Goal: Task Accomplishment & Management: Manage account settings

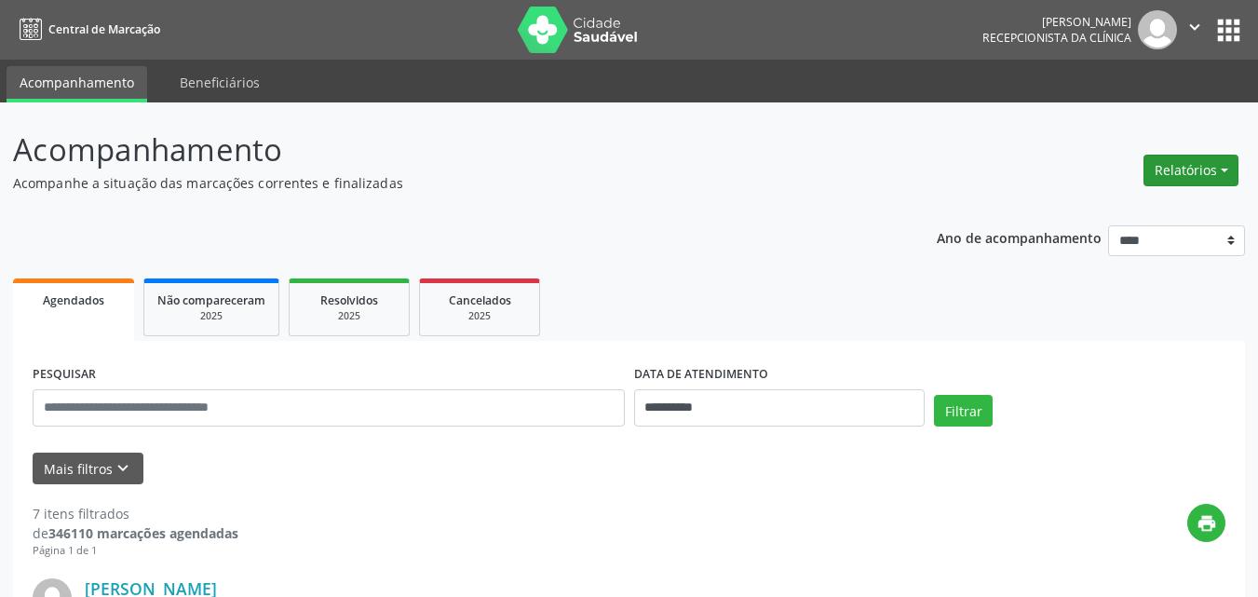
click at [1188, 177] on button "Relatórios" at bounding box center [1190, 171] width 95 height 32
click at [1110, 207] on link "Agendamentos" at bounding box center [1139, 210] width 200 height 26
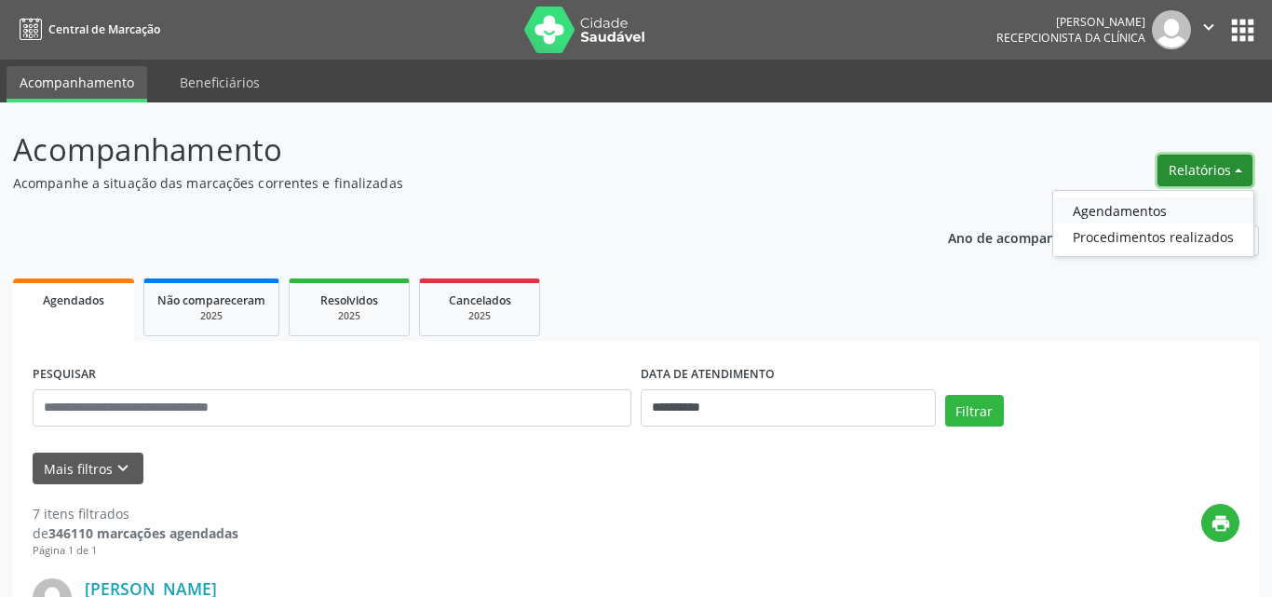
select select "*"
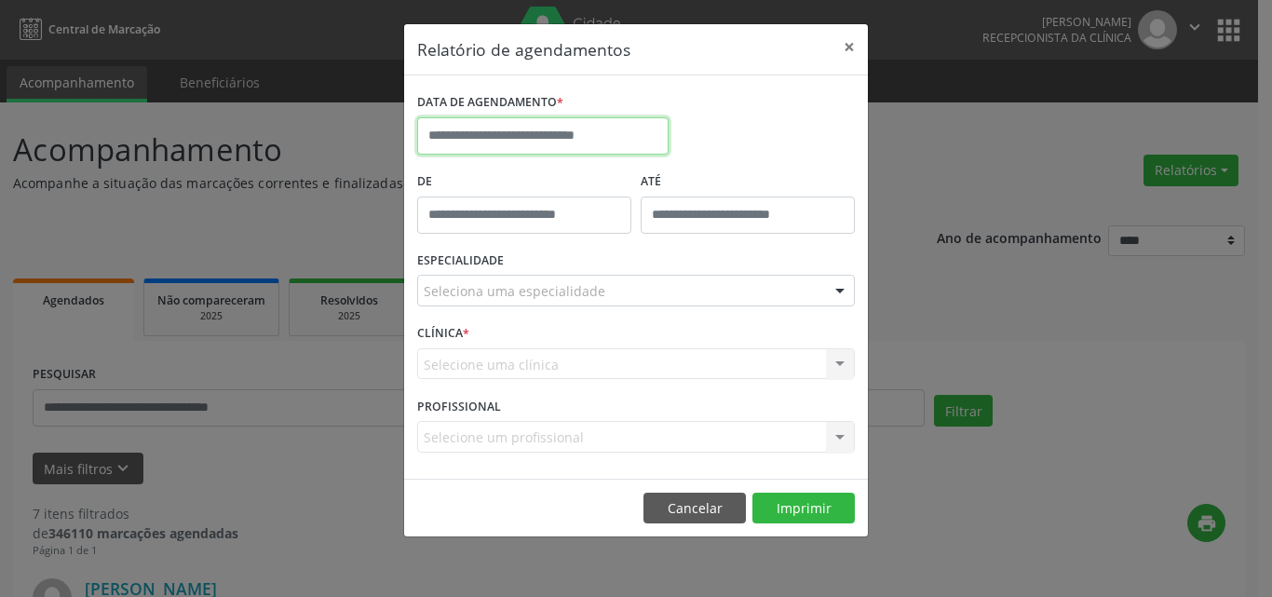
click at [492, 126] on input "text" at bounding box center [542, 135] width 251 height 37
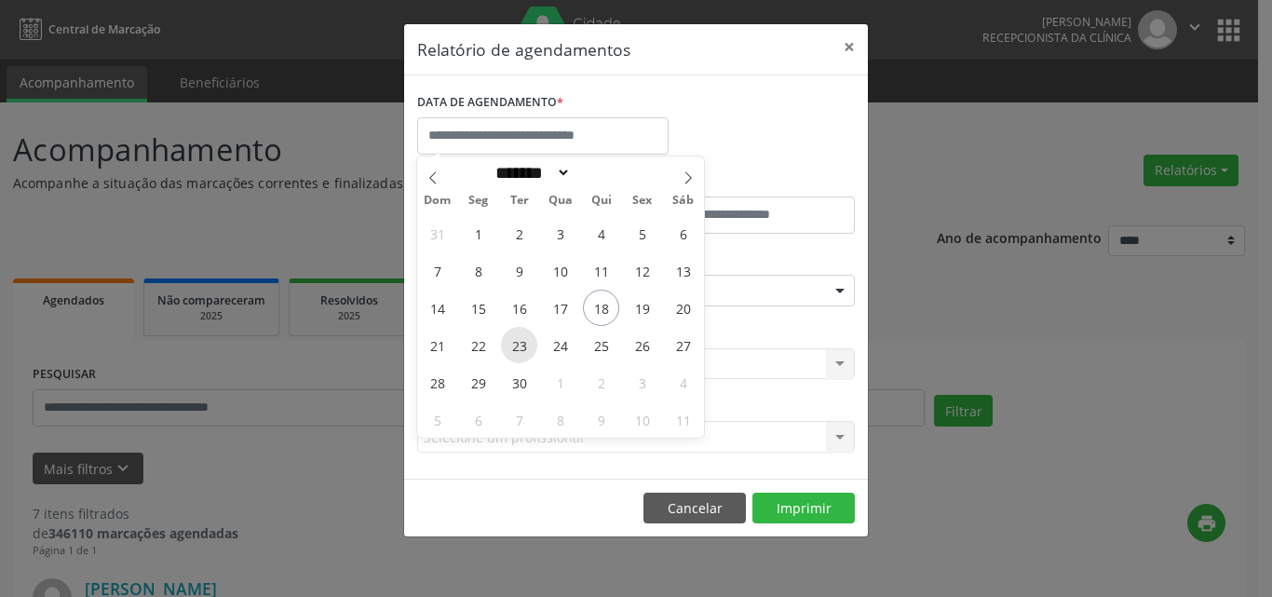
click at [516, 345] on span "23" at bounding box center [519, 345] width 36 height 36
type input "**********"
click at [553, 348] on span "24" at bounding box center [560, 345] width 36 height 36
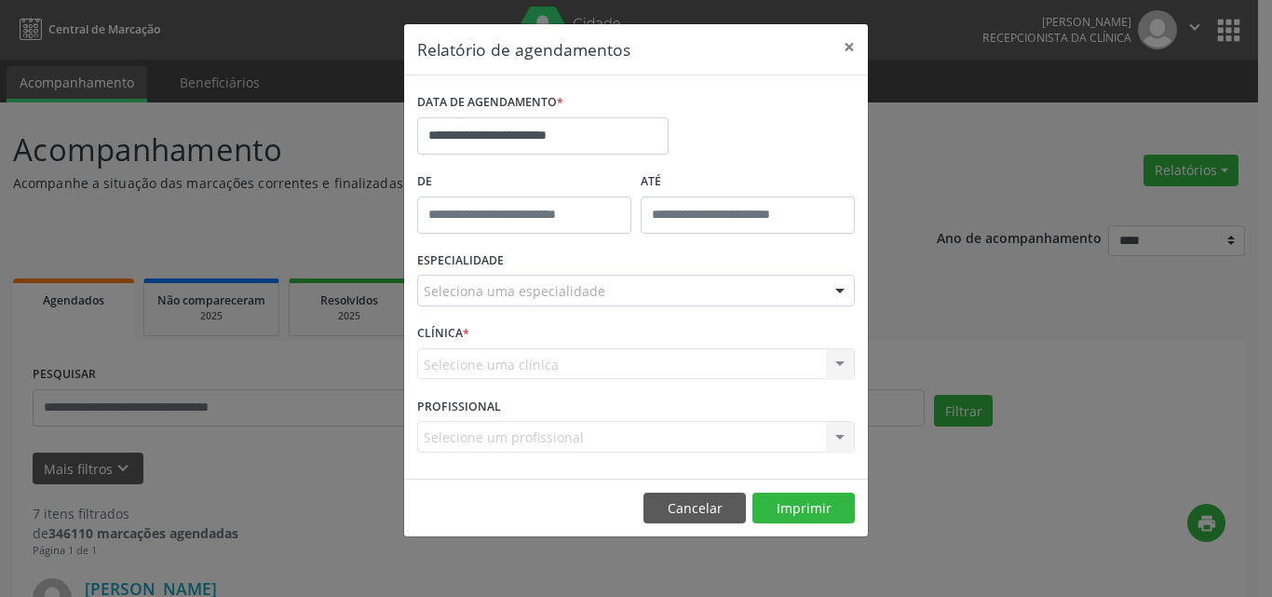
click at [645, 299] on div "Seleciona uma especialidade" at bounding box center [635, 291] width 437 height 32
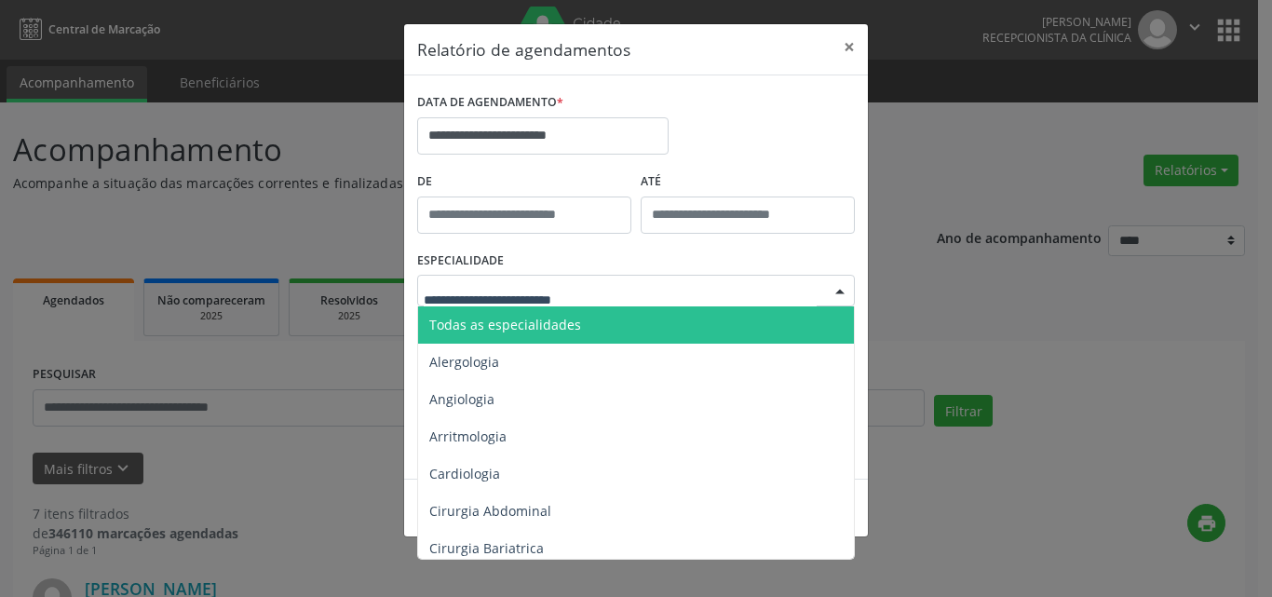
click at [659, 337] on span "Todas as especialidades" at bounding box center [637, 324] width 438 height 37
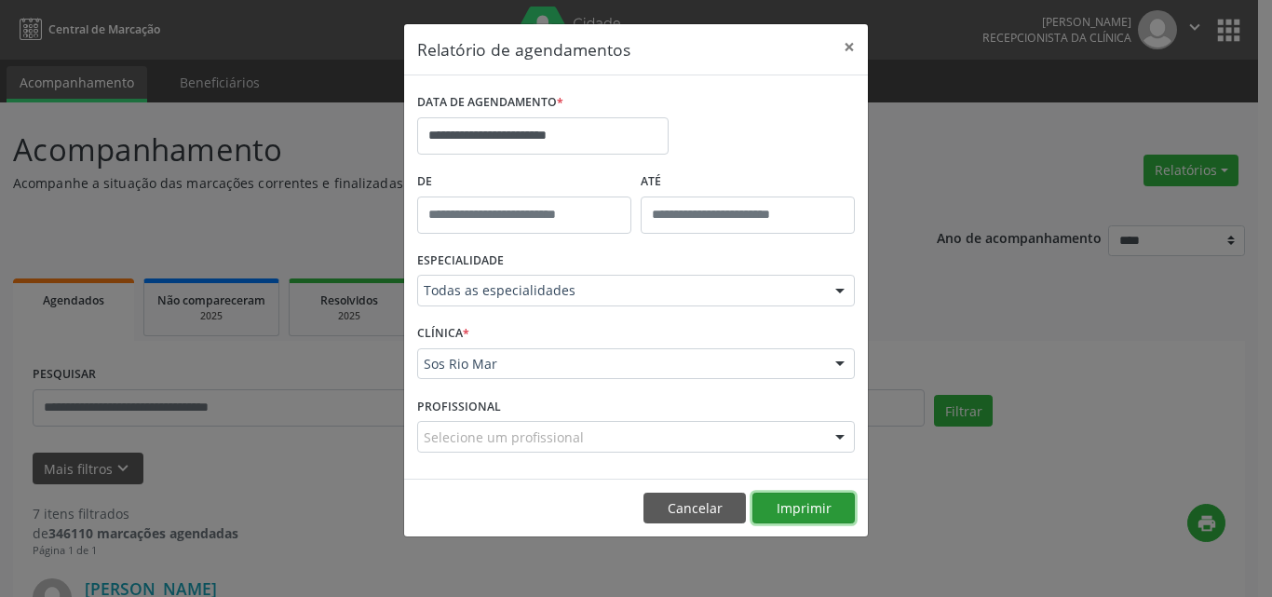
click at [787, 496] on button "Imprimir" at bounding box center [803, 508] width 102 height 32
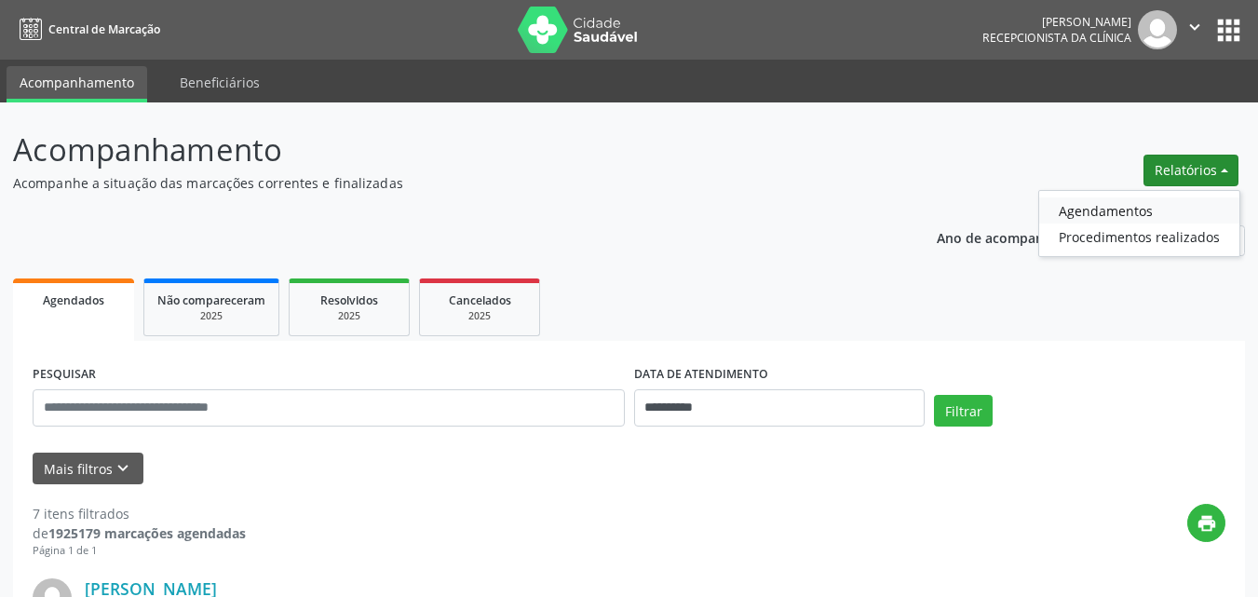
click at [1089, 209] on link "Agendamentos" at bounding box center [1139, 210] width 200 height 26
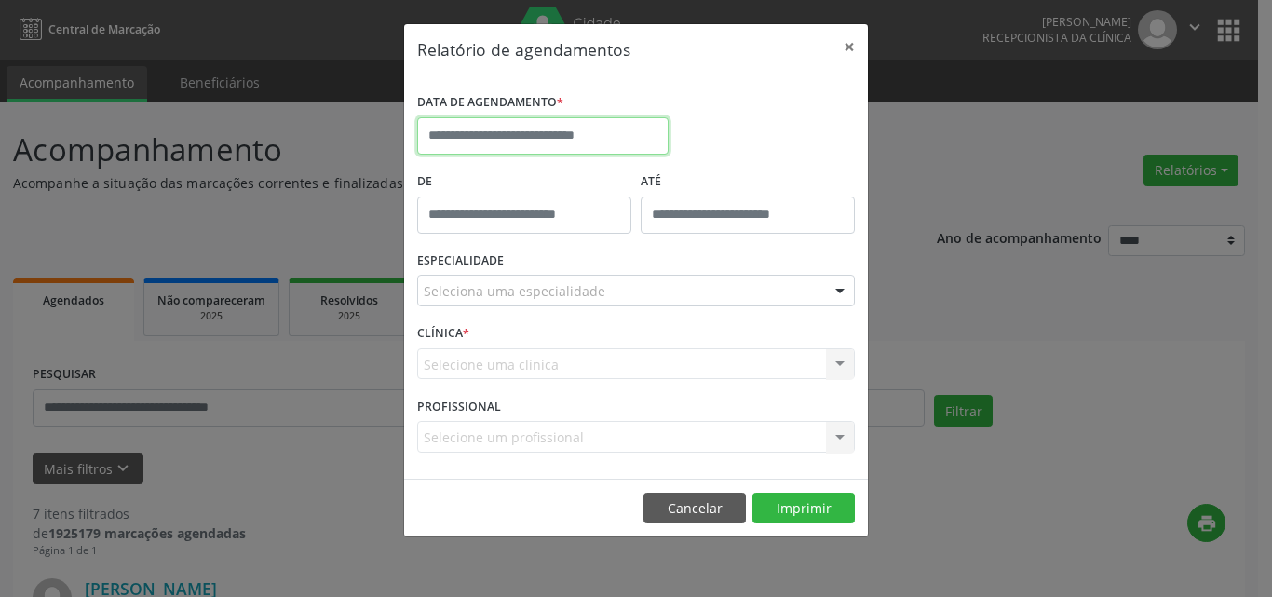
click at [536, 145] on input "text" at bounding box center [542, 135] width 251 height 37
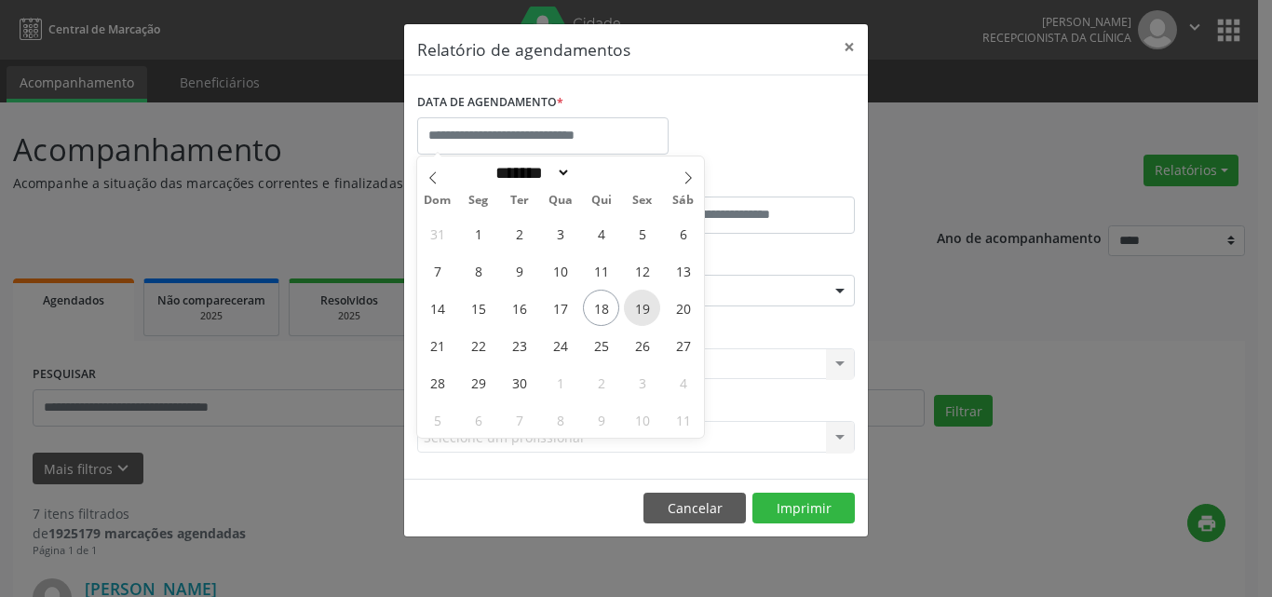
click at [641, 311] on span "19" at bounding box center [642, 307] width 36 height 36
type input "**********"
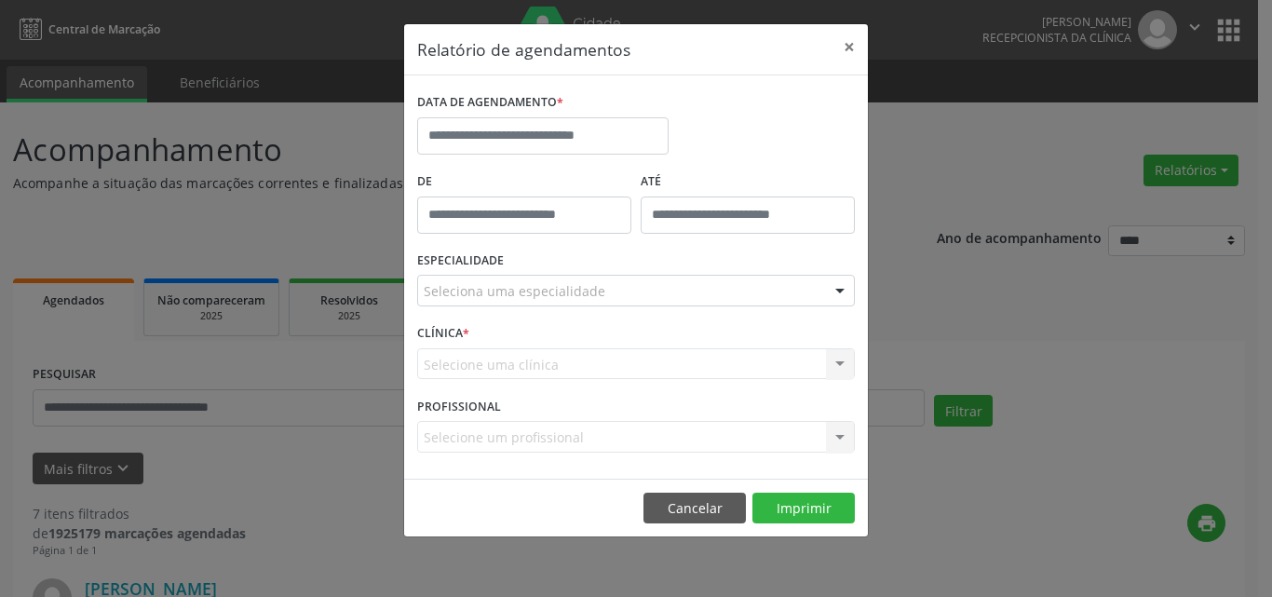
click at [707, 312] on div "ESPECIALIDADE Seleciona uma especialidade Todas as especialidades Alergologia A…" at bounding box center [635, 283] width 447 height 73
drag, startPoint x: 515, startPoint y: 149, endPoint x: 552, endPoint y: 168, distance: 41.6
click at [513, 149] on body "**********" at bounding box center [636, 298] width 1272 height 597
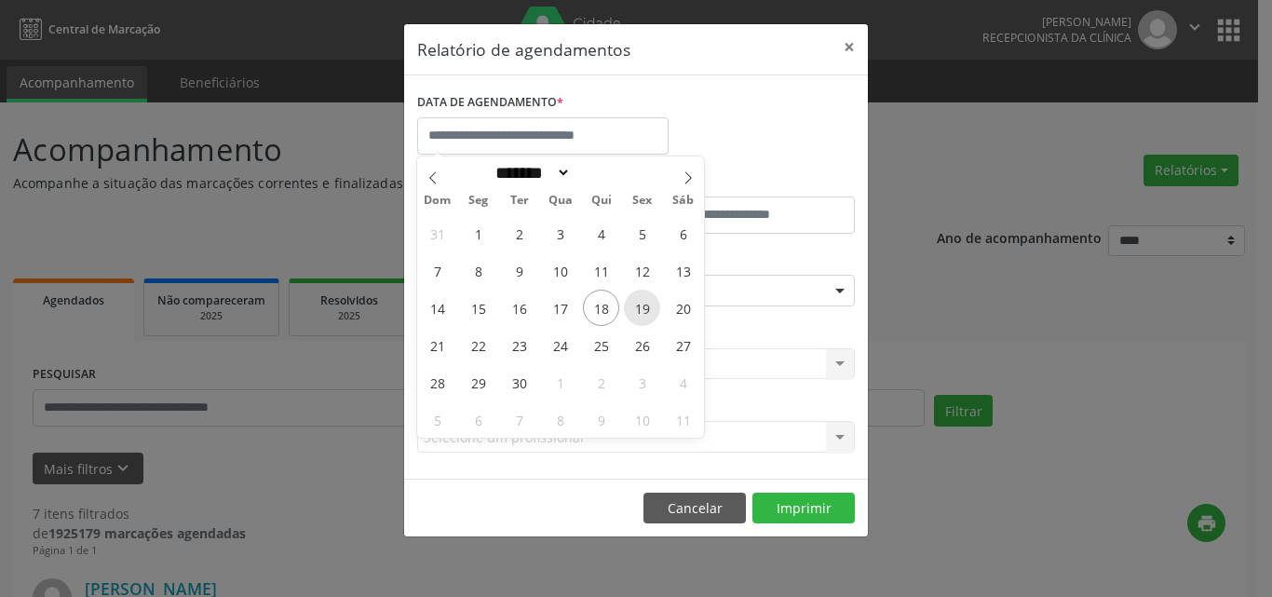
click at [654, 310] on span "19" at bounding box center [642, 307] width 36 height 36
type input "**********"
click at [681, 307] on span "20" at bounding box center [683, 307] width 36 height 36
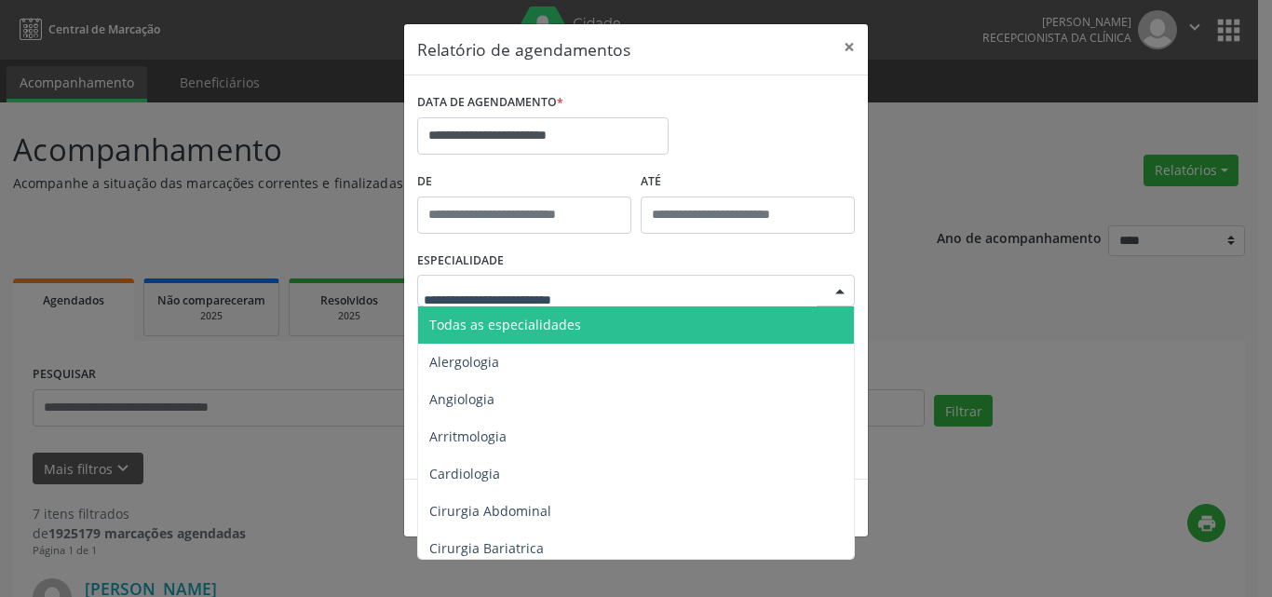
click at [585, 318] on span "Todas as especialidades" at bounding box center [637, 324] width 438 height 37
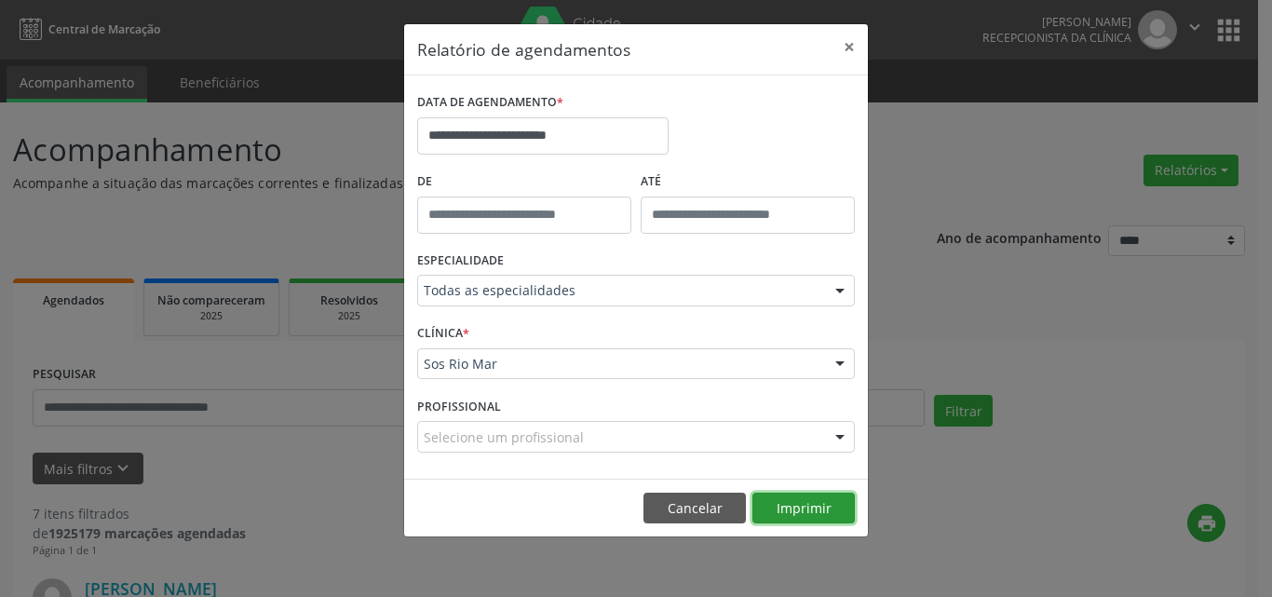
click at [812, 497] on button "Imprimir" at bounding box center [803, 508] width 102 height 32
click at [673, 507] on button "Cancelar" at bounding box center [694, 508] width 102 height 32
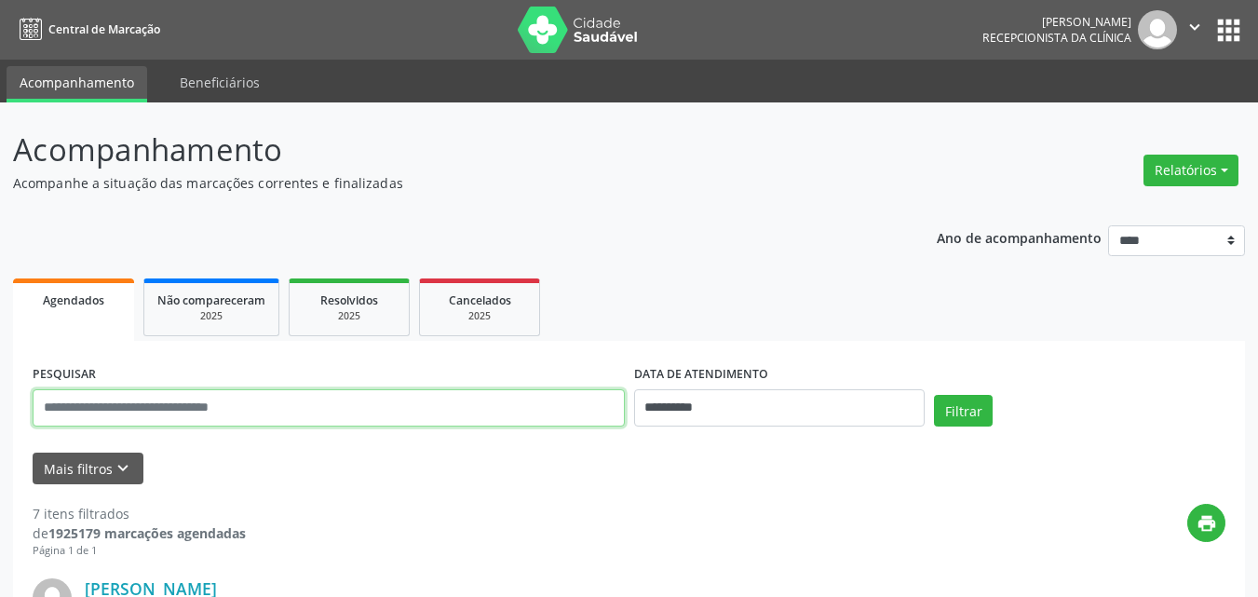
drag, startPoint x: 228, startPoint y: 405, endPoint x: 234, endPoint y: 413, distance: 10.1
click at [228, 405] on input "text" at bounding box center [329, 407] width 592 height 37
paste input "**********"
type input "**********"
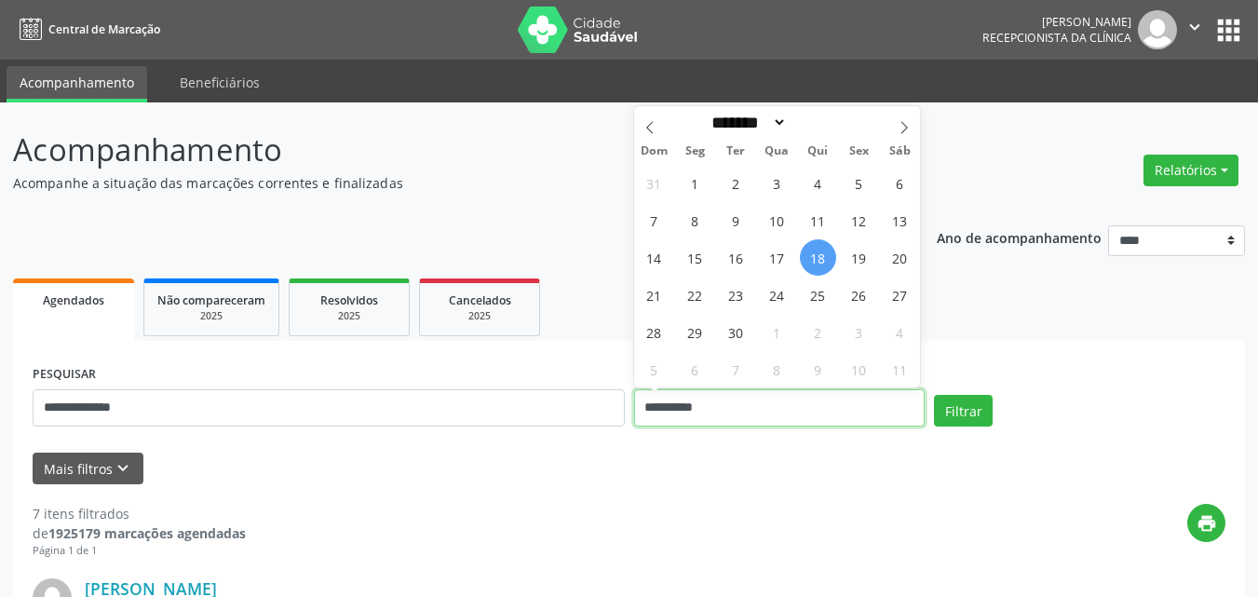
click at [774, 406] on input "**********" at bounding box center [779, 407] width 291 height 37
click at [871, 245] on span "19" at bounding box center [859, 257] width 36 height 36
type input "**********"
click at [897, 257] on span "20" at bounding box center [900, 257] width 36 height 36
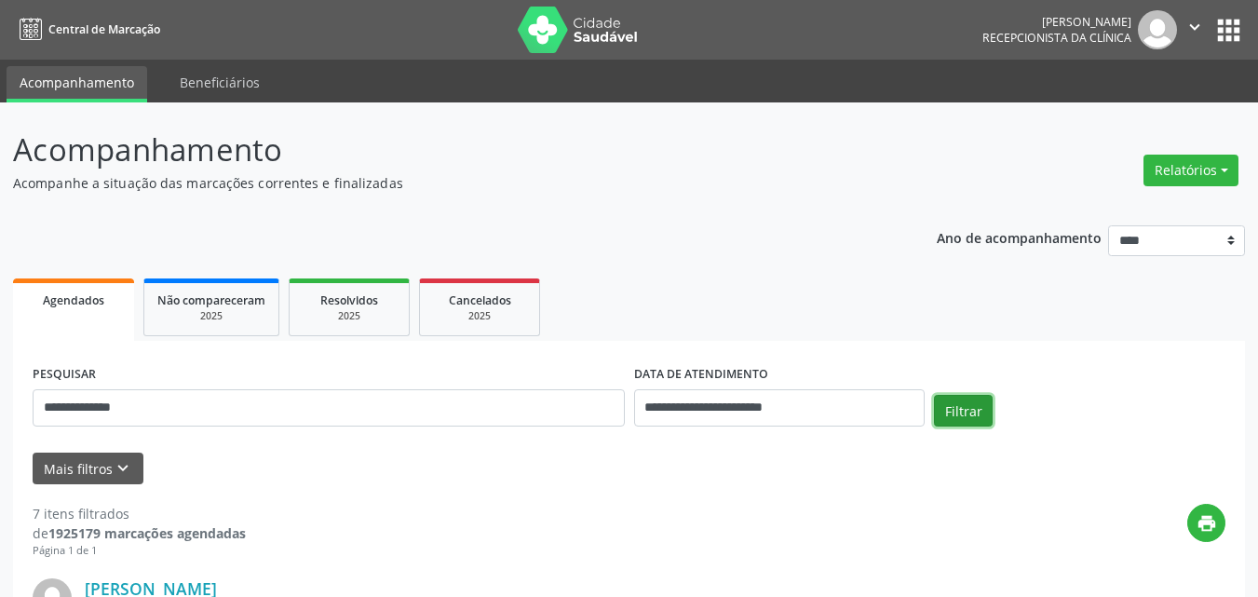
click at [959, 412] on button "Filtrar" at bounding box center [963, 411] width 59 height 32
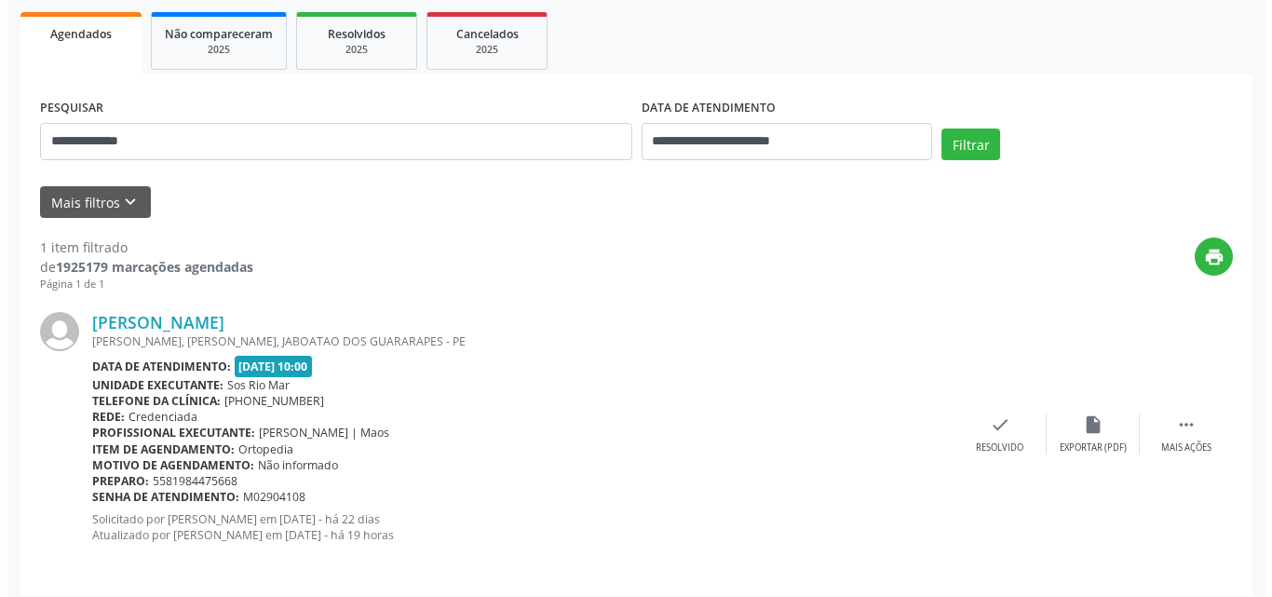
scroll to position [278, 0]
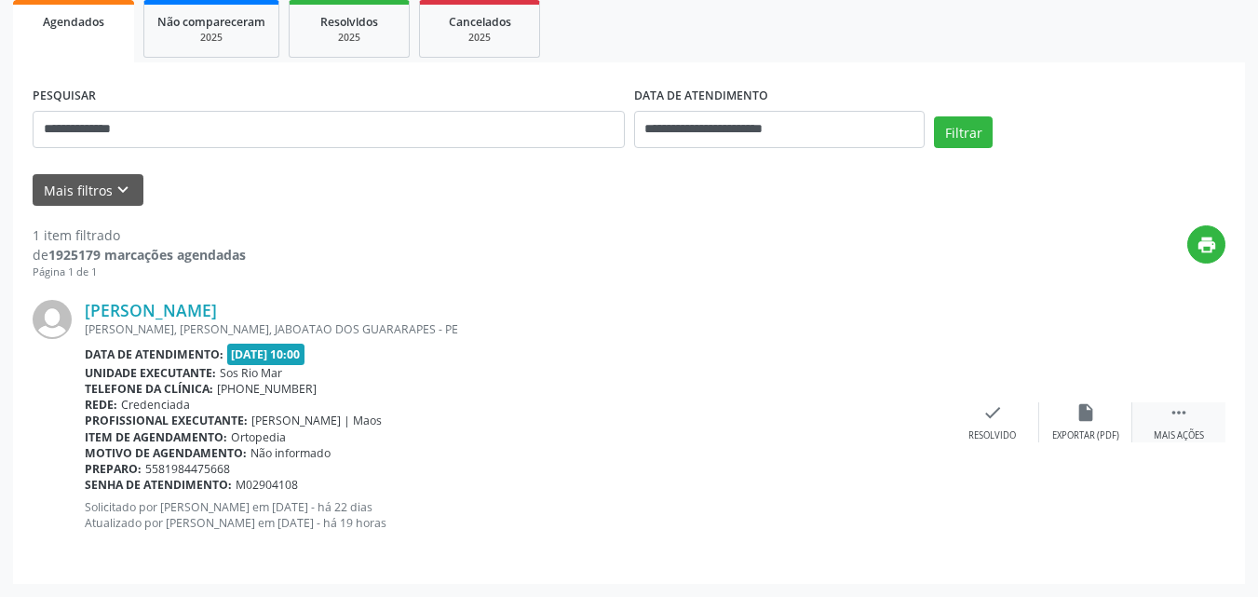
click at [1178, 408] on icon "" at bounding box center [1178, 412] width 20 height 20
click at [967, 411] on div "cancel Cancelar" at bounding box center [992, 422] width 93 height 40
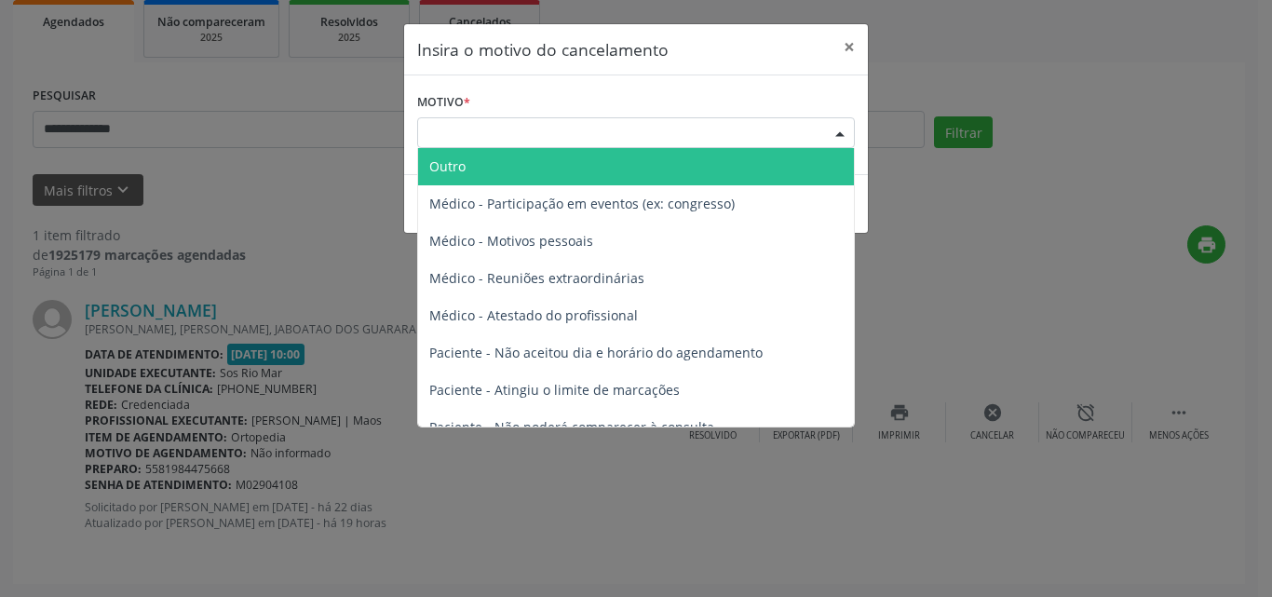
click at [570, 133] on div "Escolha o motivo" at bounding box center [635, 133] width 437 height 32
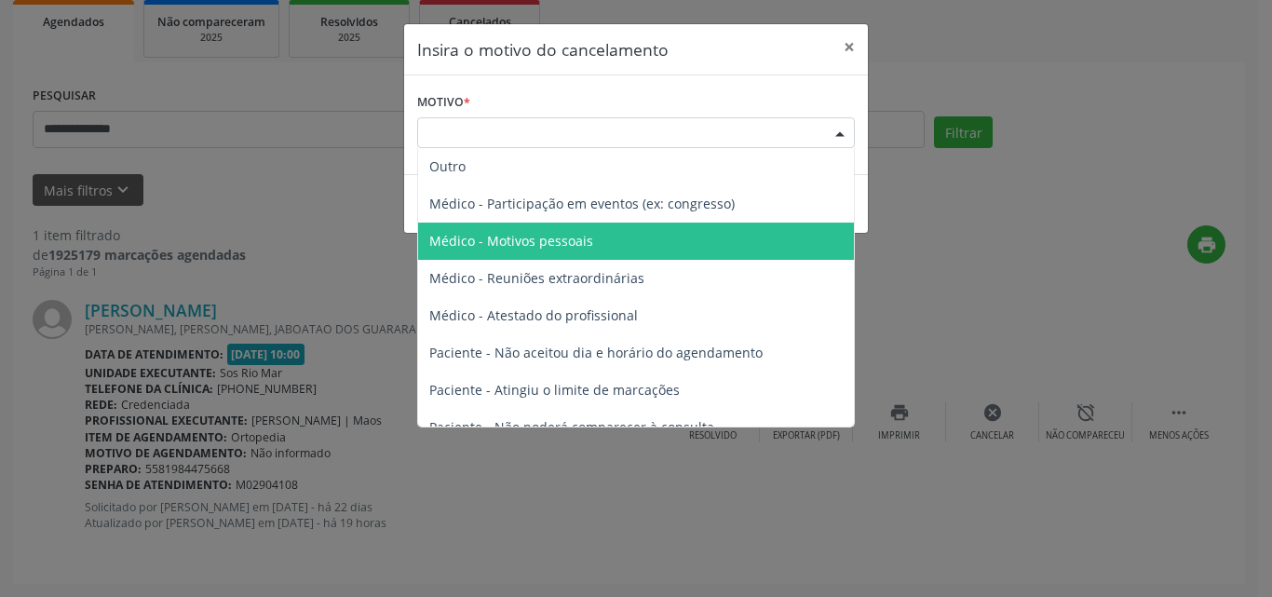
click at [596, 241] on span "Médico - Motivos pessoais" at bounding box center [636, 240] width 436 height 37
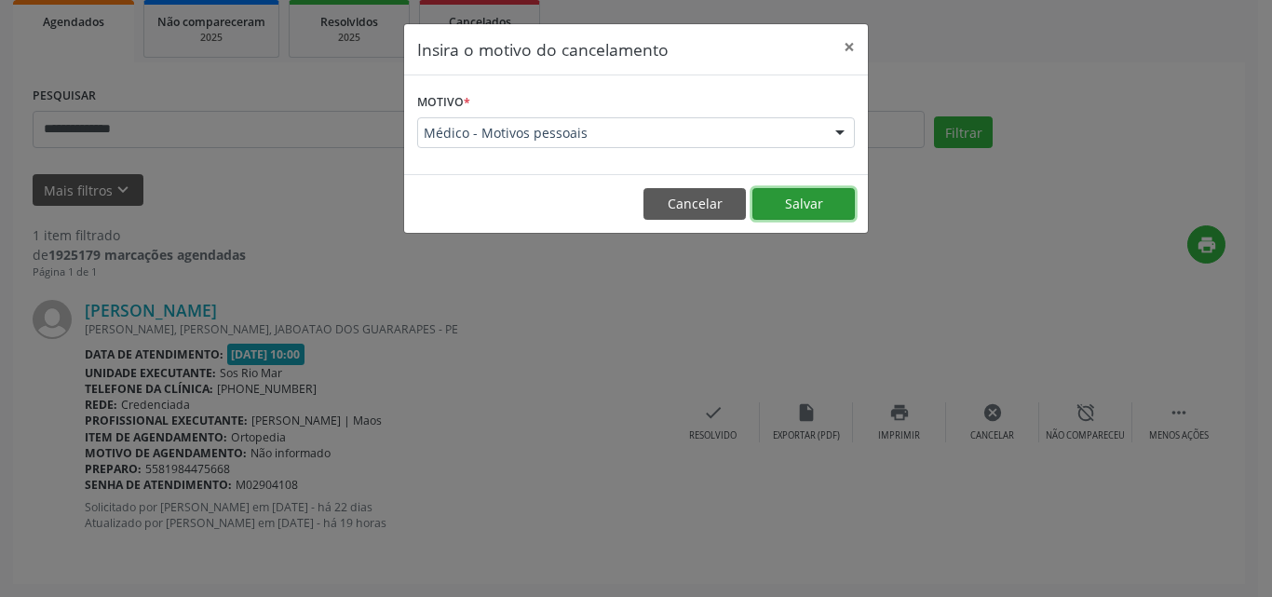
click at [812, 207] on button "Salvar" at bounding box center [803, 204] width 102 height 32
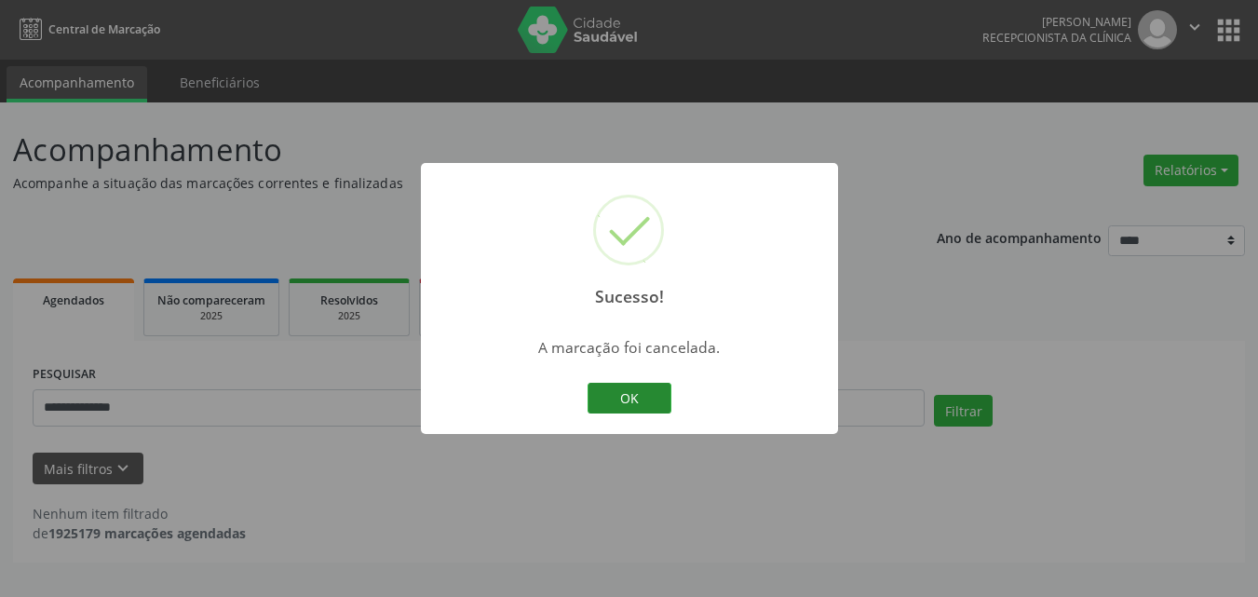
scroll to position [0, 0]
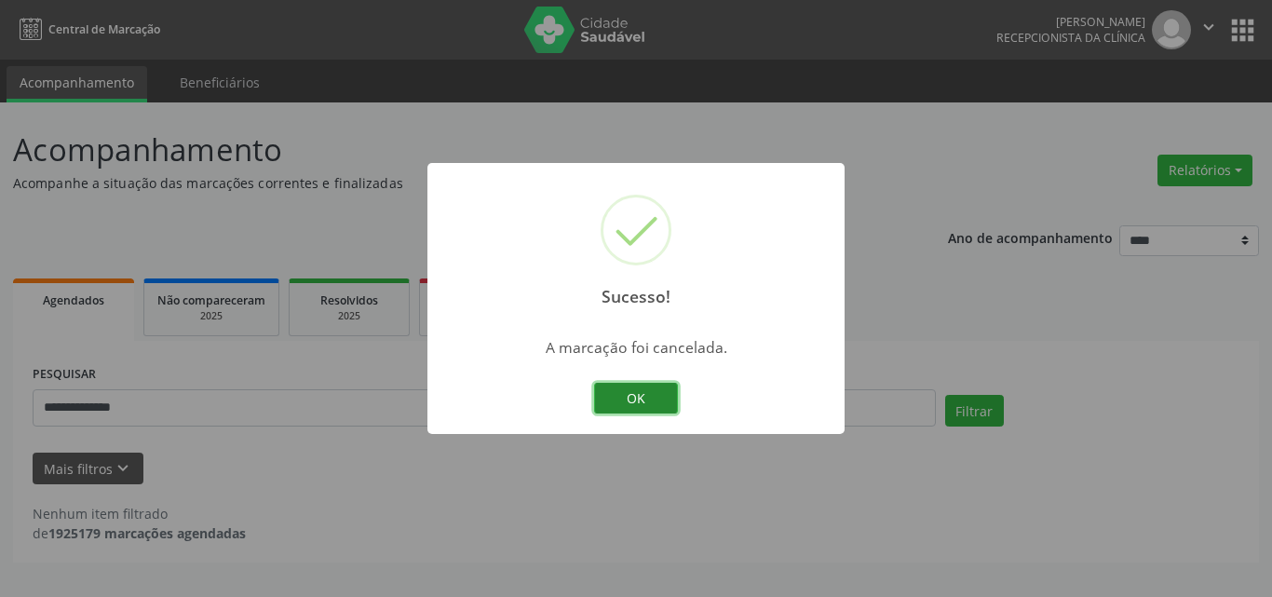
click at [617, 400] on button "OK" at bounding box center [636, 399] width 84 height 32
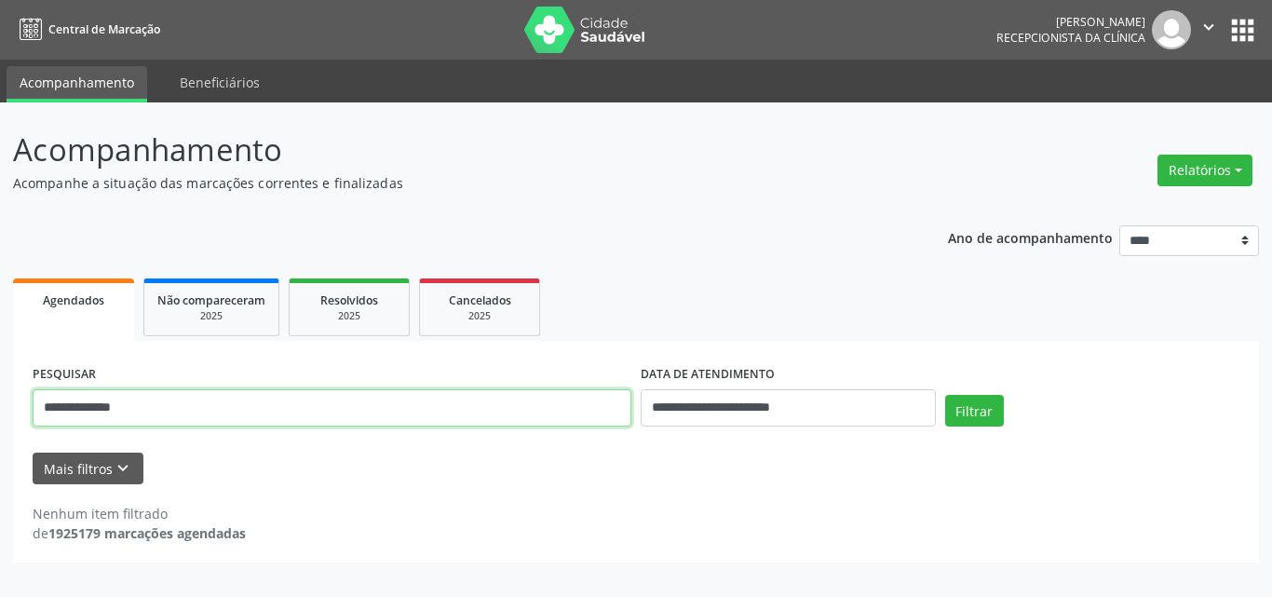
drag, startPoint x: 398, startPoint y: 414, endPoint x: 0, endPoint y: 414, distance: 398.4
click at [0, 414] on div "**********" at bounding box center [636, 349] width 1272 height 494
paste input "text"
type input "**********"
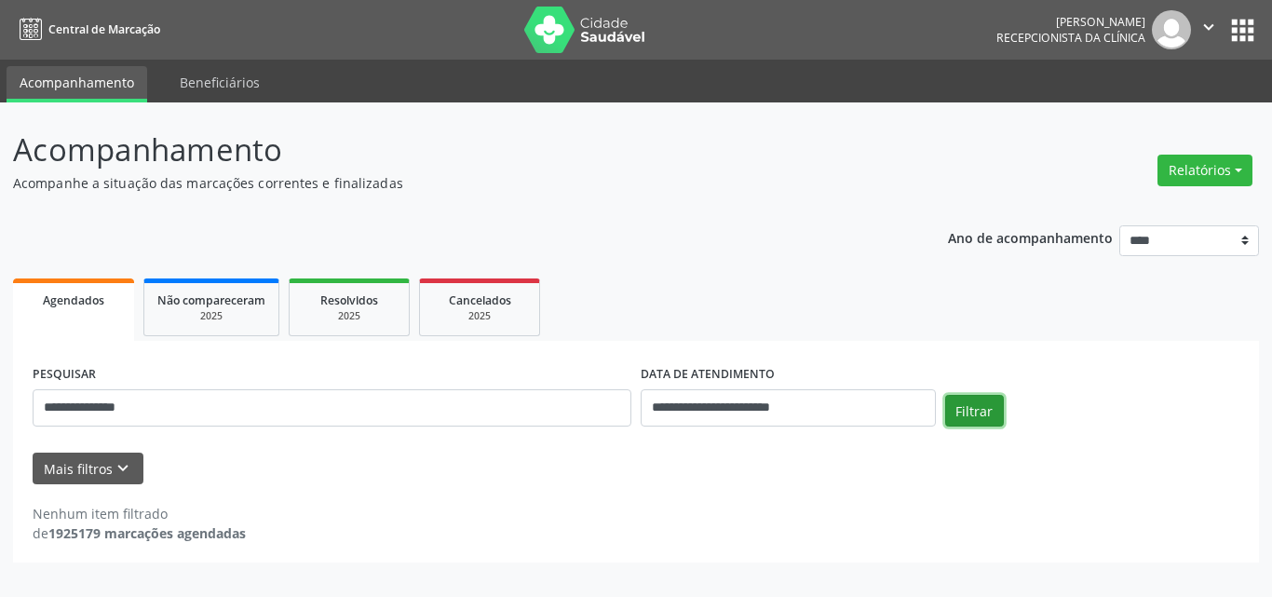
click at [974, 400] on button "Filtrar" at bounding box center [974, 411] width 59 height 32
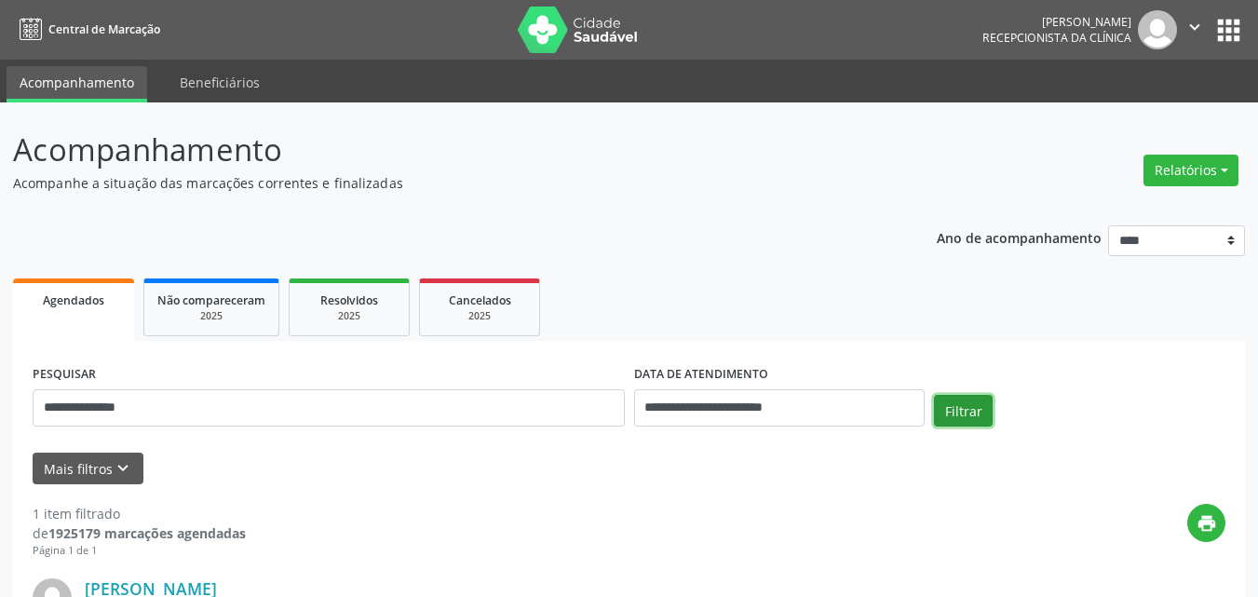
click at [964, 423] on button "Filtrar" at bounding box center [963, 411] width 59 height 32
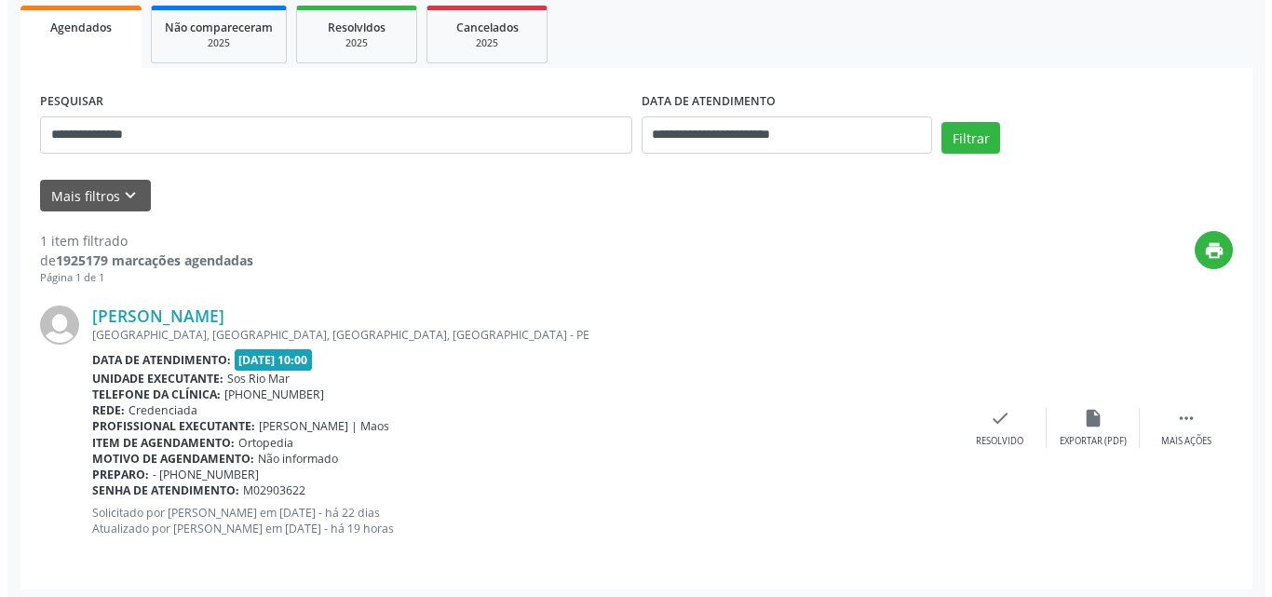
scroll to position [278, 0]
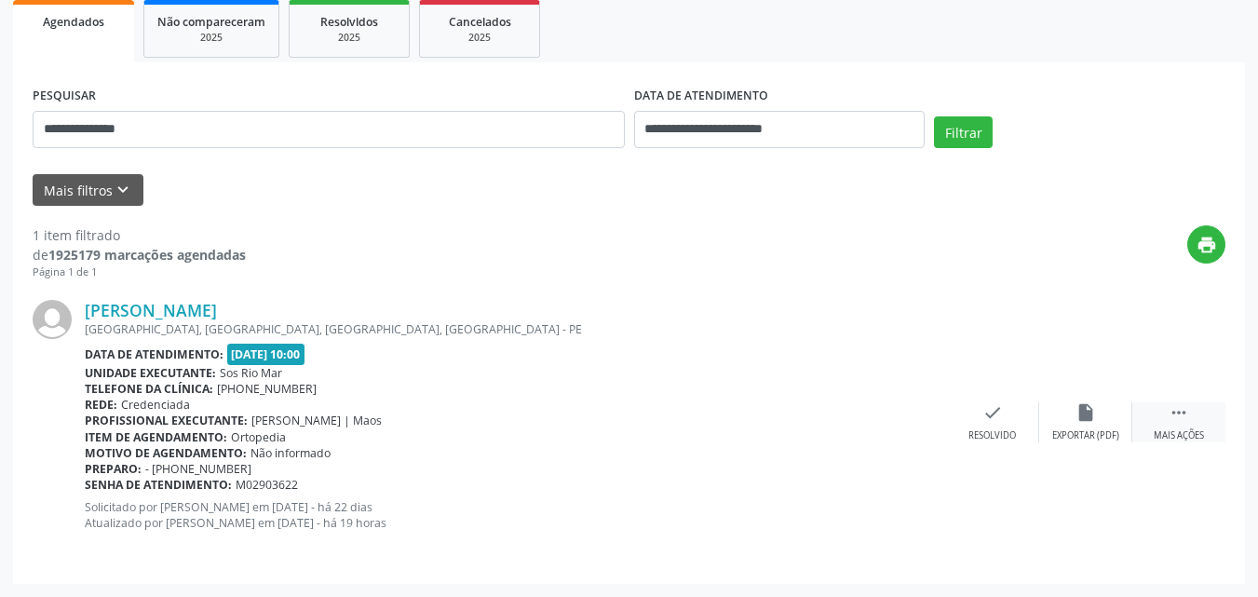
click at [1189, 411] on div " Mais ações" at bounding box center [1178, 422] width 93 height 40
click at [996, 412] on icon "cancel" at bounding box center [992, 412] width 20 height 20
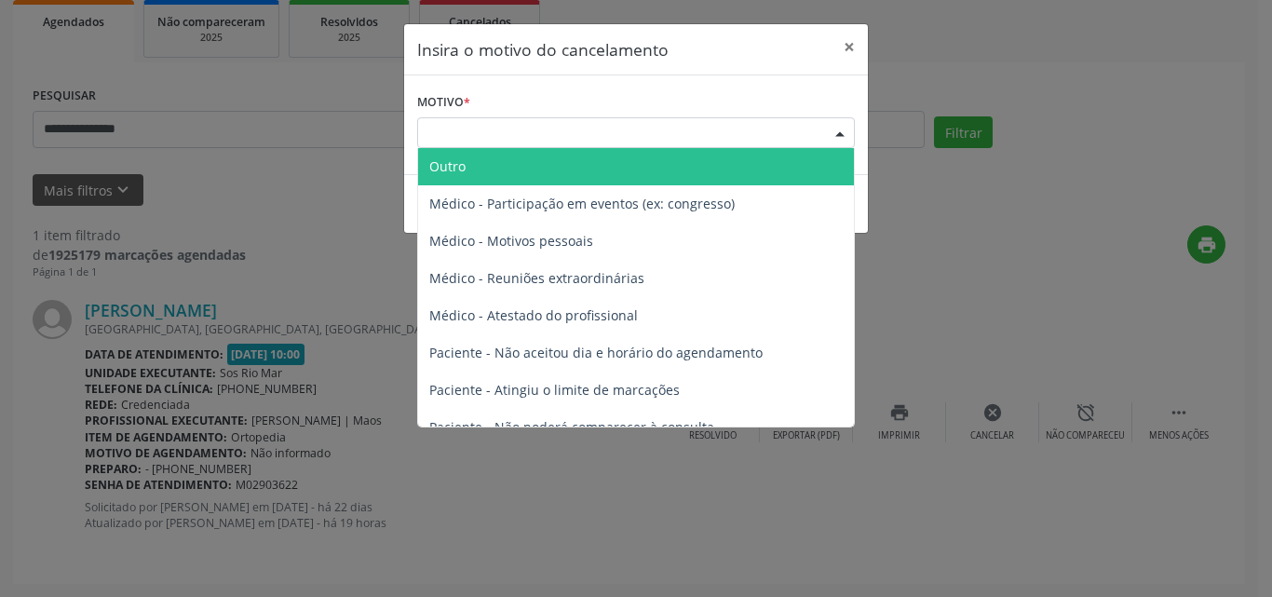
click at [737, 135] on div "Escolha o motivo" at bounding box center [635, 133] width 437 height 32
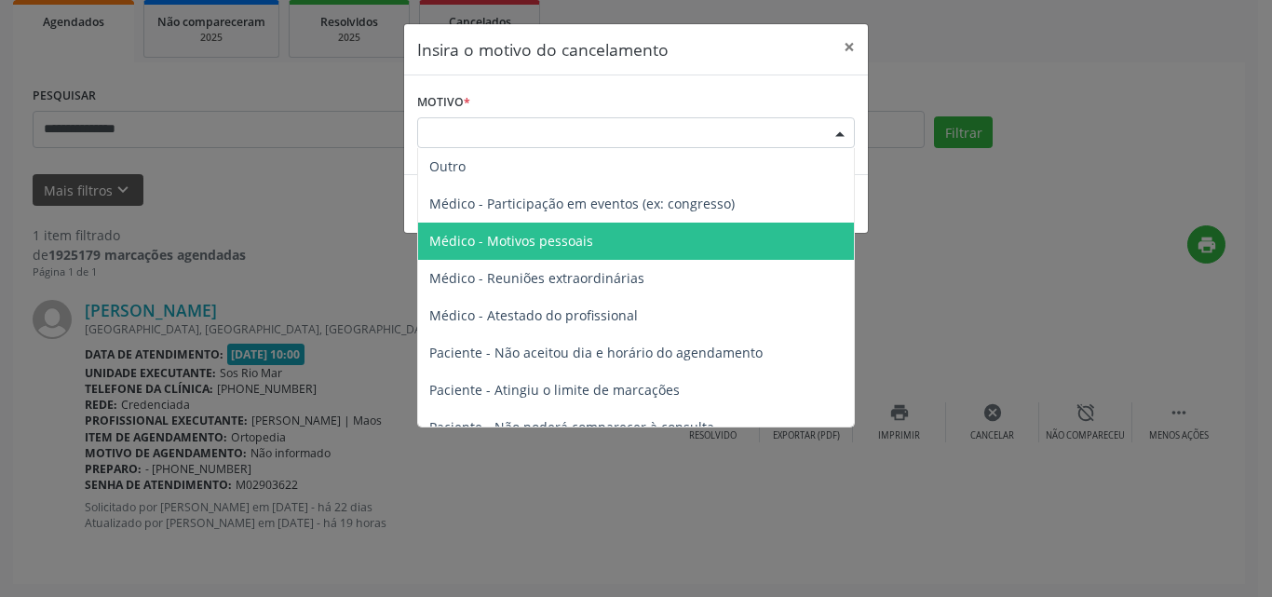
click at [610, 248] on span "Médico - Motivos pessoais" at bounding box center [636, 240] width 436 height 37
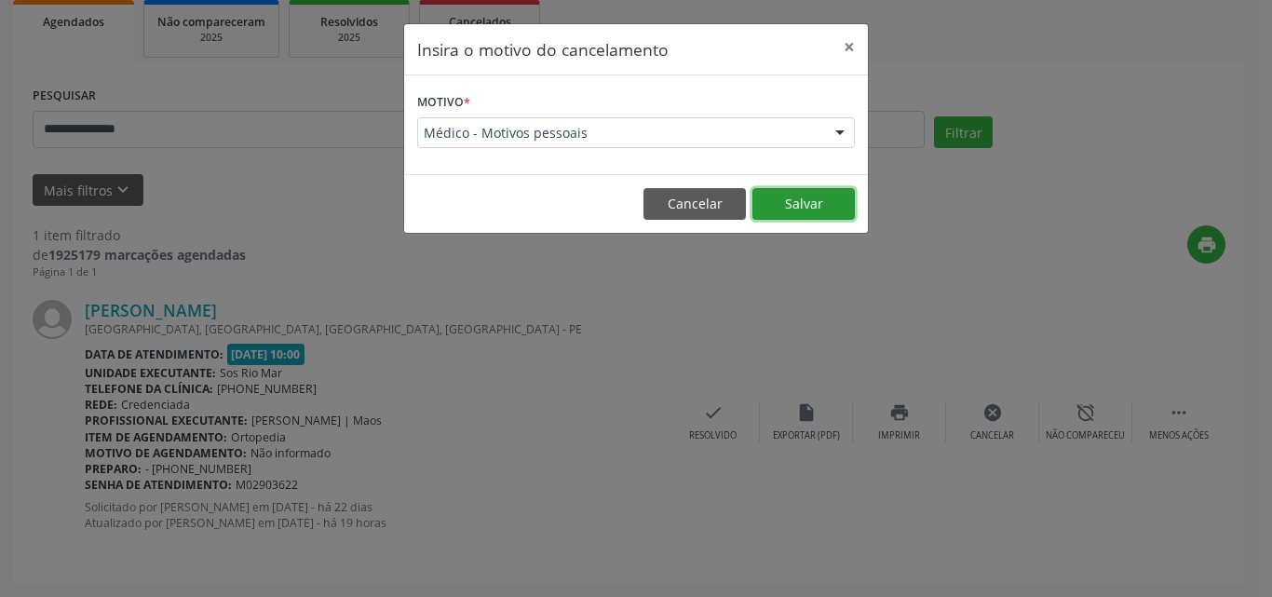
click at [801, 209] on button "Salvar" at bounding box center [803, 204] width 102 height 32
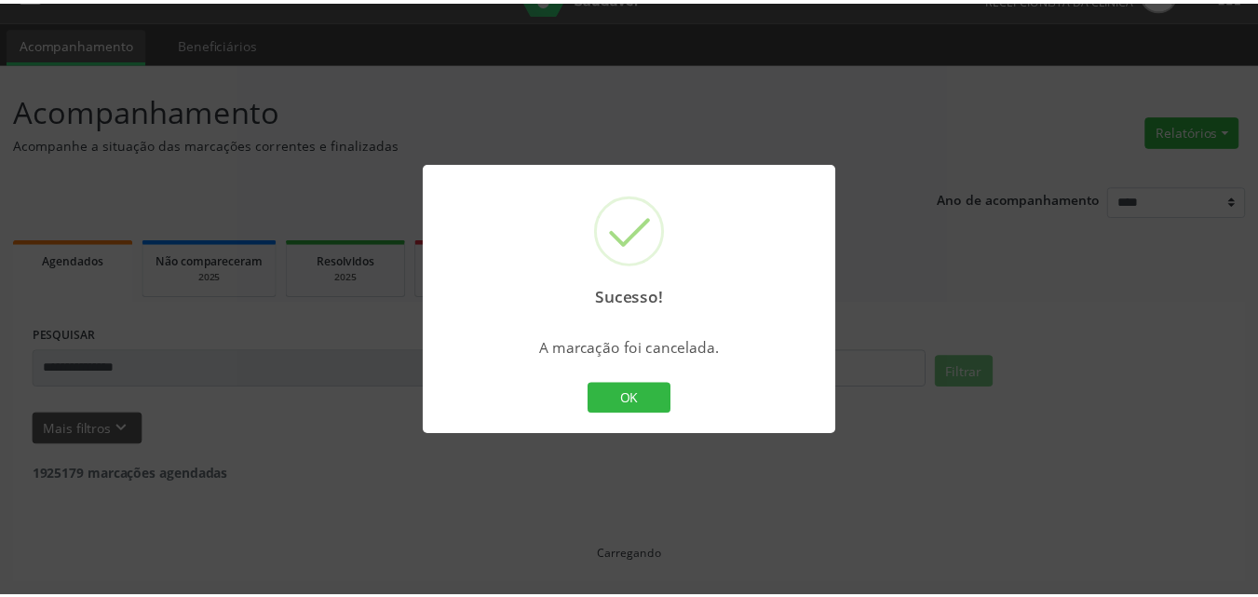
scroll to position [39, 0]
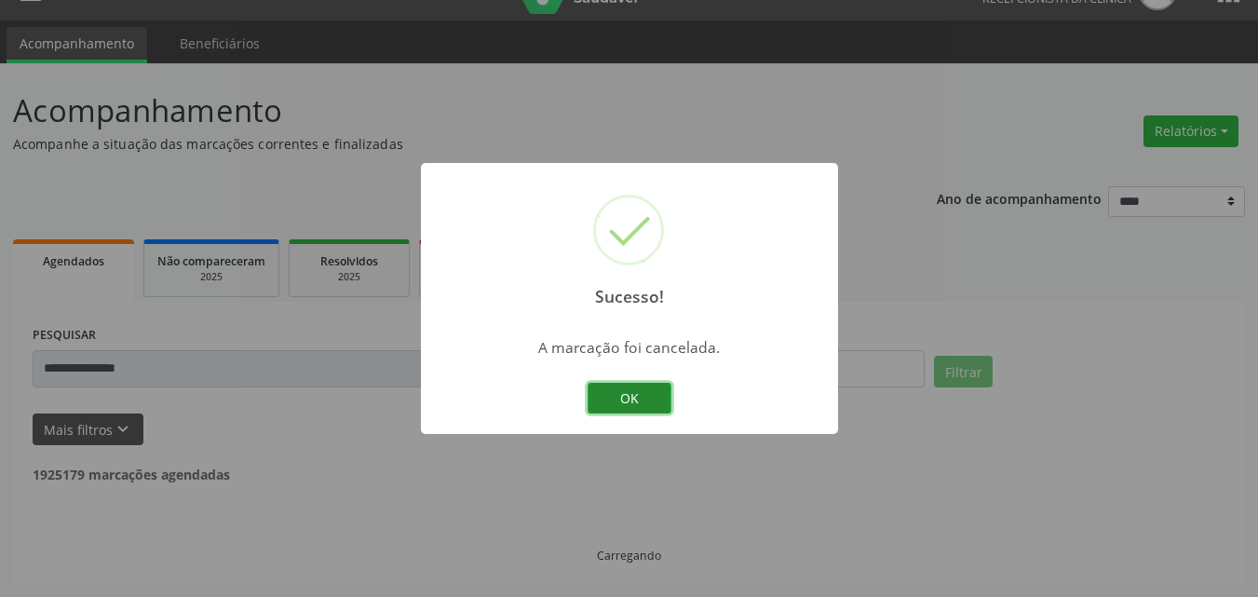
click at [623, 387] on button "OK" at bounding box center [629, 399] width 84 height 32
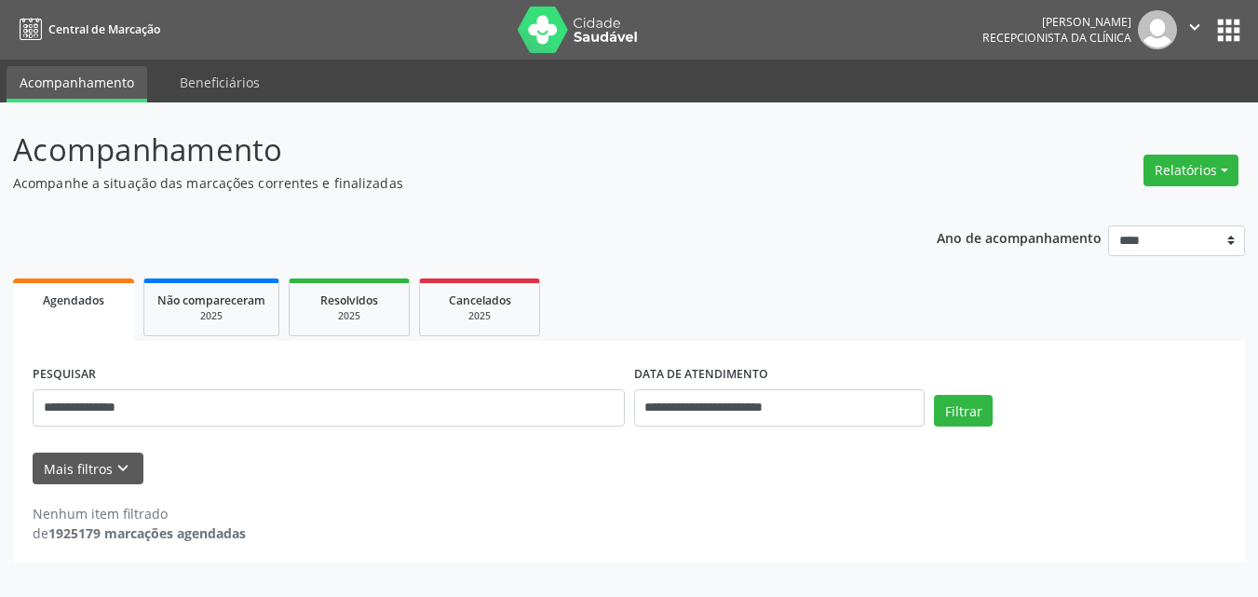
scroll to position [0, 0]
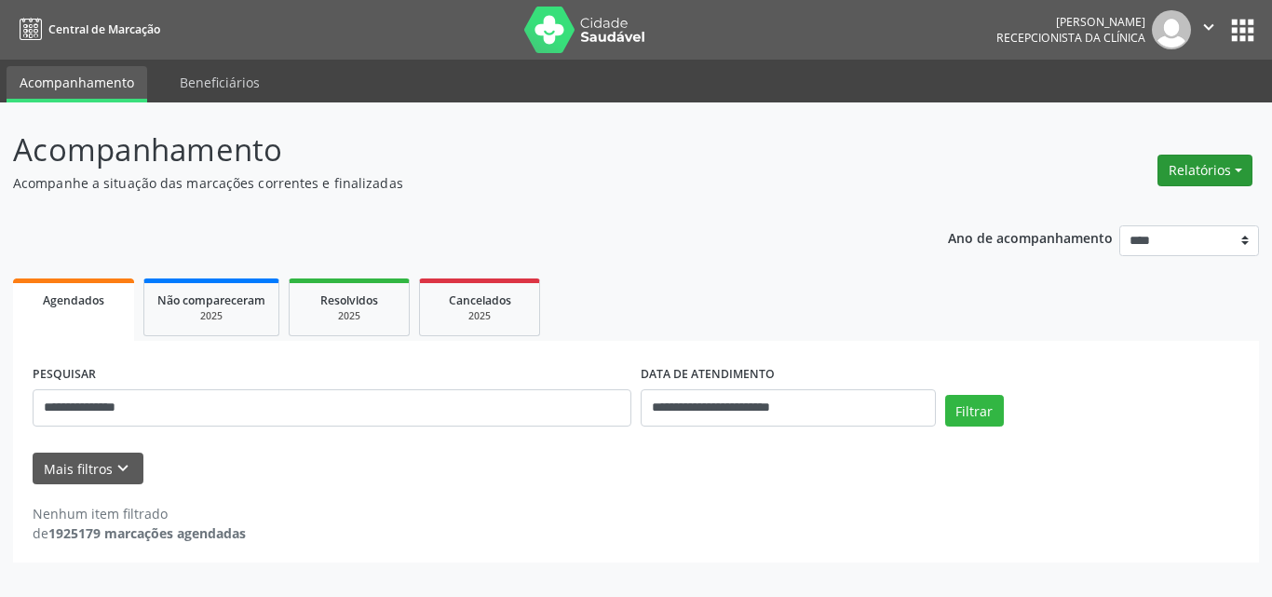
click at [1206, 171] on button "Relatórios" at bounding box center [1204, 171] width 95 height 32
click at [1101, 198] on link "Agendamentos" at bounding box center [1153, 210] width 200 height 26
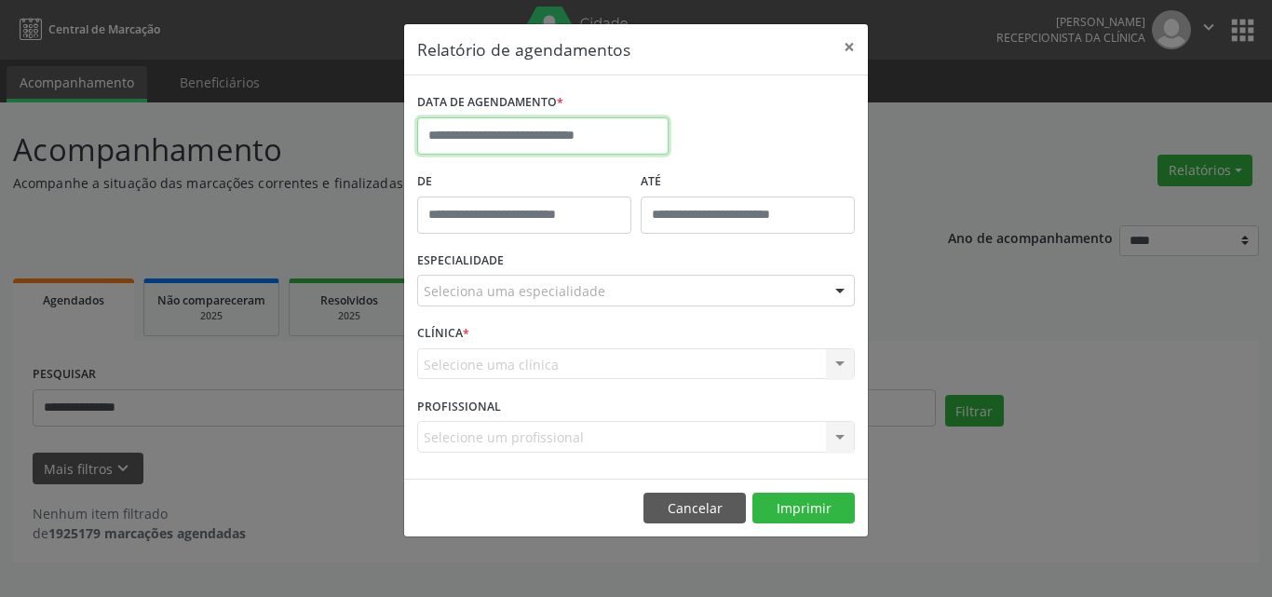
click at [546, 134] on input "text" at bounding box center [542, 135] width 251 height 37
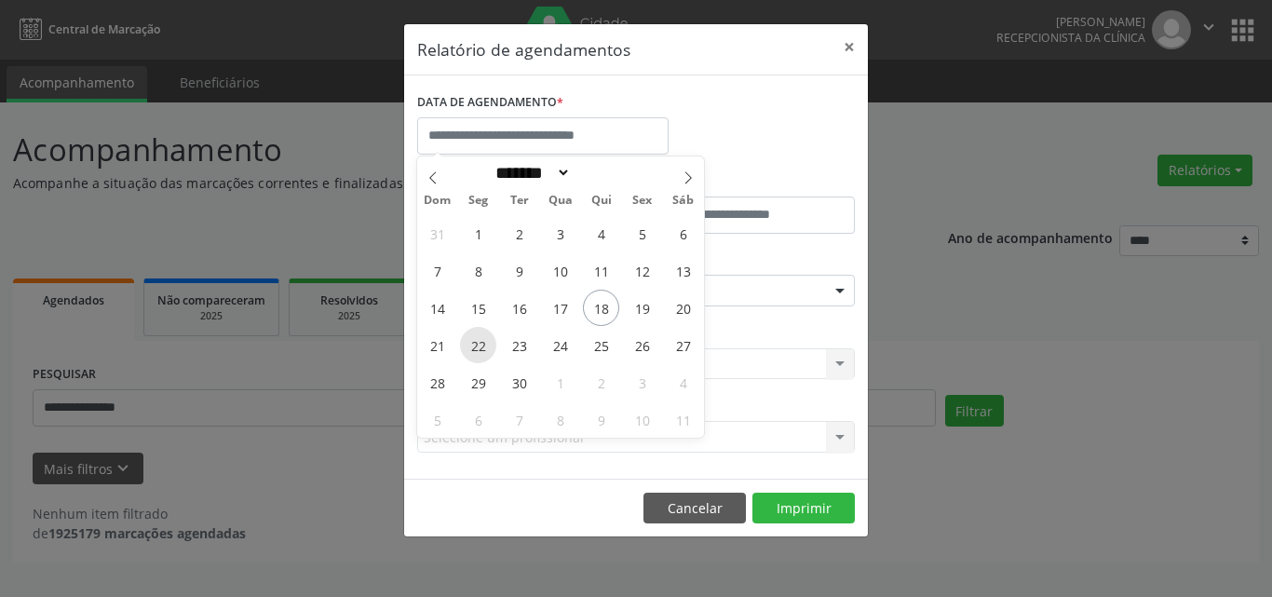
click at [476, 343] on span "22" at bounding box center [478, 345] width 36 height 36
type input "**********"
click at [502, 346] on span "23" at bounding box center [519, 345] width 36 height 36
select select "*"
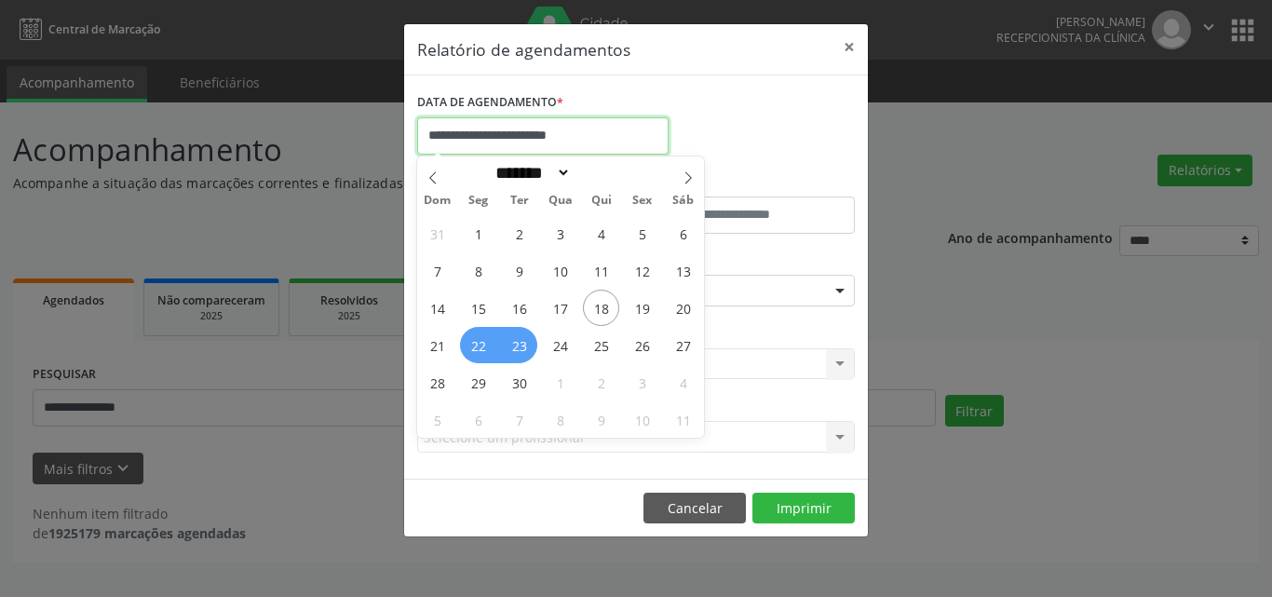
click at [463, 141] on input "**********" at bounding box center [542, 135] width 251 height 37
click at [563, 344] on span "24" at bounding box center [560, 345] width 36 height 36
type input "**********"
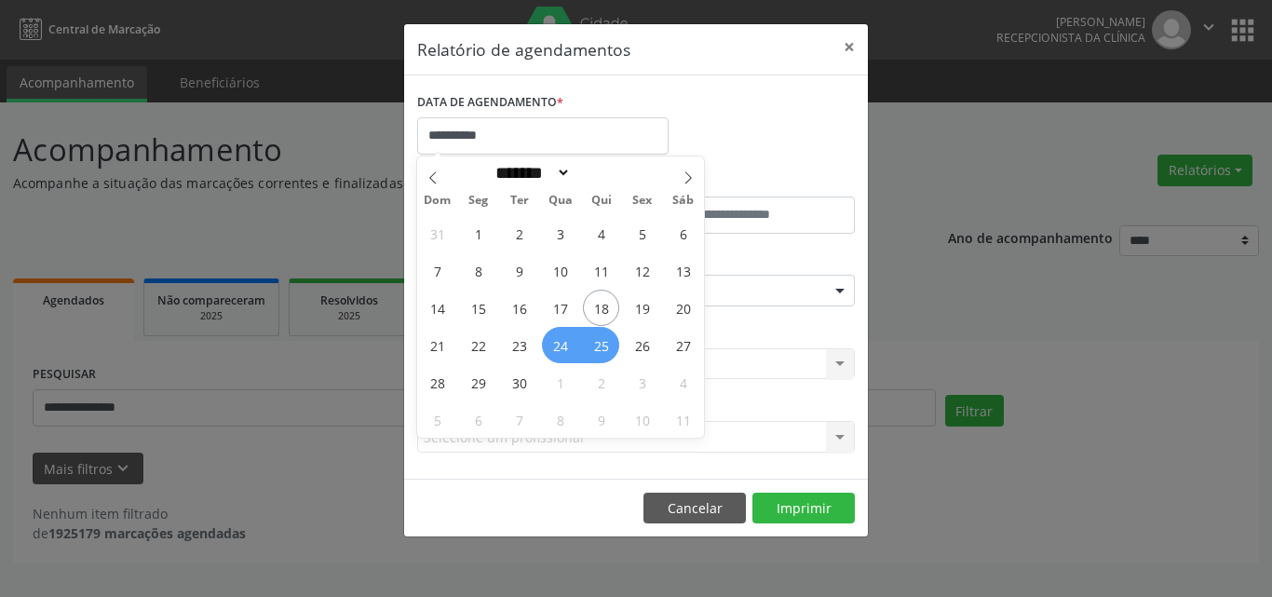
click at [612, 347] on span "25" at bounding box center [601, 345] width 36 height 36
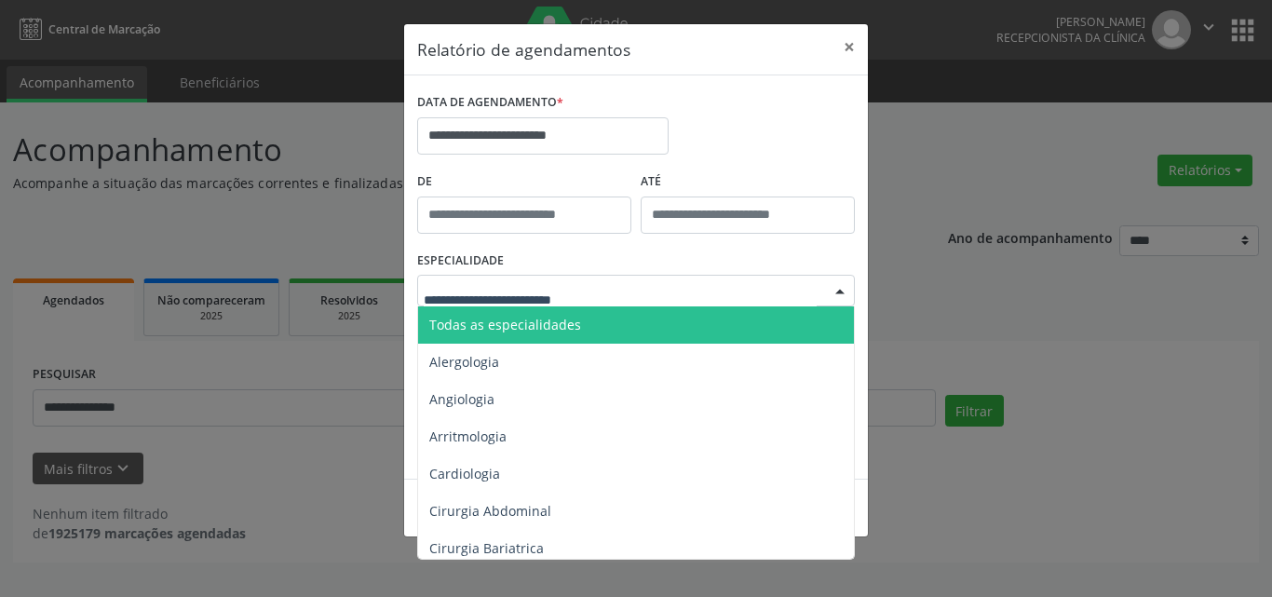
click at [607, 322] on span "Todas as especialidades" at bounding box center [637, 324] width 438 height 37
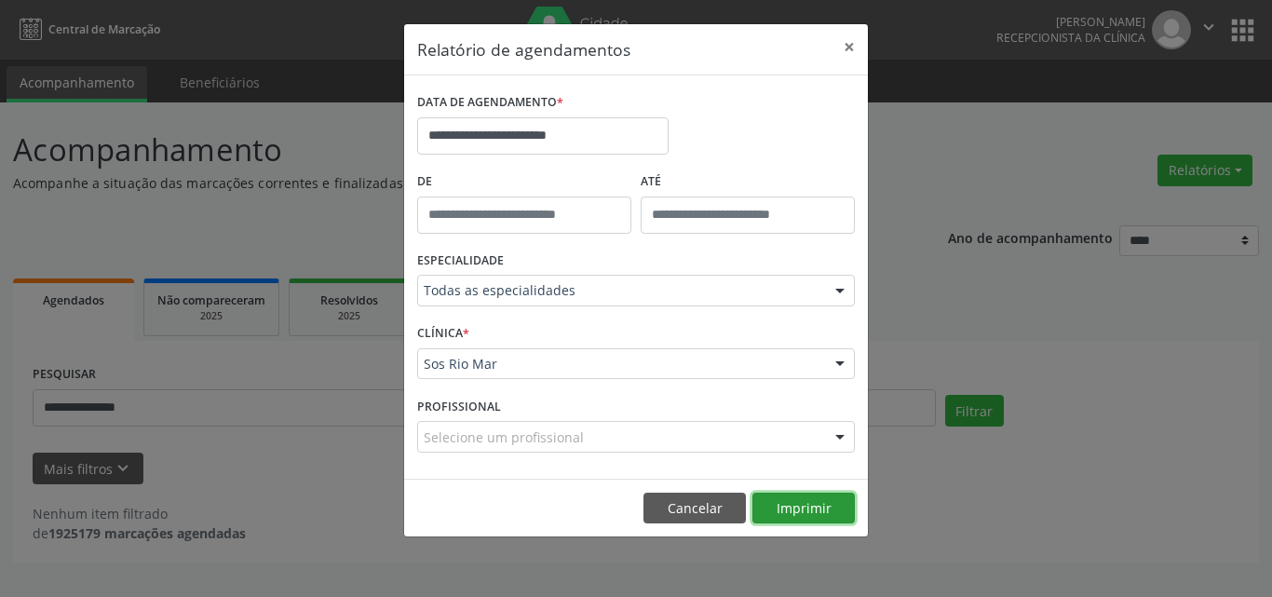
click at [799, 506] on button "Imprimir" at bounding box center [803, 508] width 102 height 32
click at [680, 510] on button "Cancelar" at bounding box center [694, 508] width 102 height 32
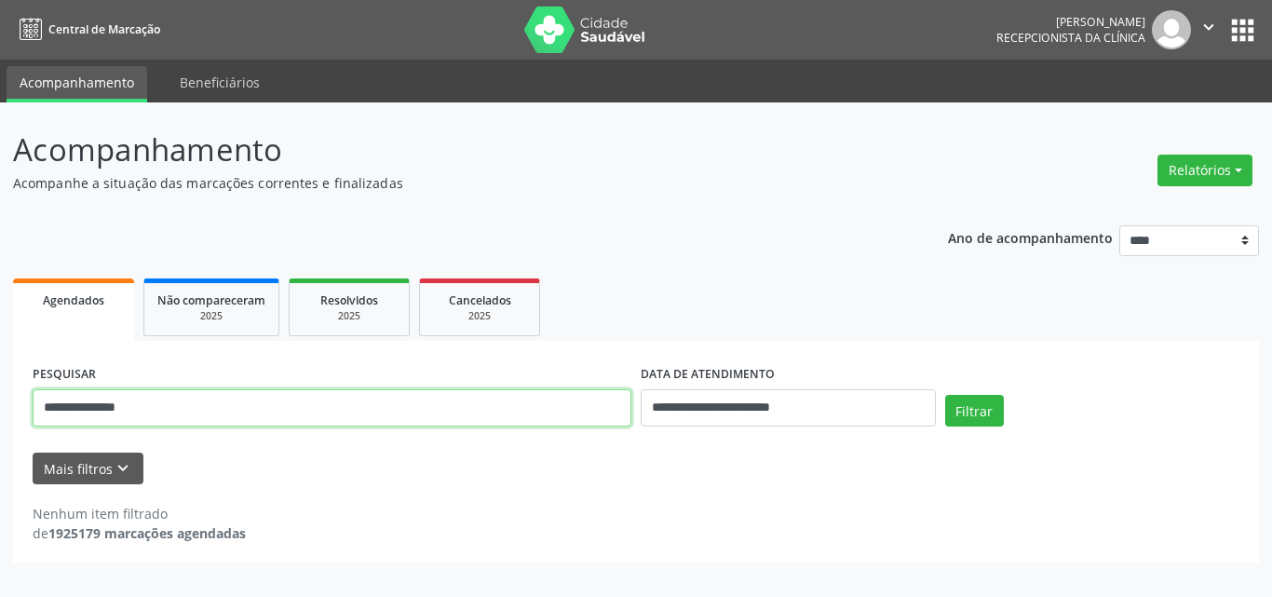
drag, startPoint x: 144, startPoint y: 409, endPoint x: 0, endPoint y: 367, distance: 150.2
click at [0, 367] on div "**********" at bounding box center [636, 349] width 1272 height 494
paste input "**********"
type input "**********"
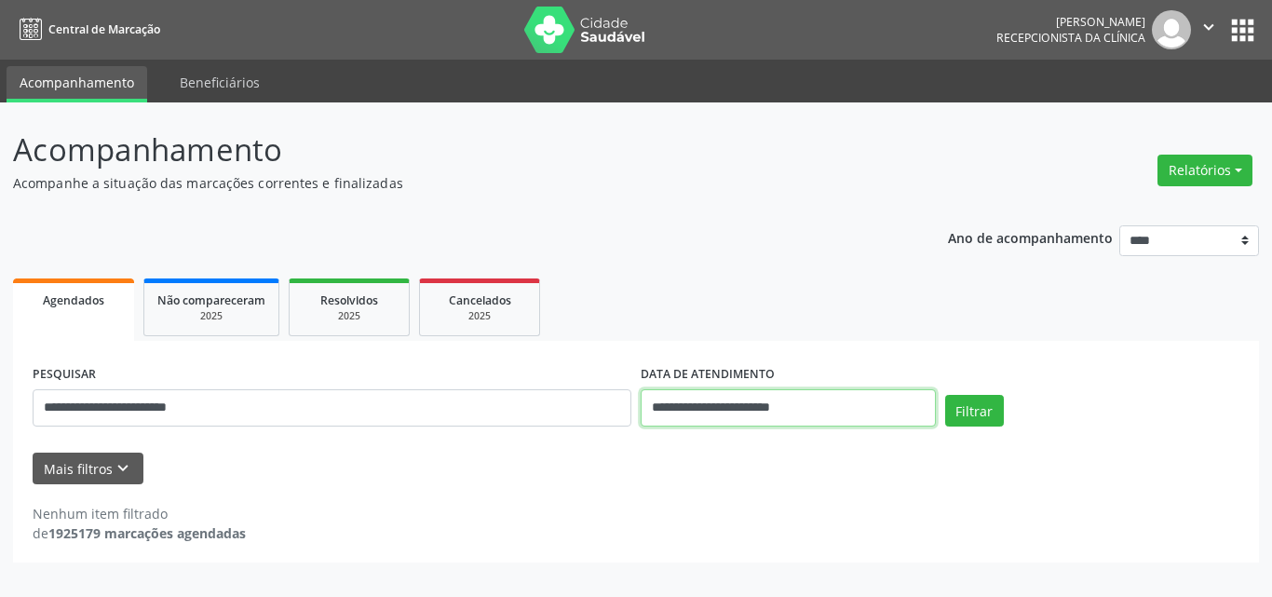
click at [805, 411] on input "**********" at bounding box center [787, 407] width 295 height 37
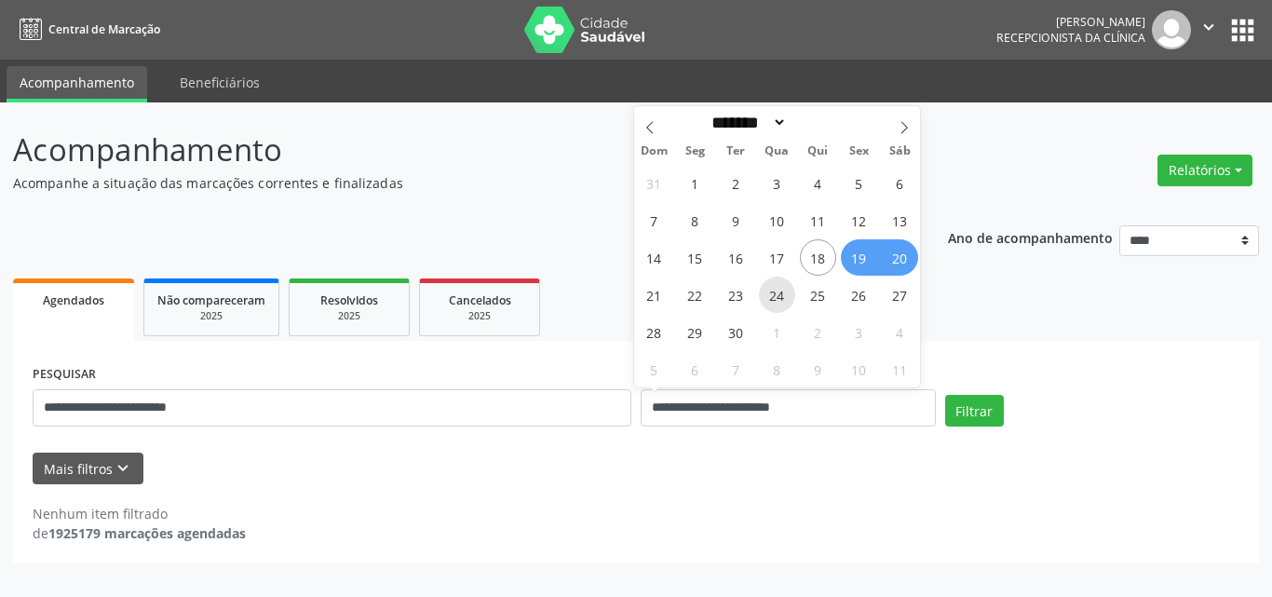
click at [777, 295] on span "24" at bounding box center [777, 294] width 36 height 36
type input "**********"
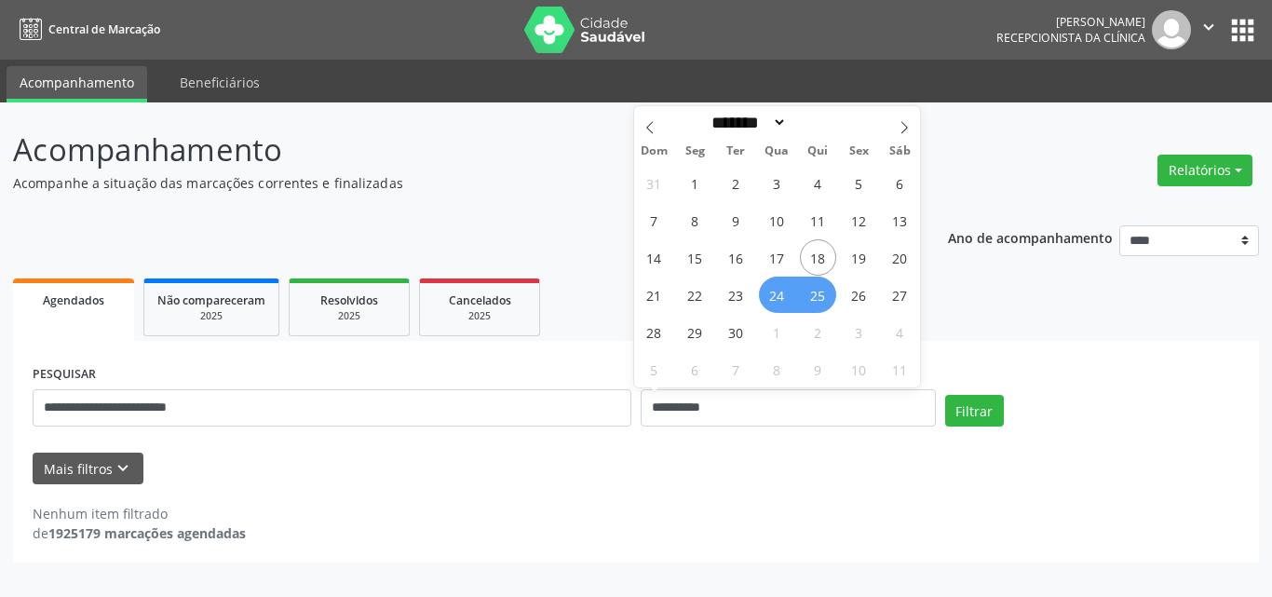
click at [834, 305] on div "31 1 2 3 4 5 6 7 8 9 10 11 12 13 14 15 16 17 18 19 20 21 22 23 24 25 26 27 28 2…" at bounding box center [777, 275] width 287 height 223
click at [815, 303] on span "25" at bounding box center [818, 294] width 36 height 36
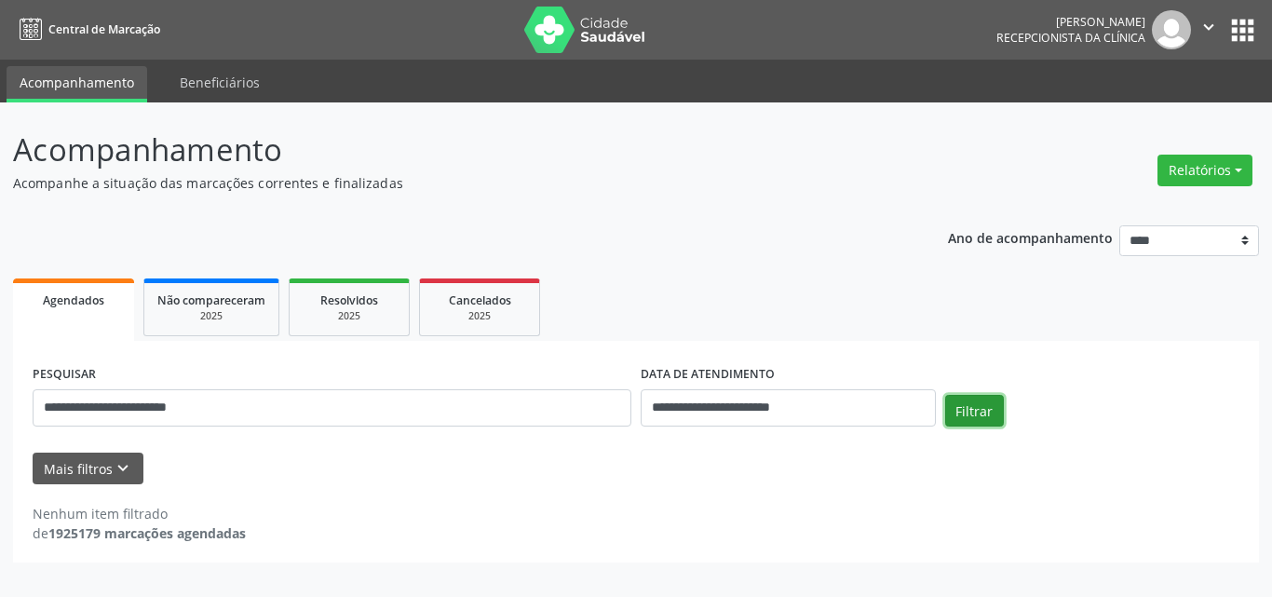
click at [962, 417] on button "Filtrar" at bounding box center [974, 411] width 59 height 32
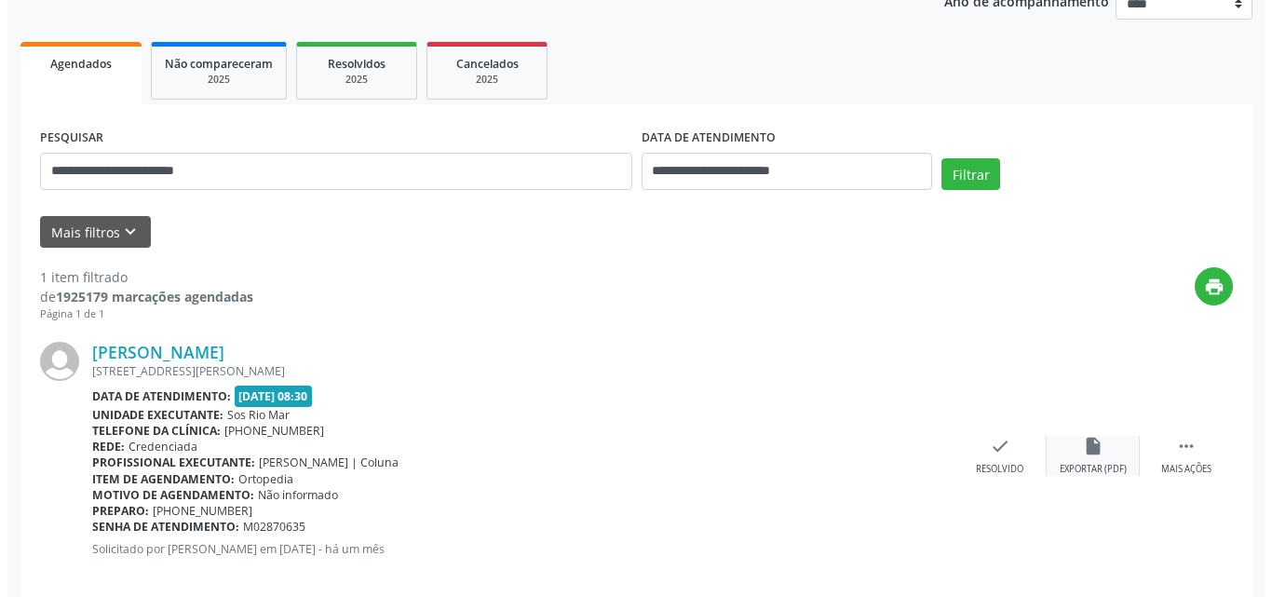
scroll to position [262, 0]
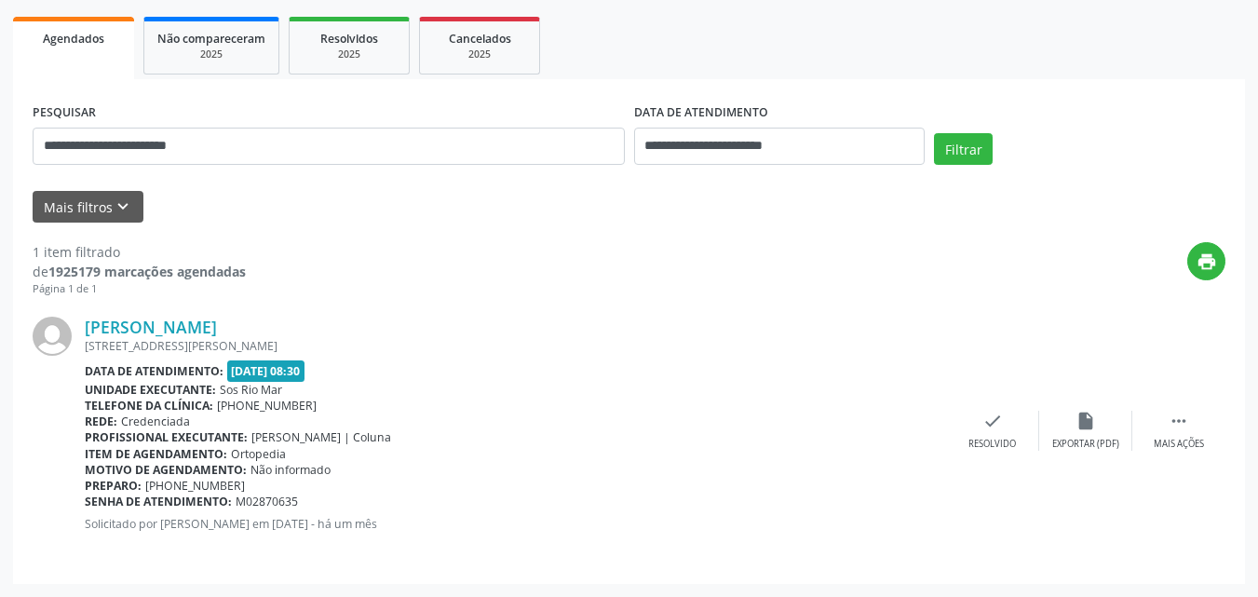
click at [1176, 409] on div "Loureval Oliveira da Silva RUA DA BOA FAMA, 468, CENTRO, JOAQUIM NABUCO - PE Da…" at bounding box center [629, 430] width 1192 height 267
click at [1180, 420] on icon "" at bounding box center [1178, 421] width 20 height 20
click at [989, 437] on div "cancel Cancelar" at bounding box center [992, 431] width 93 height 40
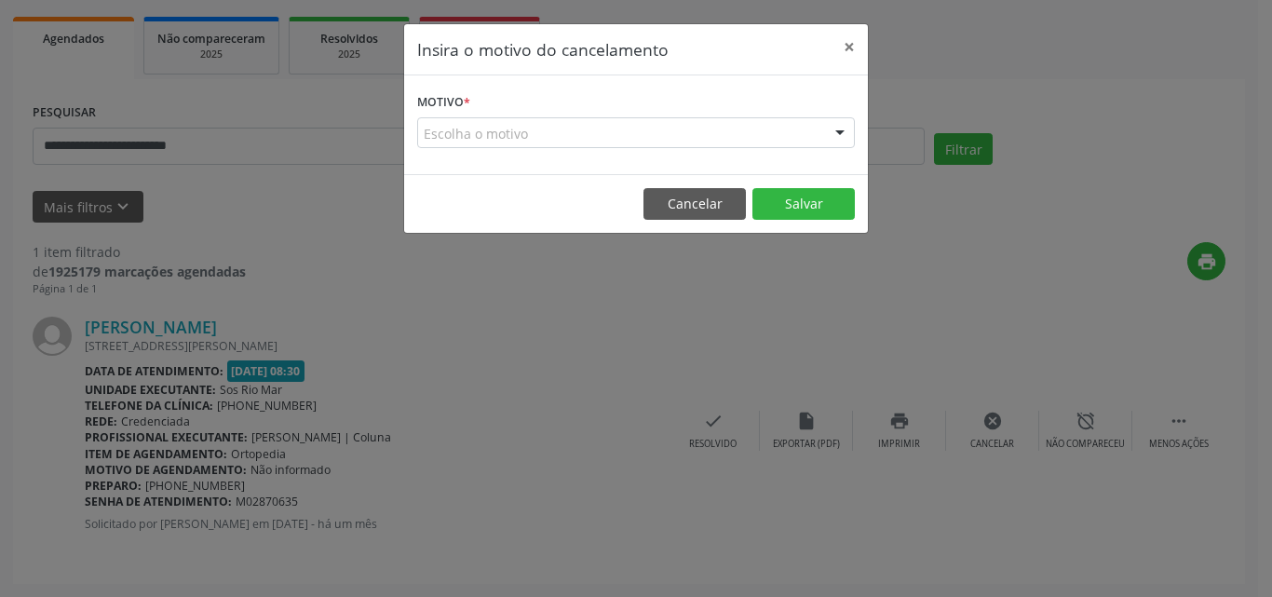
click at [599, 135] on div "Escolha o motivo" at bounding box center [635, 133] width 437 height 32
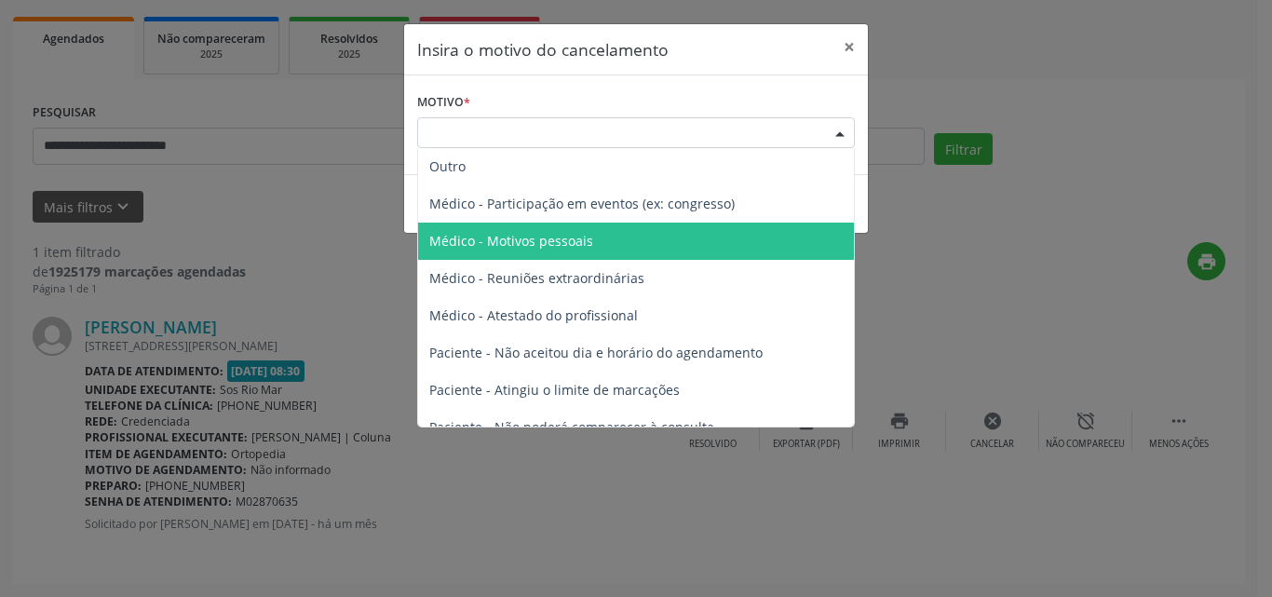
click at [599, 249] on span "Médico - Motivos pessoais" at bounding box center [636, 240] width 436 height 37
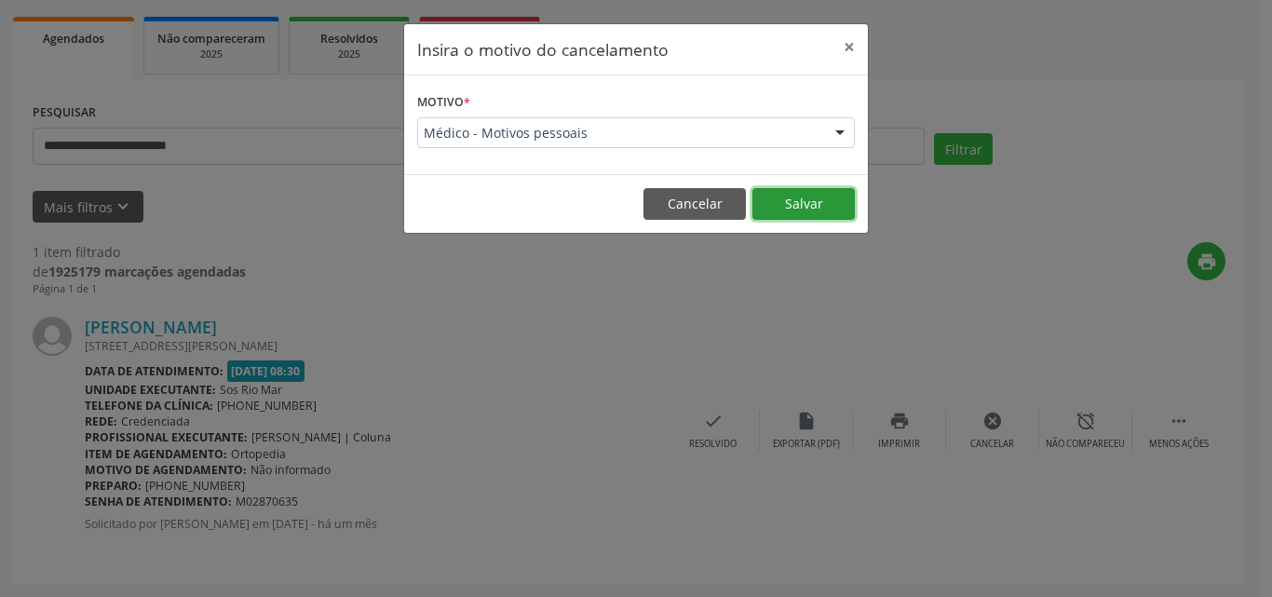
click at [813, 202] on button "Salvar" at bounding box center [803, 204] width 102 height 32
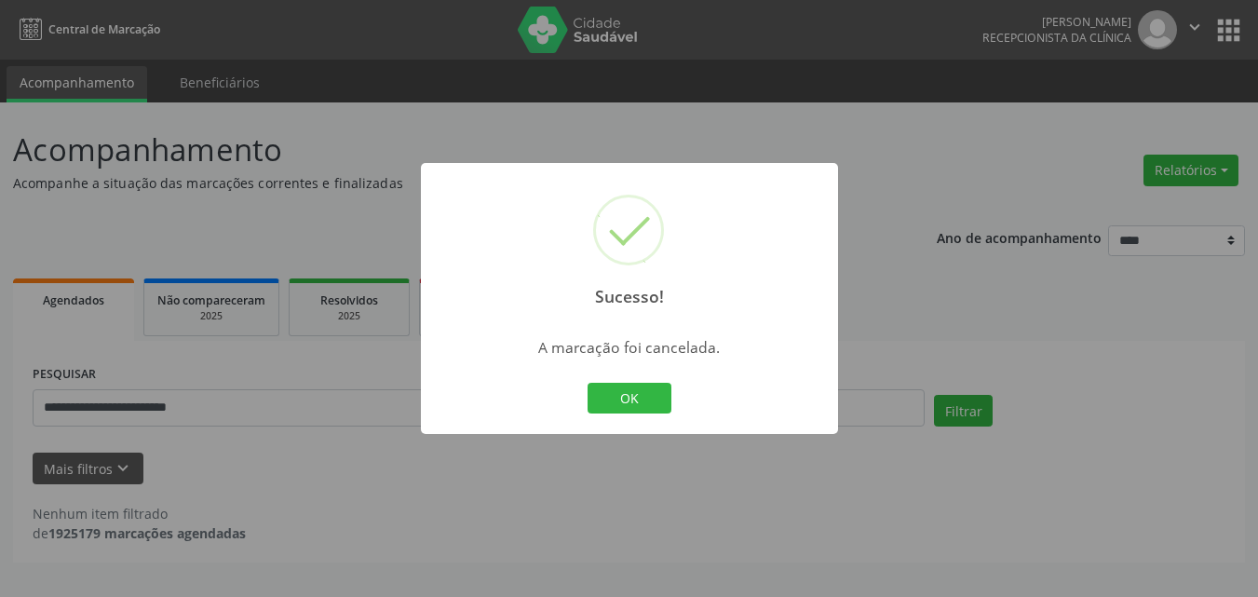
scroll to position [0, 0]
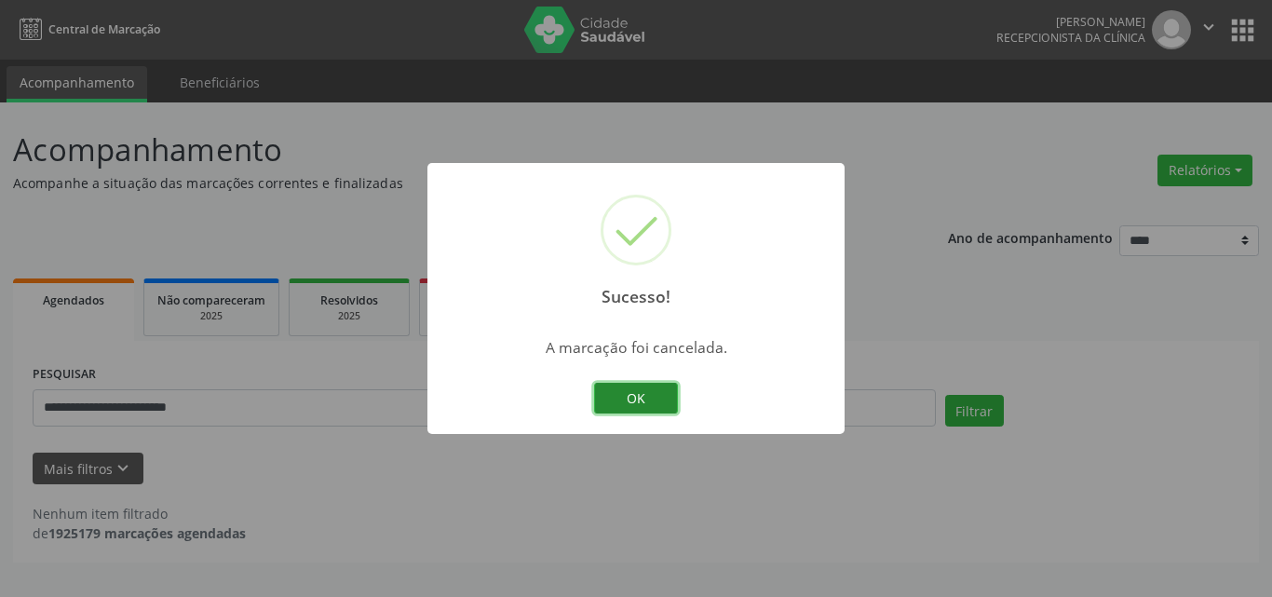
click at [612, 409] on button "OK" at bounding box center [636, 399] width 84 height 32
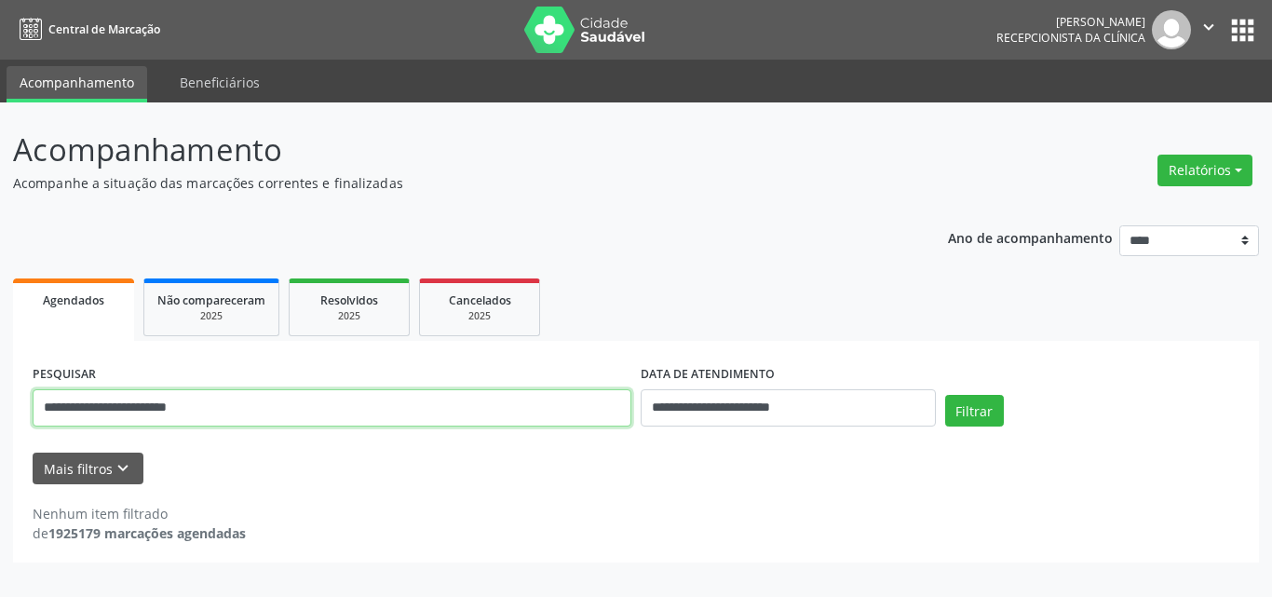
drag, startPoint x: 251, startPoint y: 401, endPoint x: 0, endPoint y: 356, distance: 255.4
click at [0, 356] on div "**********" at bounding box center [636, 349] width 1272 height 494
paste input "text"
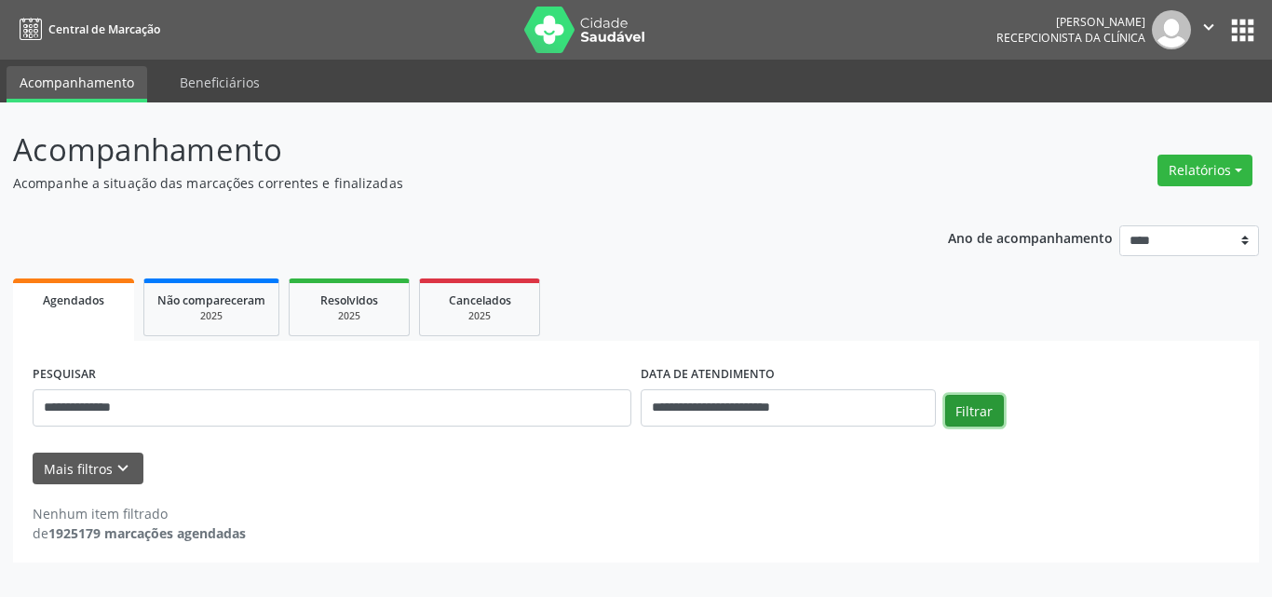
click at [970, 412] on button "Filtrar" at bounding box center [974, 411] width 59 height 32
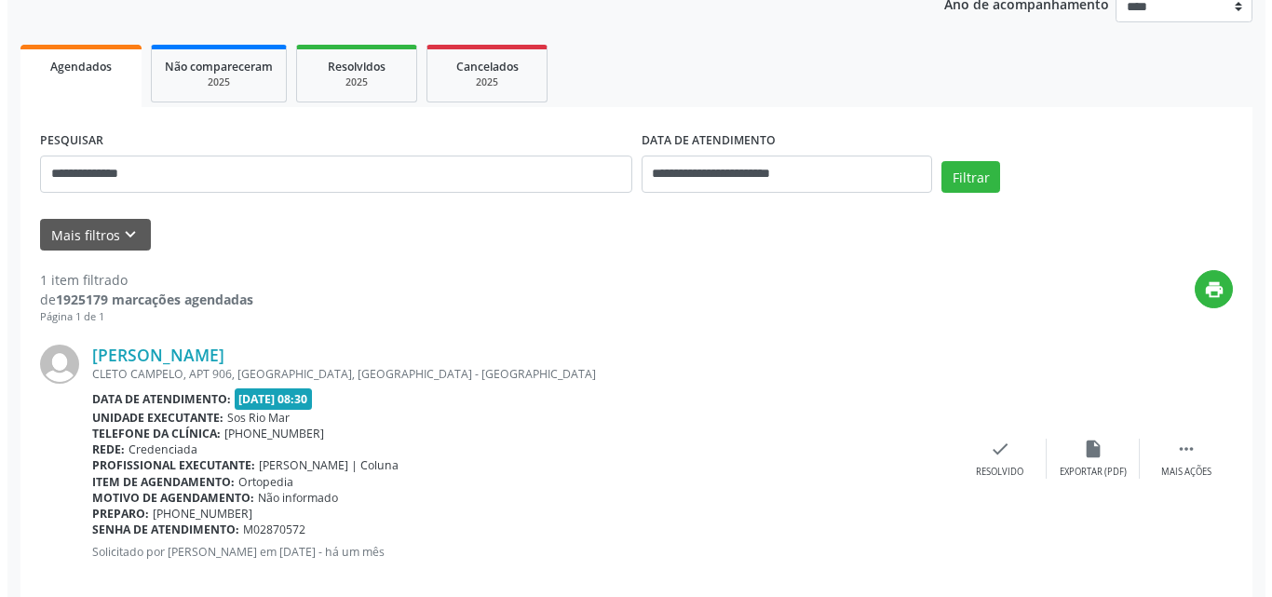
scroll to position [262, 0]
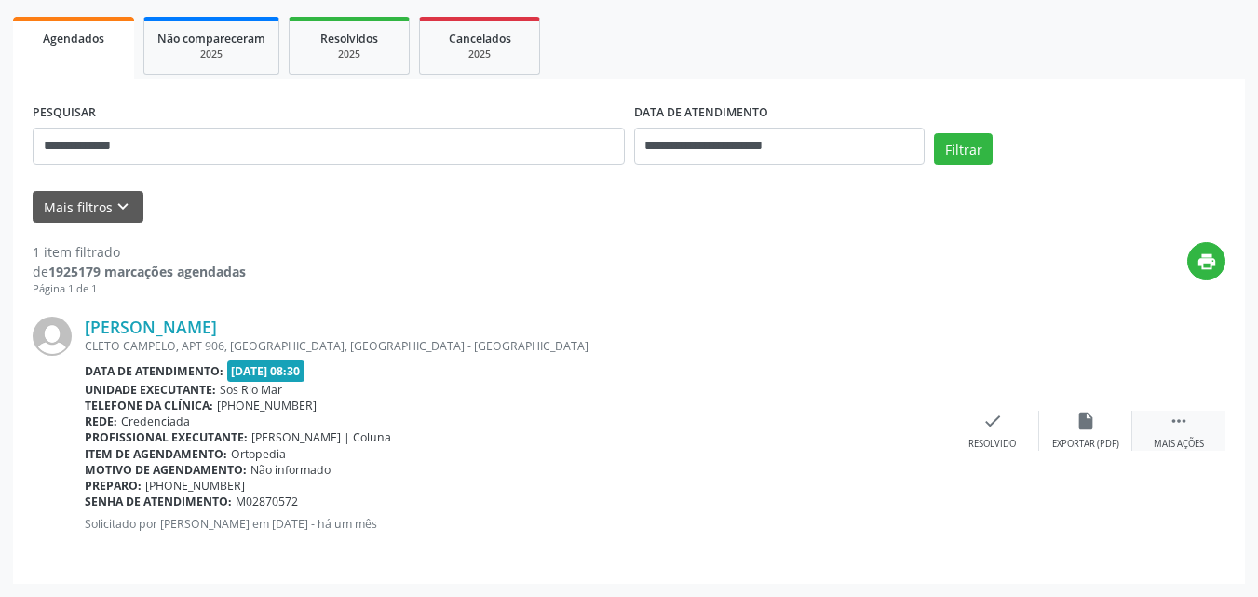
drag, startPoint x: 1185, startPoint y: 427, endPoint x: 1142, endPoint y: 426, distance: 42.8
click at [1184, 426] on icon "" at bounding box center [1178, 421] width 20 height 20
click at [984, 439] on div "Cancelar" at bounding box center [992, 443] width 44 height 13
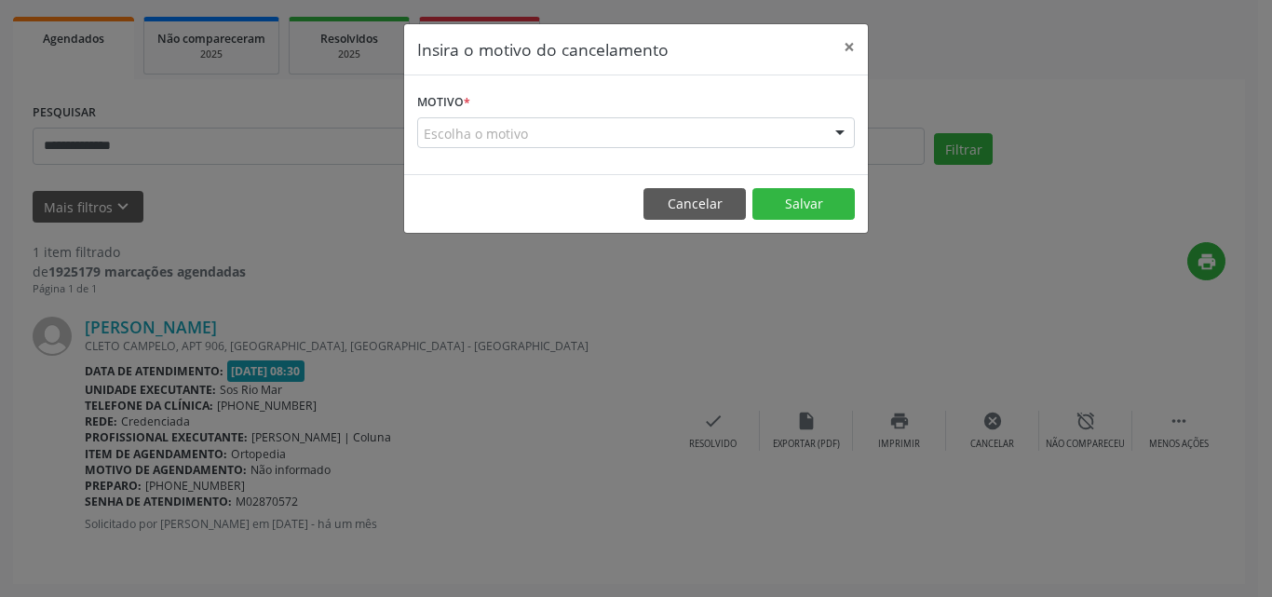
click at [540, 140] on div "Escolha o motivo" at bounding box center [635, 133] width 437 height 32
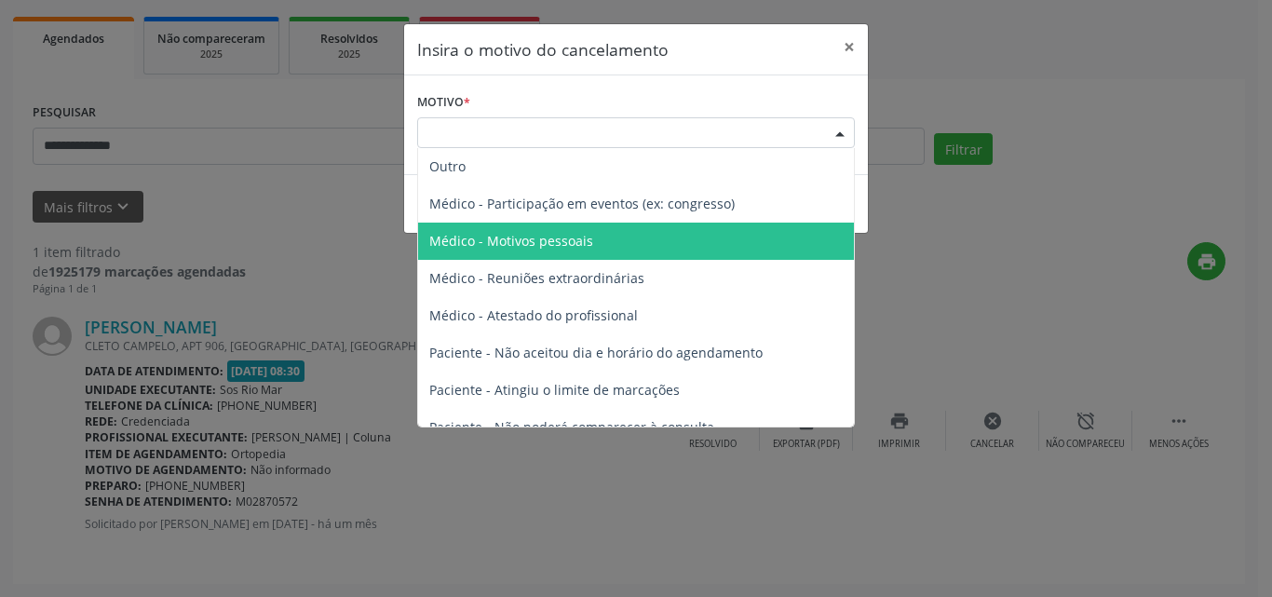
click at [543, 251] on span "Médico - Motivos pessoais" at bounding box center [636, 240] width 436 height 37
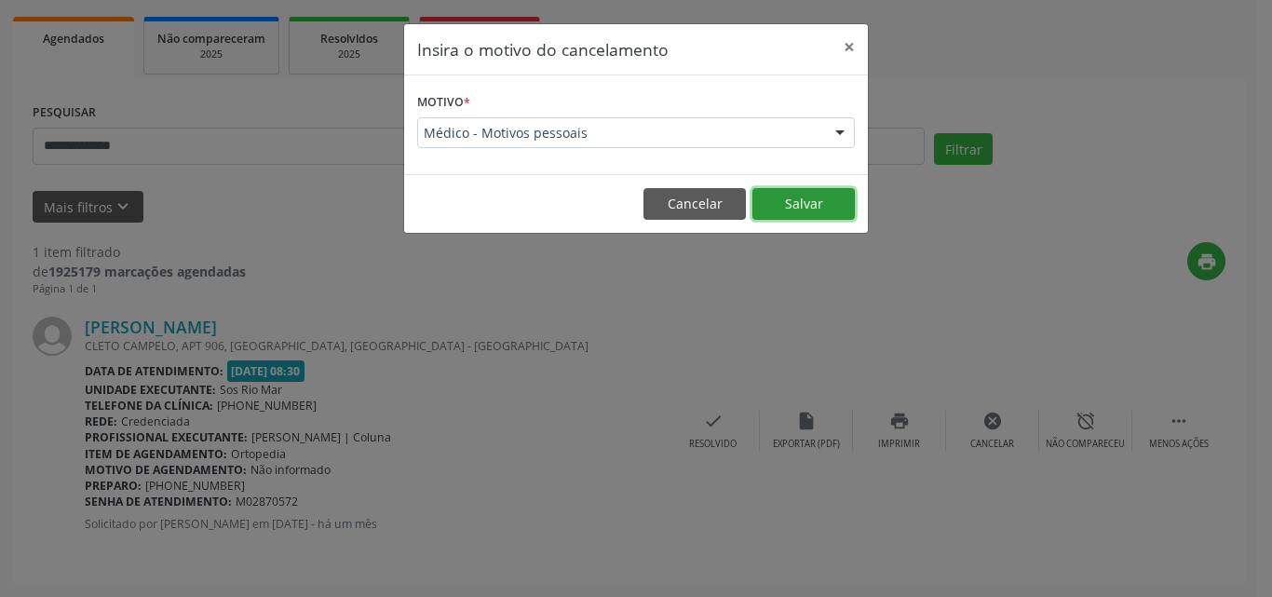
click at [774, 209] on button "Salvar" at bounding box center [803, 204] width 102 height 32
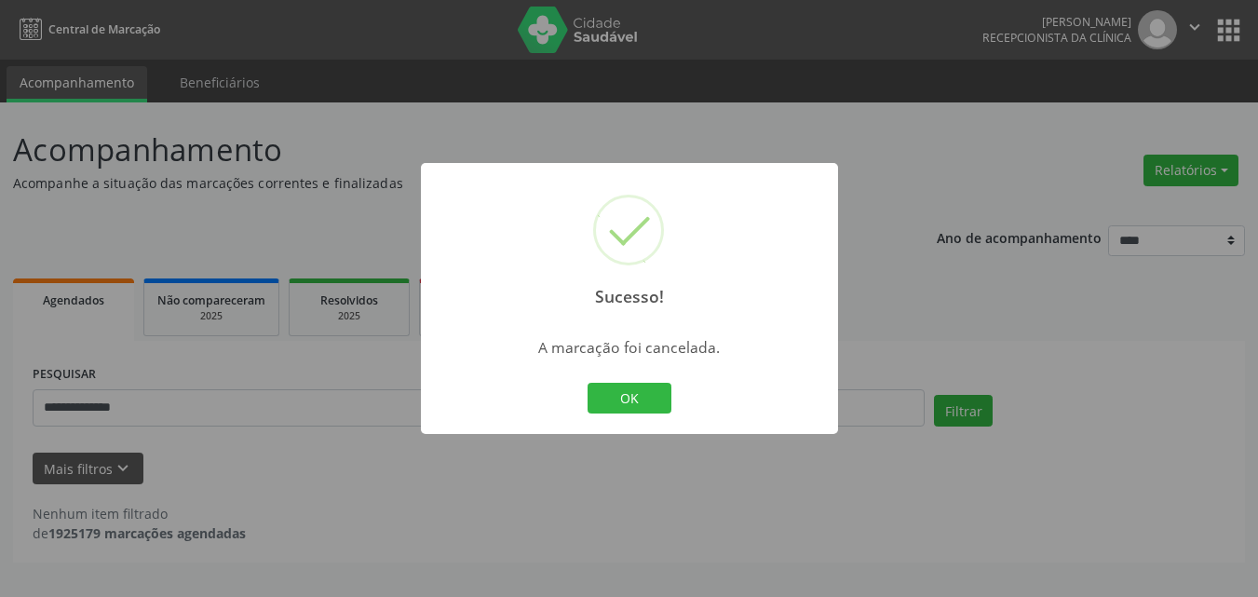
scroll to position [0, 0]
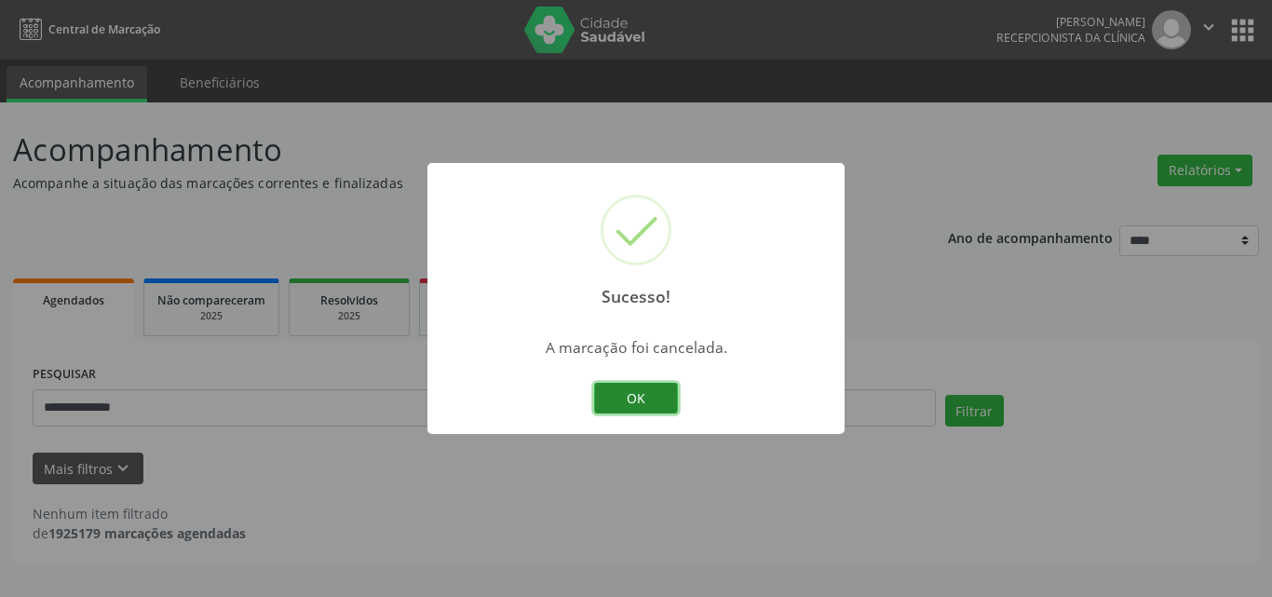
click at [635, 391] on button "OK" at bounding box center [636, 399] width 84 height 32
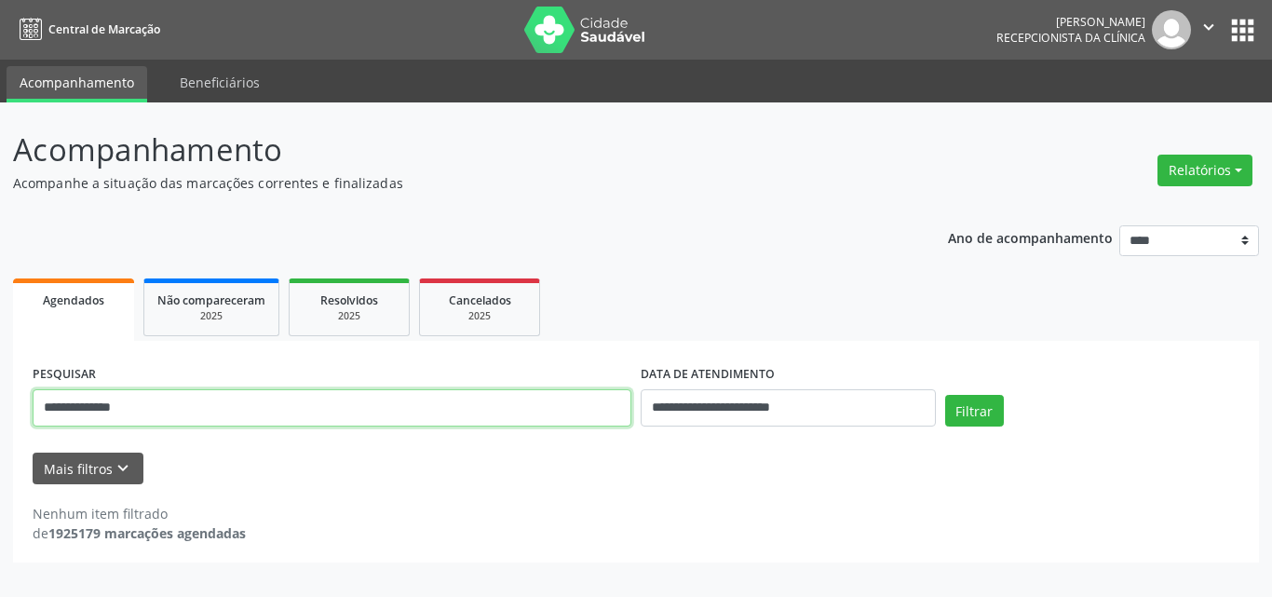
drag, startPoint x: 214, startPoint y: 403, endPoint x: 69, endPoint y: 415, distance: 145.7
click at [1, 413] on div "**********" at bounding box center [636, 349] width 1272 height 494
paste input "**********"
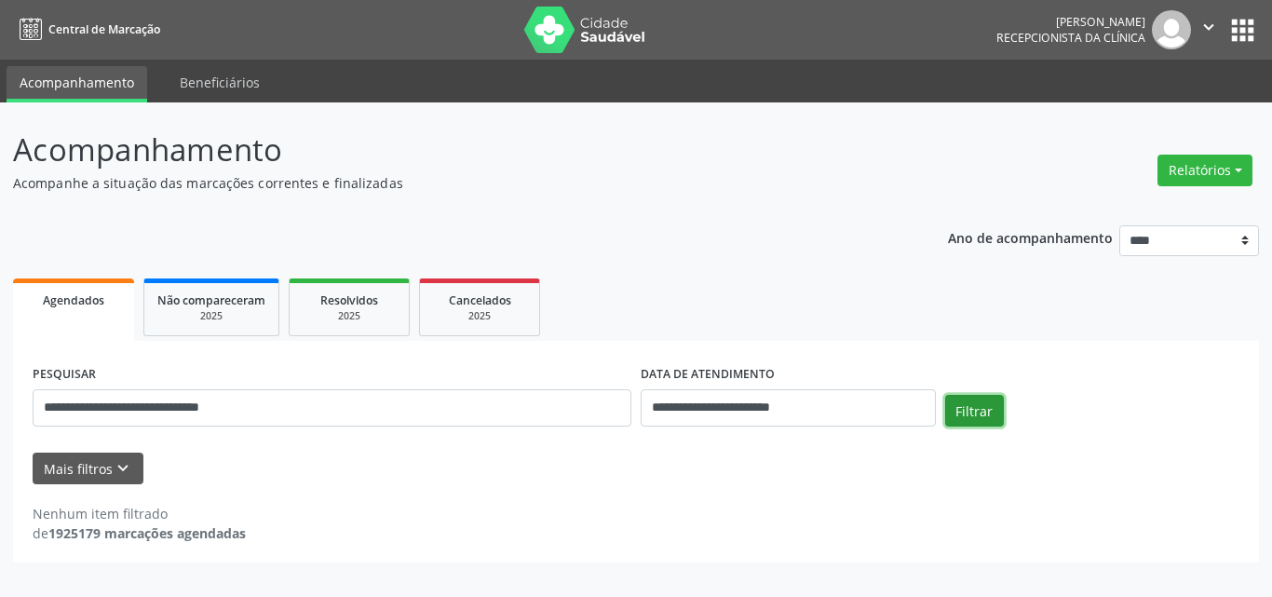
click at [977, 414] on button "Filtrar" at bounding box center [974, 411] width 59 height 32
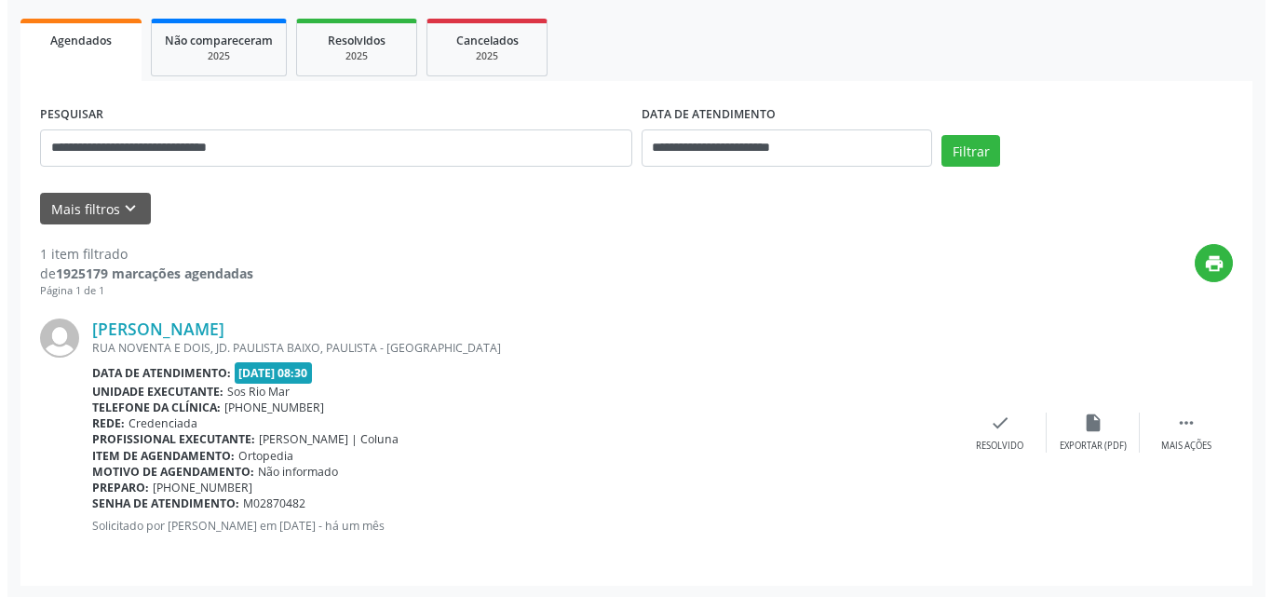
scroll to position [262, 0]
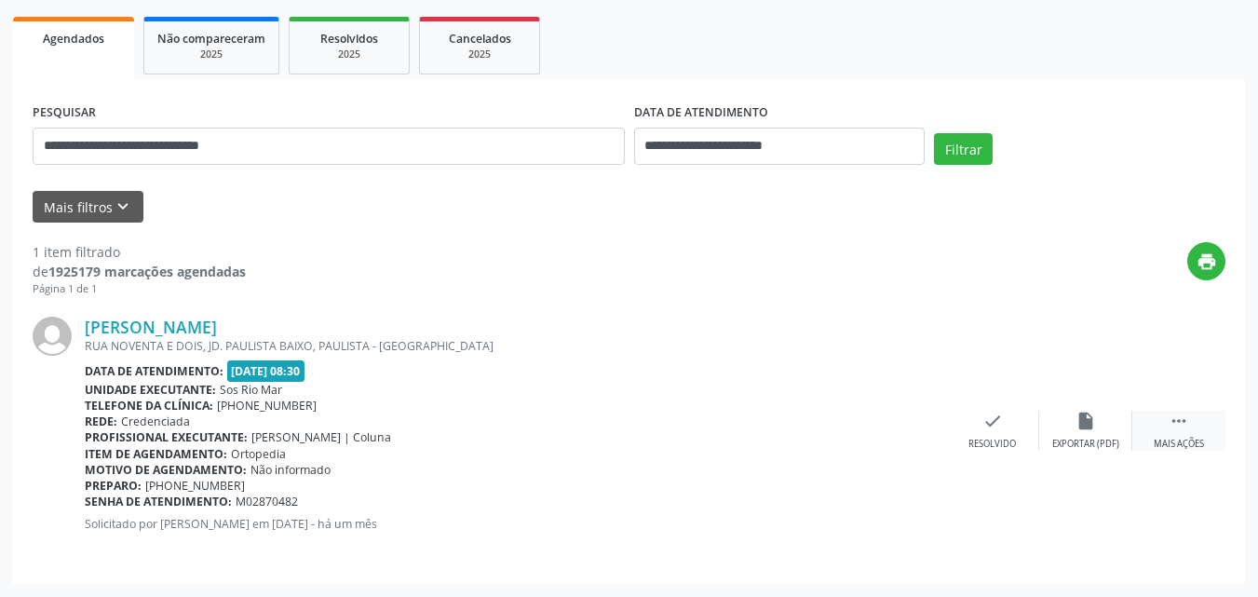
click at [1175, 416] on icon "" at bounding box center [1178, 421] width 20 height 20
click at [977, 429] on div "cancel Cancelar" at bounding box center [992, 431] width 93 height 40
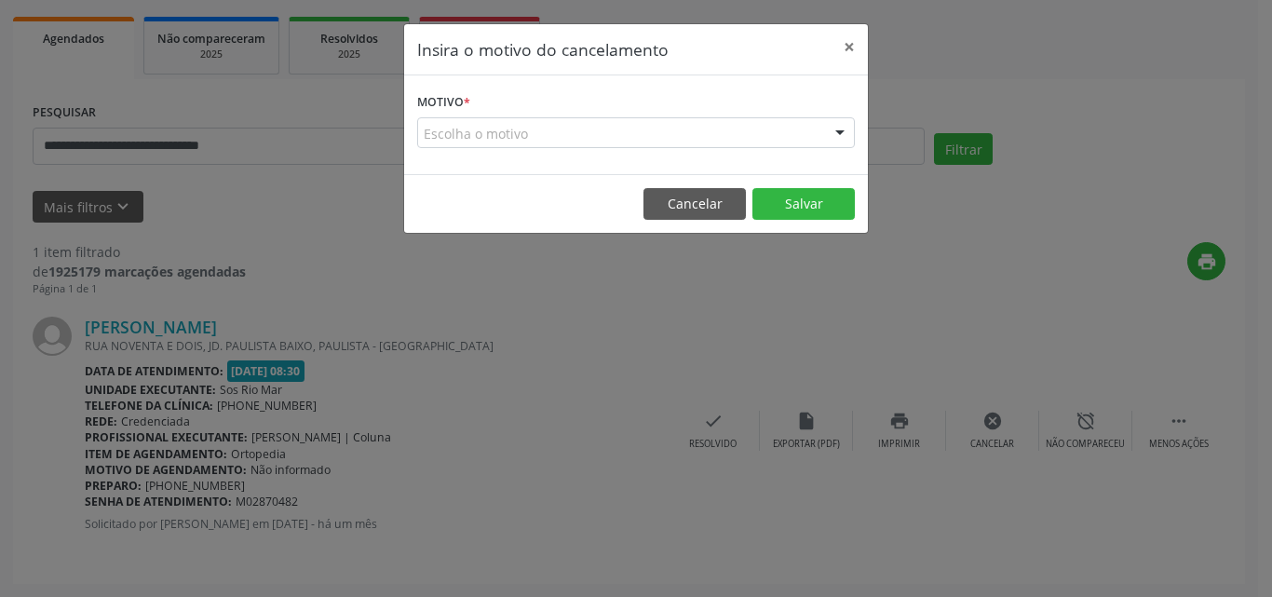
click at [602, 140] on div "Escolha o motivo" at bounding box center [635, 133] width 437 height 32
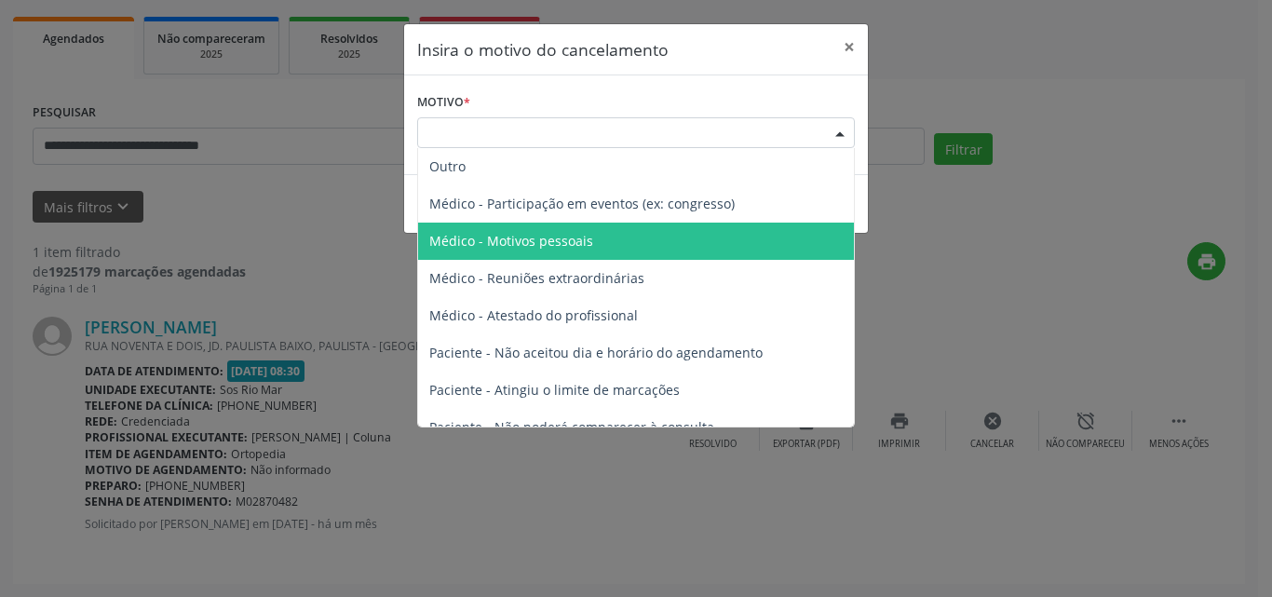
click at [599, 237] on span "Médico - Motivos pessoais" at bounding box center [636, 240] width 436 height 37
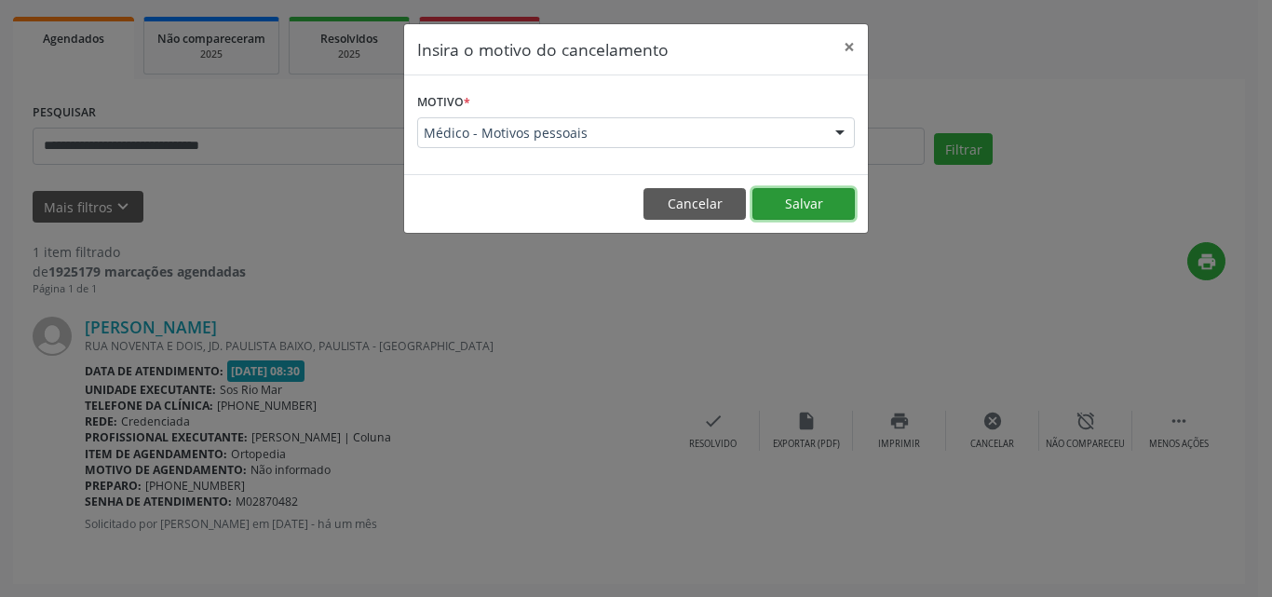
click at [809, 200] on button "Salvar" at bounding box center [803, 204] width 102 height 32
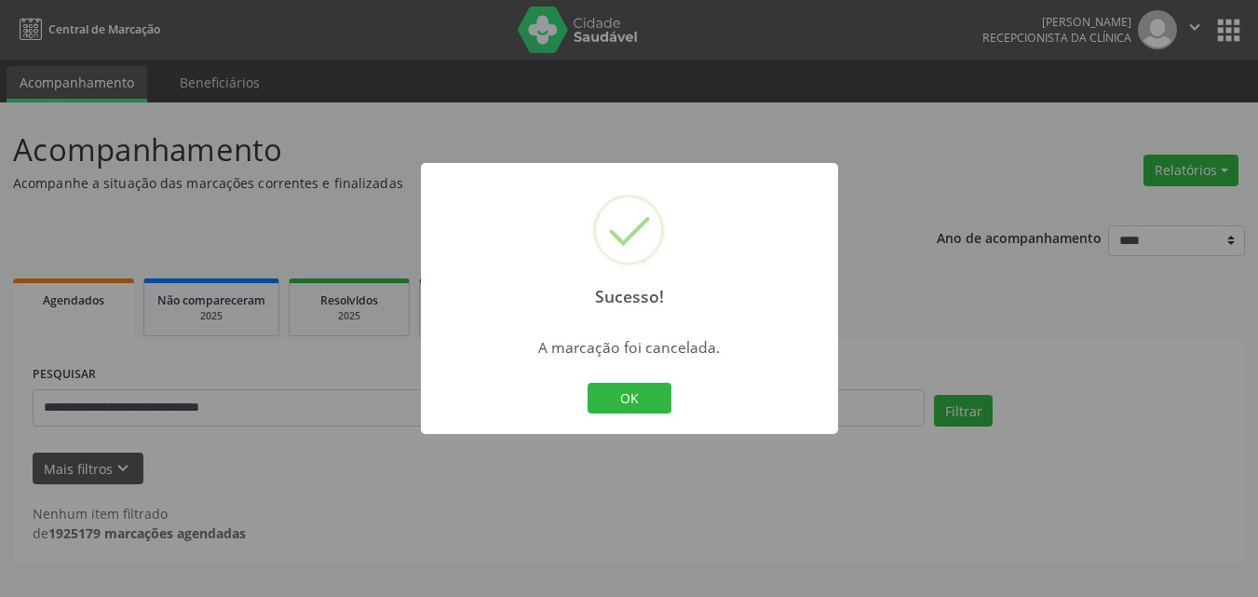
scroll to position [0, 0]
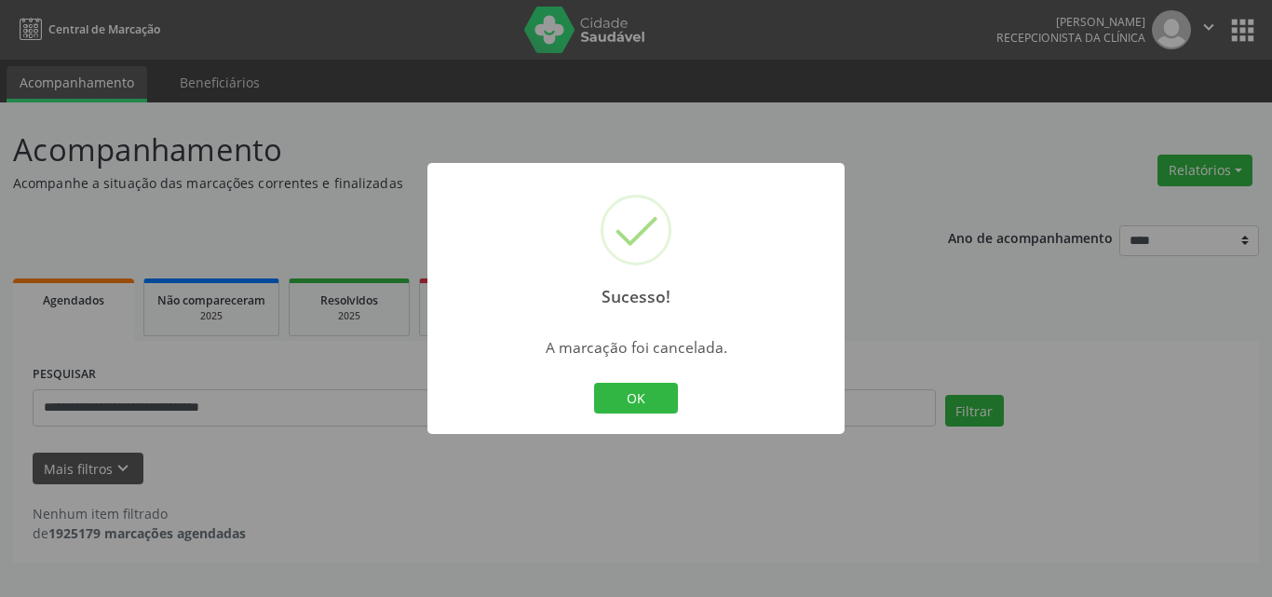
drag, startPoint x: 622, startPoint y: 415, endPoint x: 627, endPoint y: 395, distance: 21.2
click at [622, 411] on div "OK Cancel" at bounding box center [636, 398] width 92 height 39
drag, startPoint x: 627, startPoint y: 395, endPoint x: 468, endPoint y: 397, distance: 159.2
click at [627, 395] on button "OK" at bounding box center [636, 399] width 84 height 32
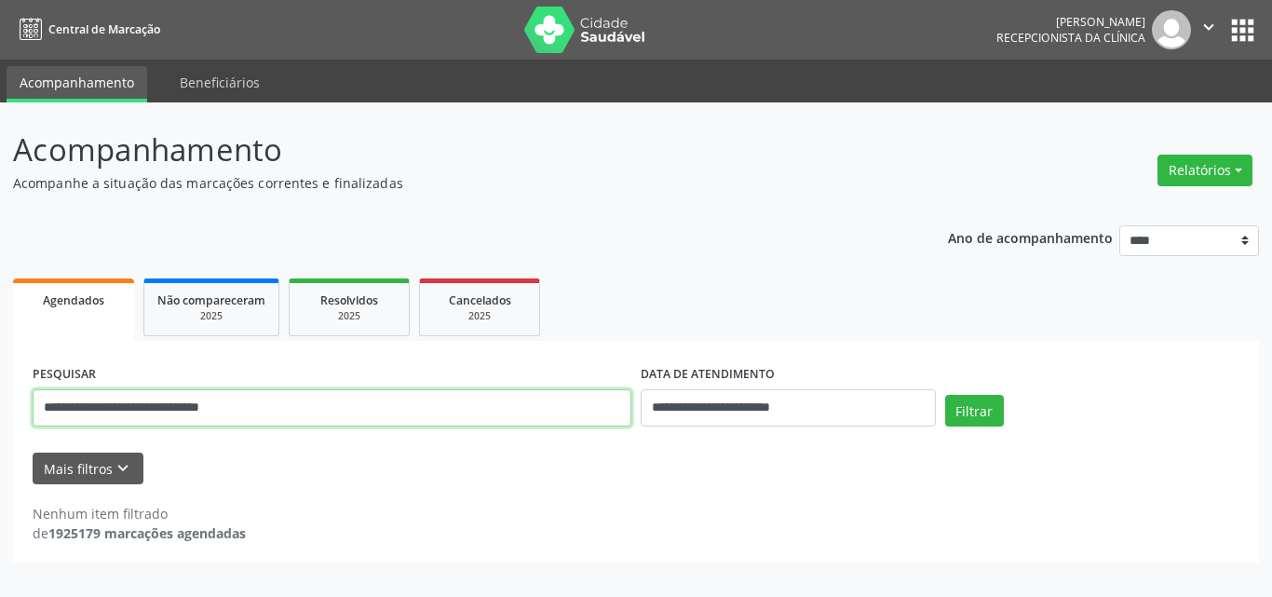
drag, startPoint x: 316, startPoint y: 408, endPoint x: 0, endPoint y: 411, distance: 315.6
click at [0, 411] on div "**********" at bounding box center [636, 349] width 1272 height 494
paste input "text"
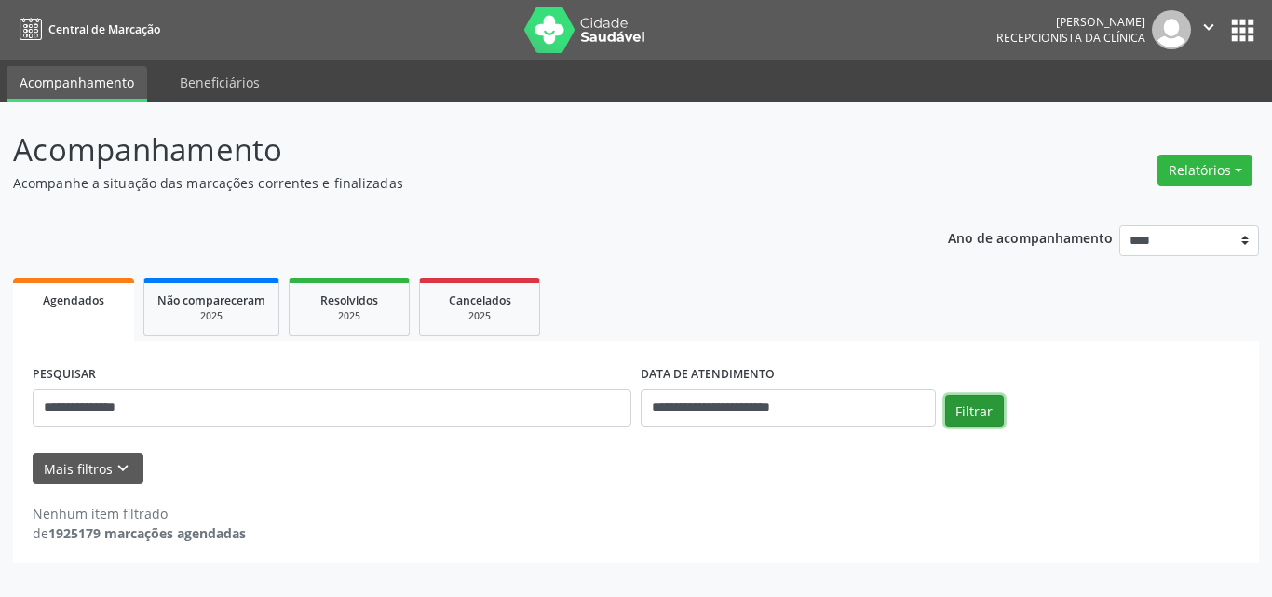
click at [953, 417] on button "Filtrar" at bounding box center [974, 411] width 59 height 32
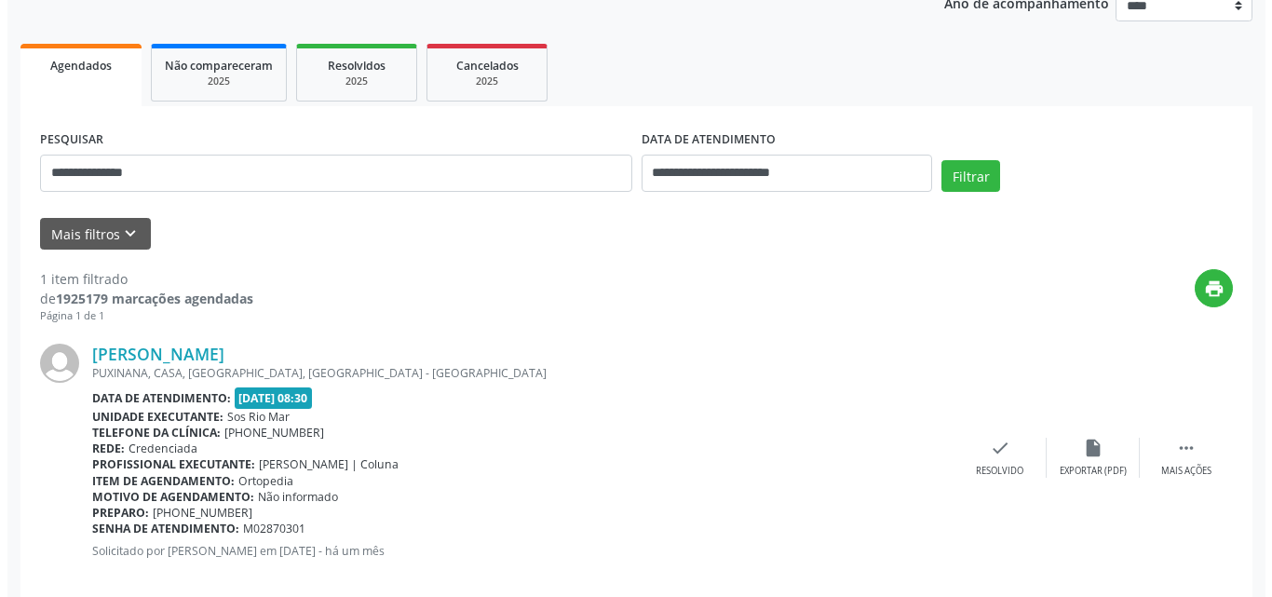
scroll to position [262, 0]
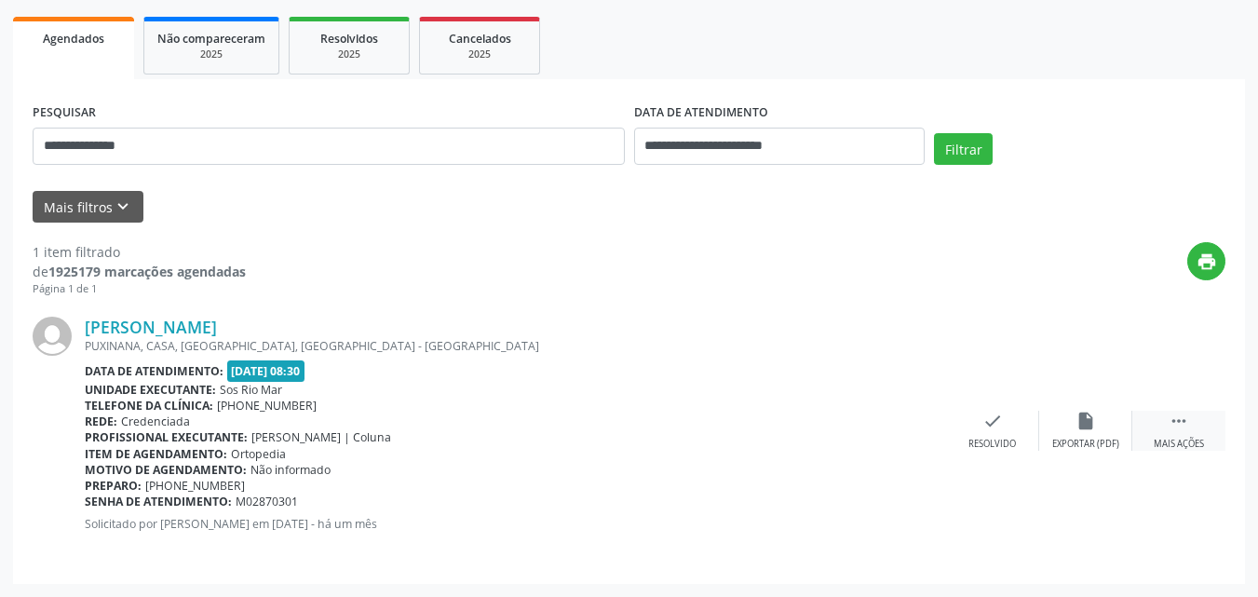
click at [1175, 422] on icon "" at bounding box center [1178, 421] width 20 height 20
click at [978, 421] on div "cancel Cancelar" at bounding box center [992, 431] width 93 height 40
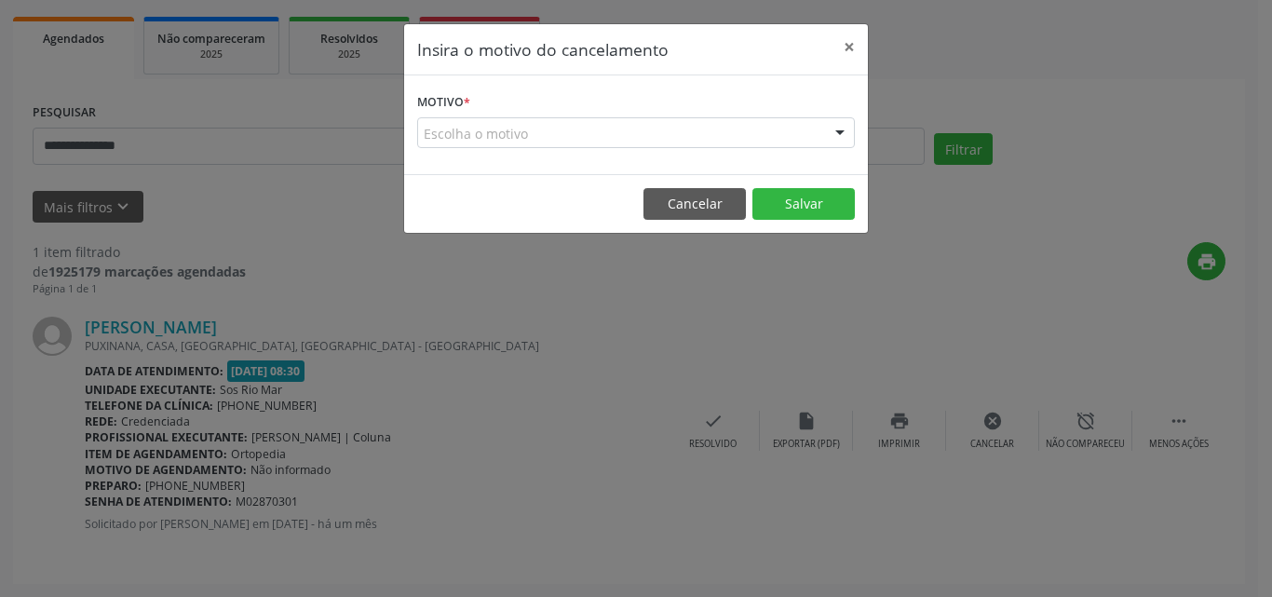
click at [604, 117] on form "Motivo * Escolha o motivo Outro Médico - Participação em eventos (ex: congresso…" at bounding box center [635, 118] width 437 height 60
click at [644, 136] on div "Escolha o motivo" at bounding box center [635, 133] width 437 height 32
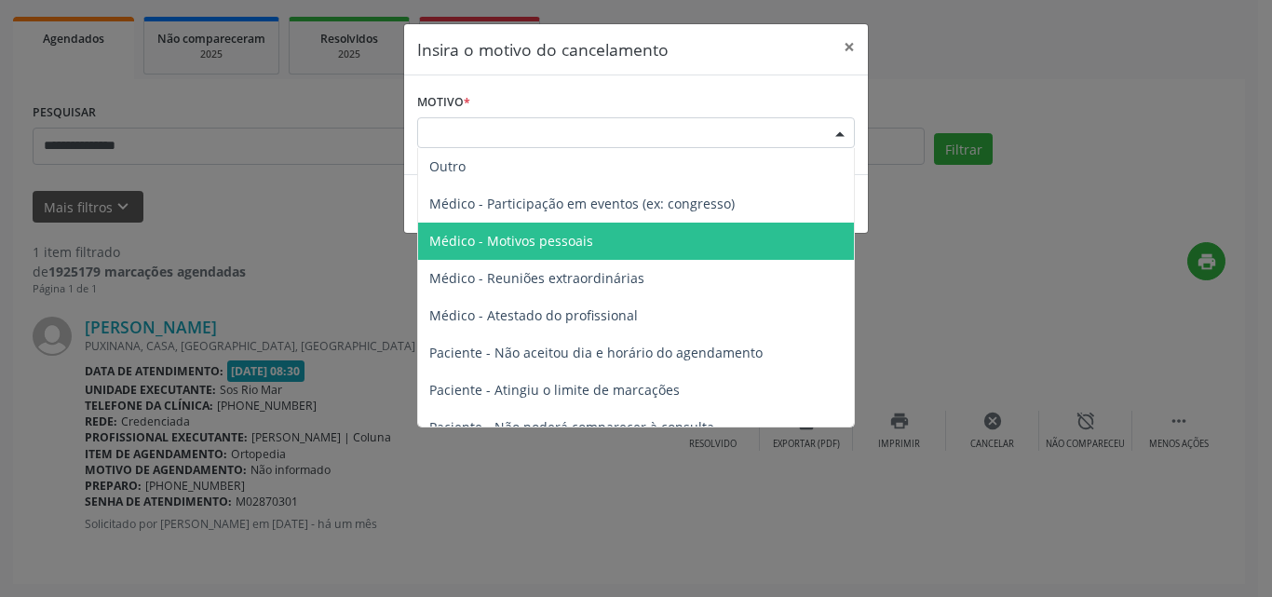
click at [589, 237] on span "Médico - Motivos pessoais" at bounding box center [636, 240] width 436 height 37
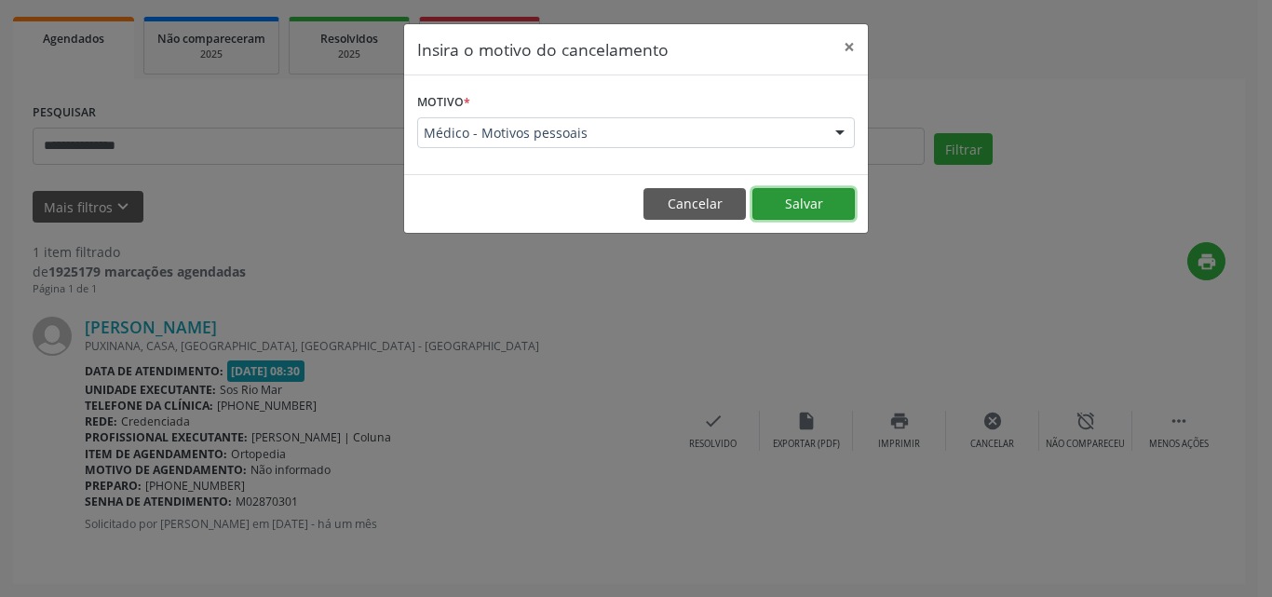
click at [798, 204] on button "Salvar" at bounding box center [803, 204] width 102 height 32
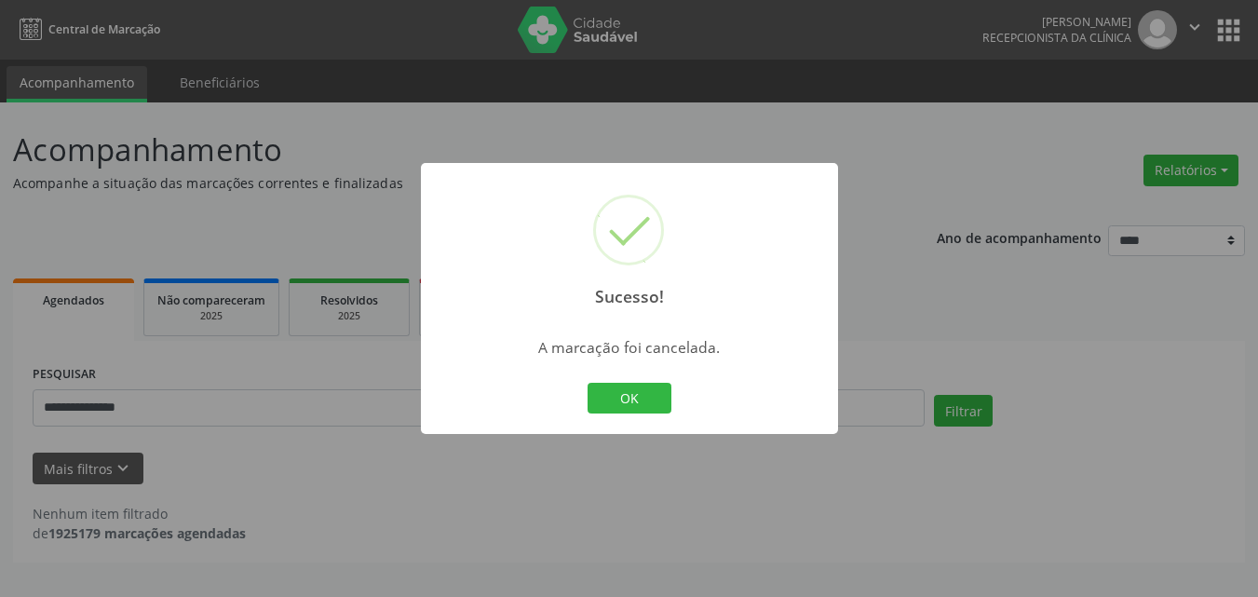
scroll to position [0, 0]
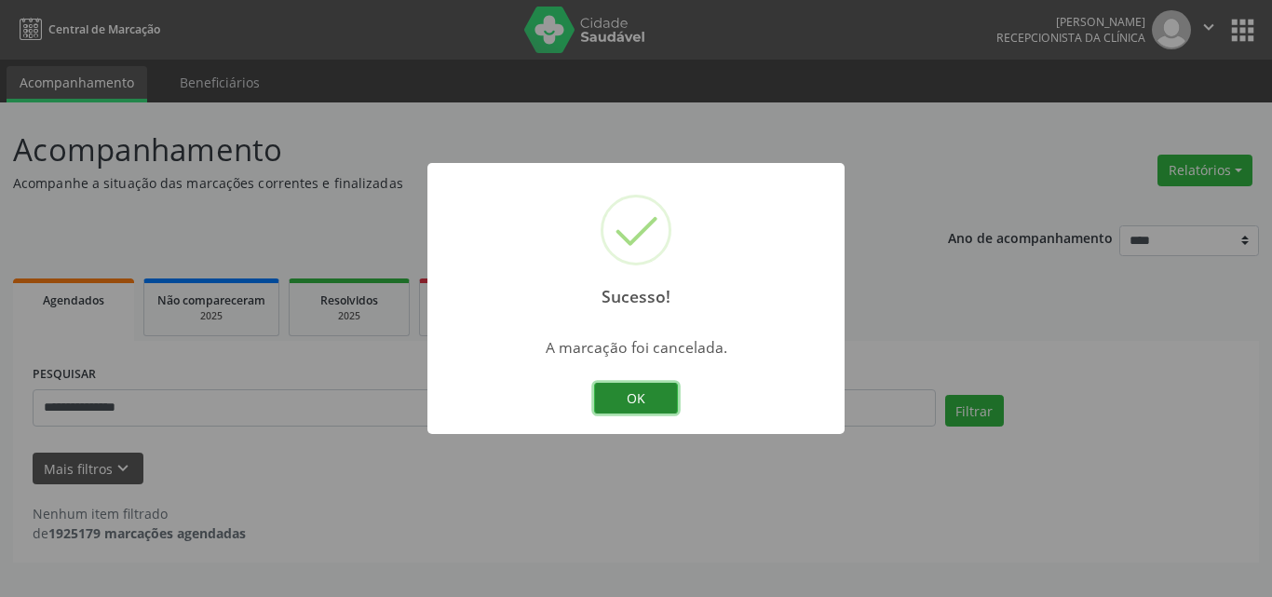
click at [624, 389] on button "OK" at bounding box center [636, 399] width 84 height 32
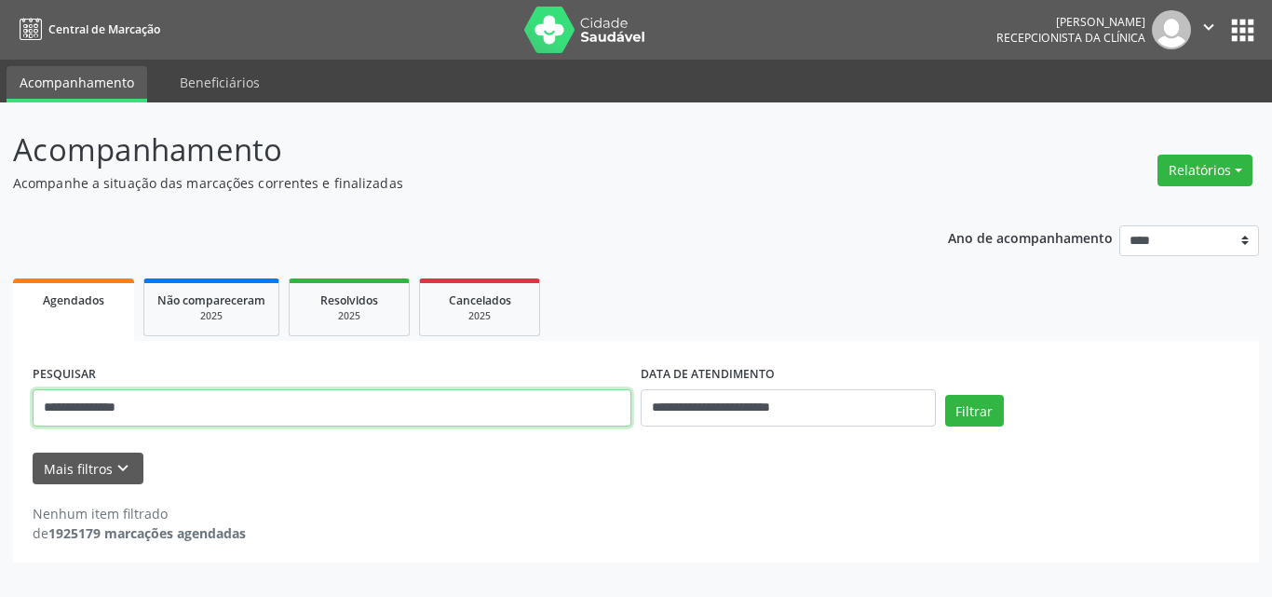
drag, startPoint x: 170, startPoint y: 403, endPoint x: 0, endPoint y: 364, distance: 174.8
click at [0, 364] on div "**********" at bounding box center [636, 349] width 1272 height 494
paste input "**********"
type input "**********"
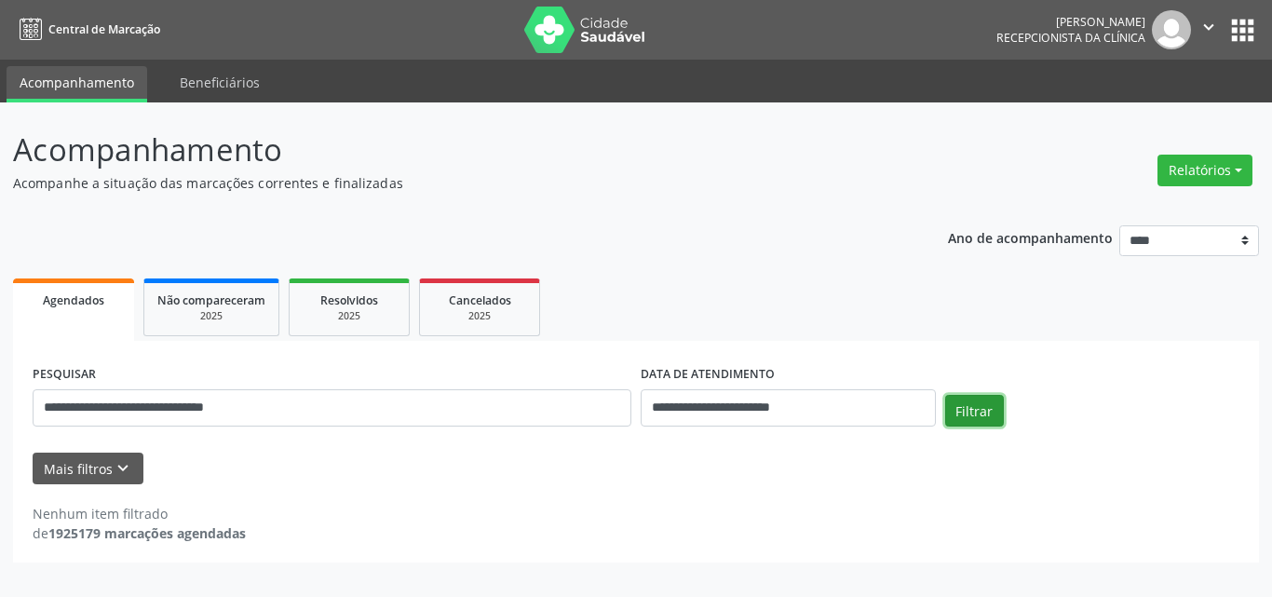
click at [976, 410] on button "Filtrar" at bounding box center [974, 411] width 59 height 32
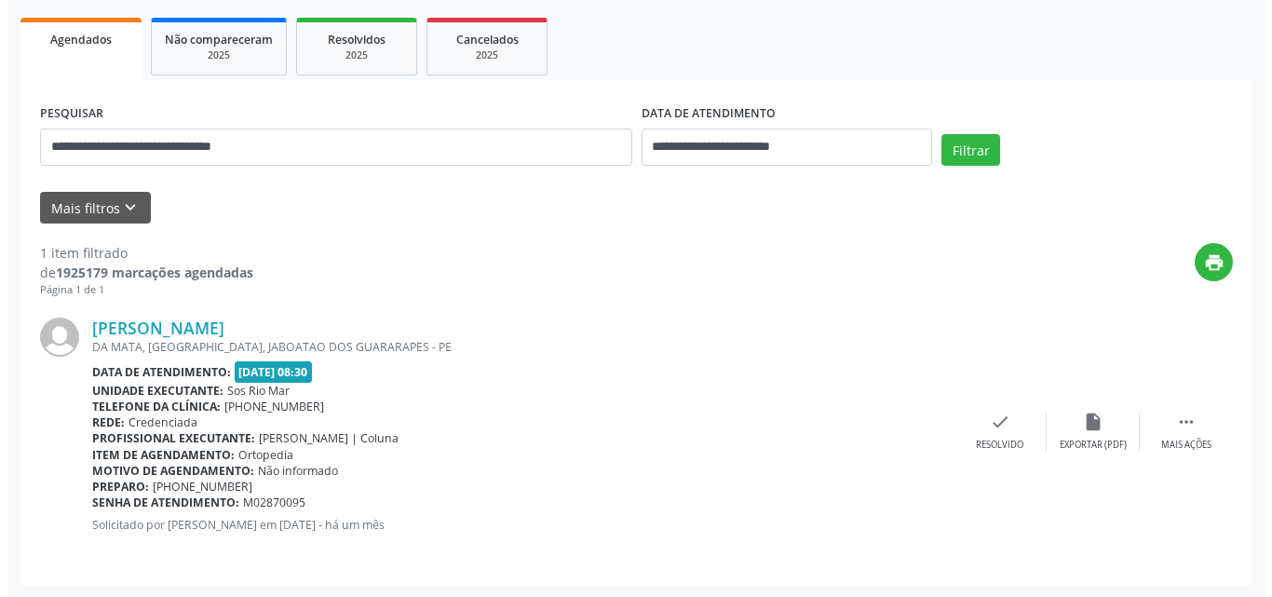
scroll to position [262, 0]
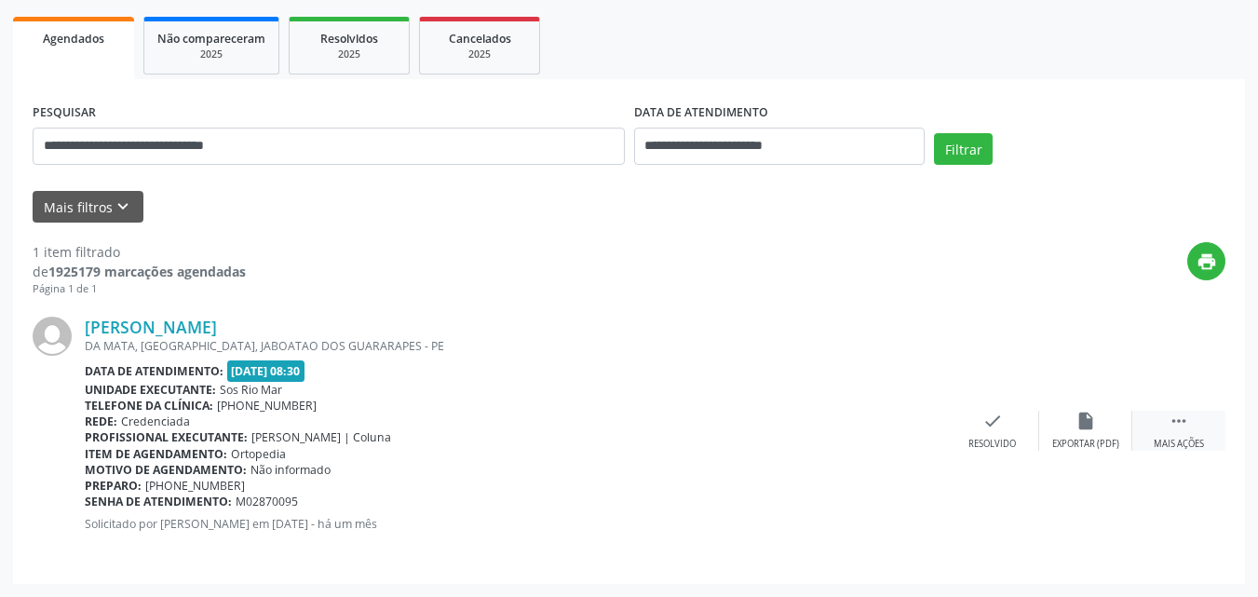
click at [1205, 415] on div " Mais ações" at bounding box center [1178, 431] width 93 height 40
click at [993, 430] on icon "cancel" at bounding box center [992, 421] width 20 height 20
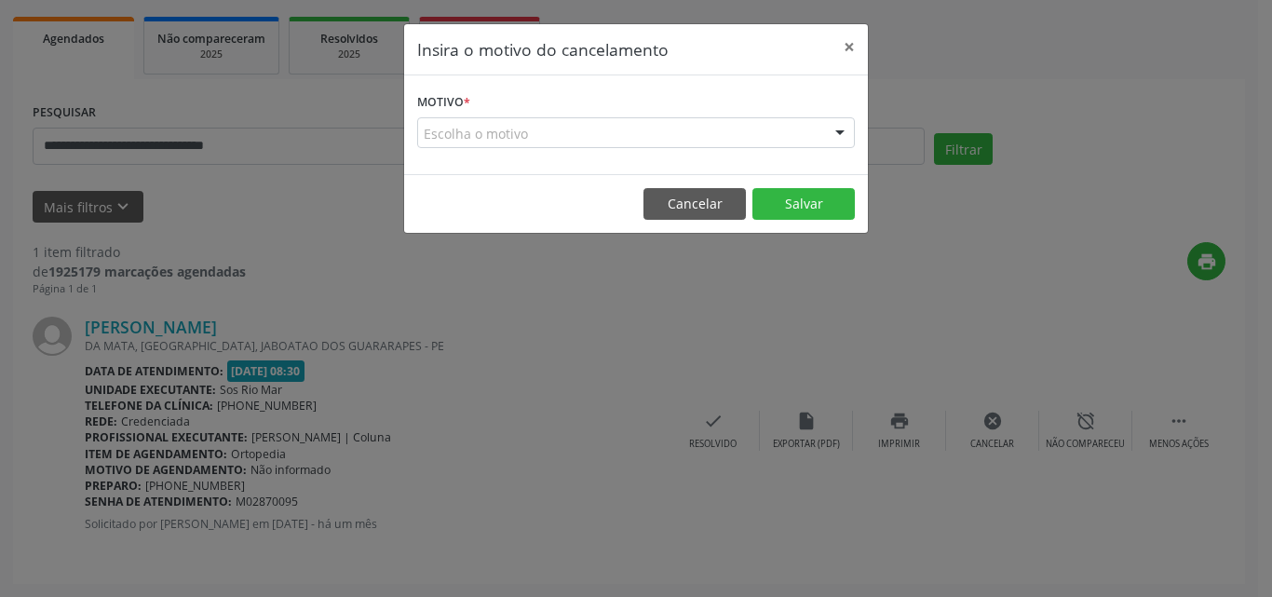
drag, startPoint x: 601, startPoint y: 128, endPoint x: 597, endPoint y: 152, distance: 24.6
click at [601, 128] on div "Escolha o motivo" at bounding box center [635, 133] width 437 height 32
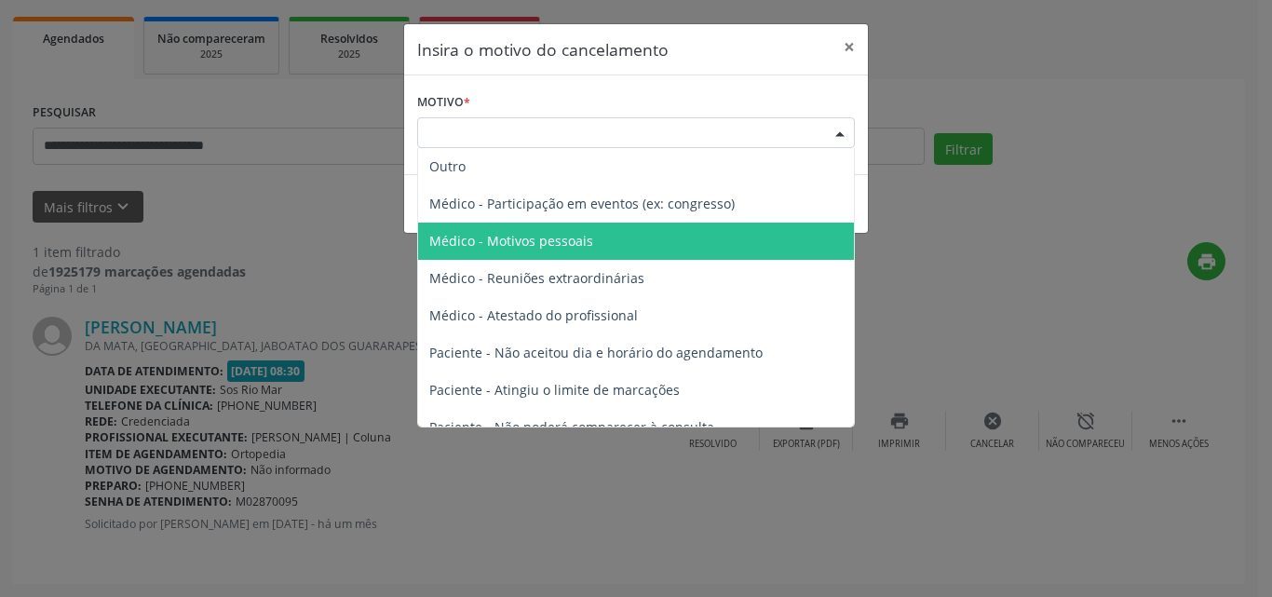
click at [590, 249] on span "Médico - Motivos pessoais" at bounding box center [636, 240] width 436 height 37
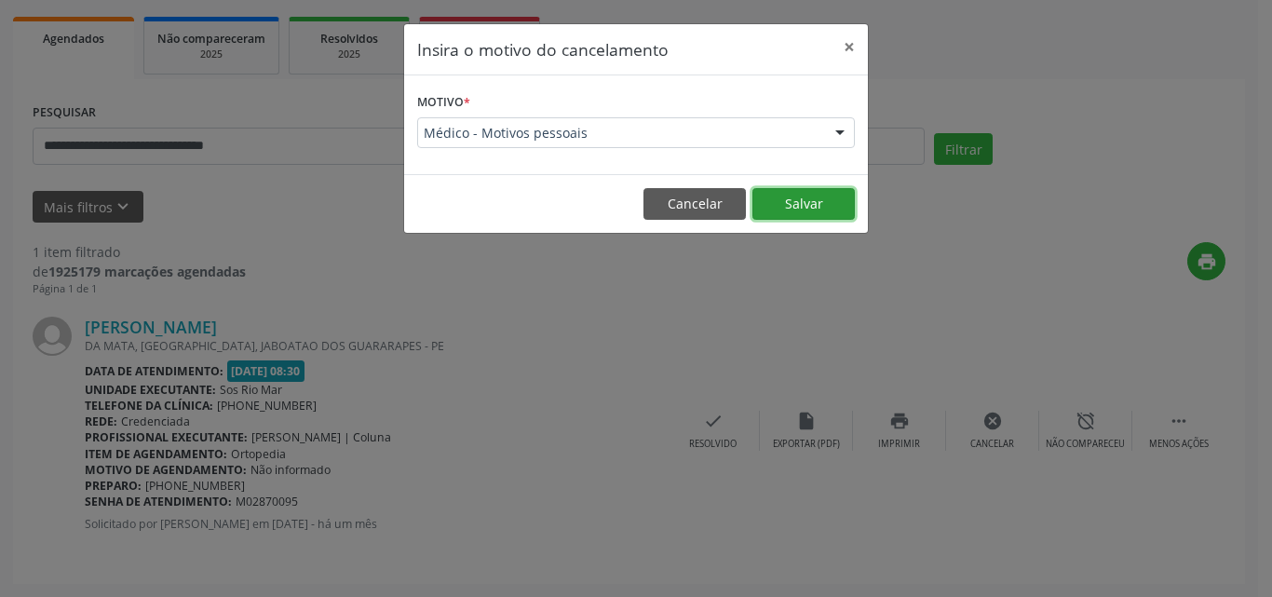
click at [783, 195] on button "Salvar" at bounding box center [803, 204] width 102 height 32
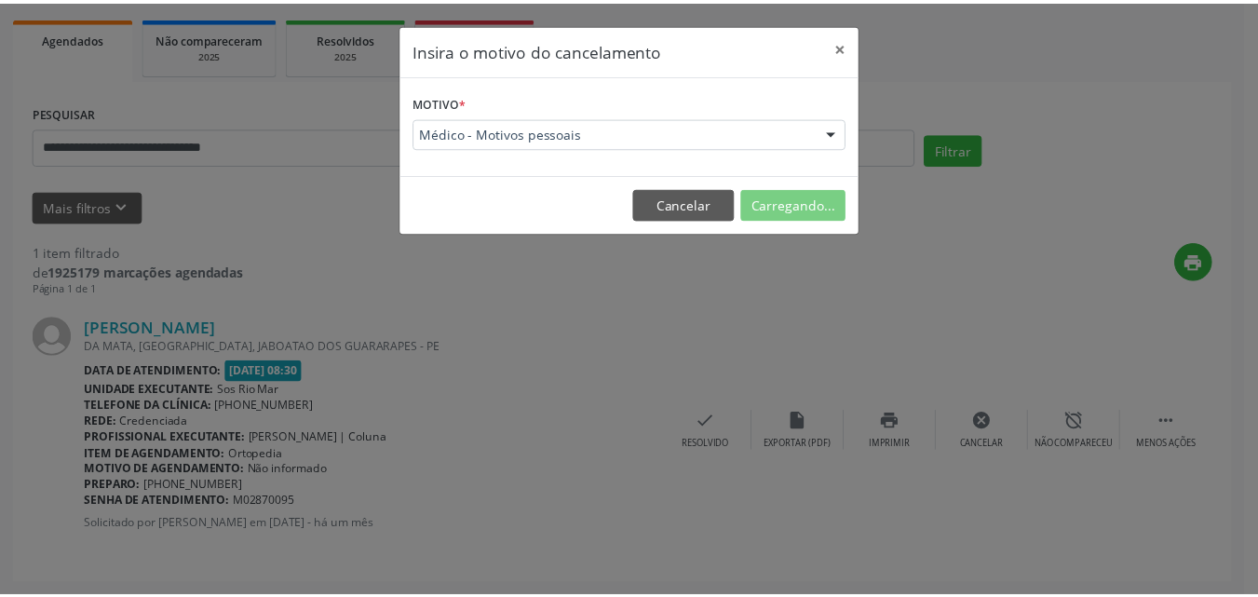
scroll to position [39, 0]
